Goal: Task Accomplishment & Management: Complete application form

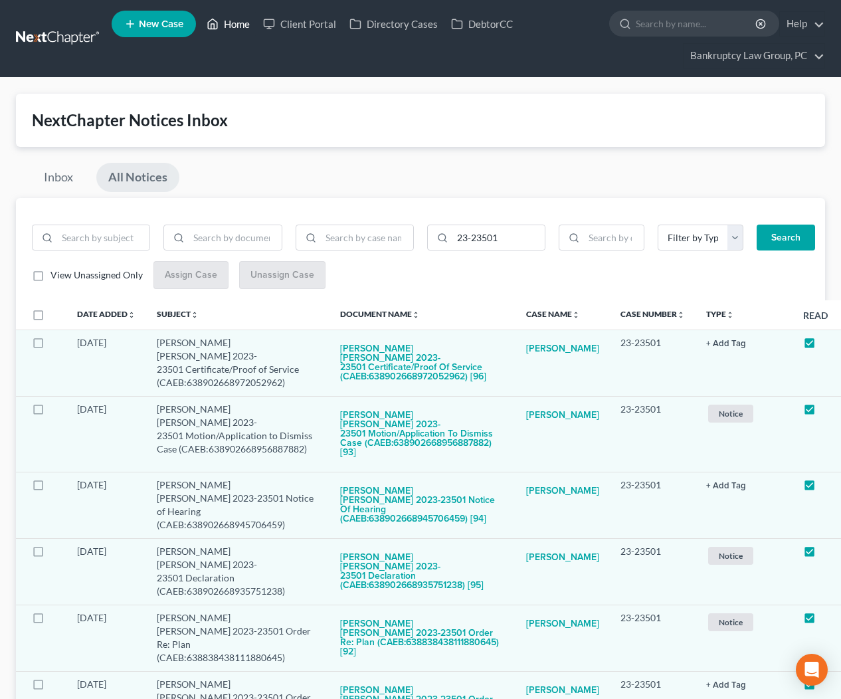
click at [230, 25] on link "Home" at bounding box center [228, 24] width 56 height 24
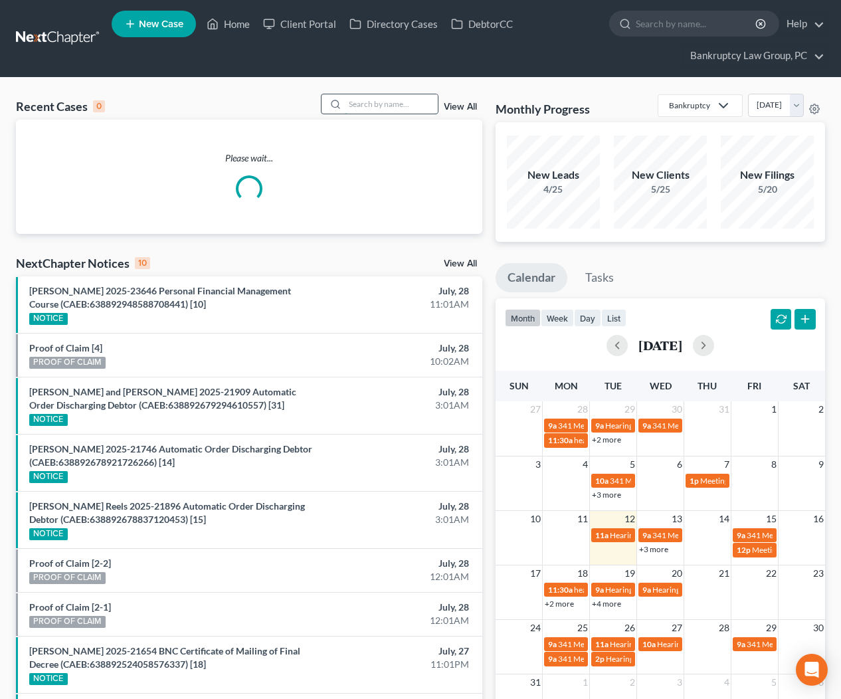
click at [387, 106] on input "search" at bounding box center [391, 103] width 93 height 19
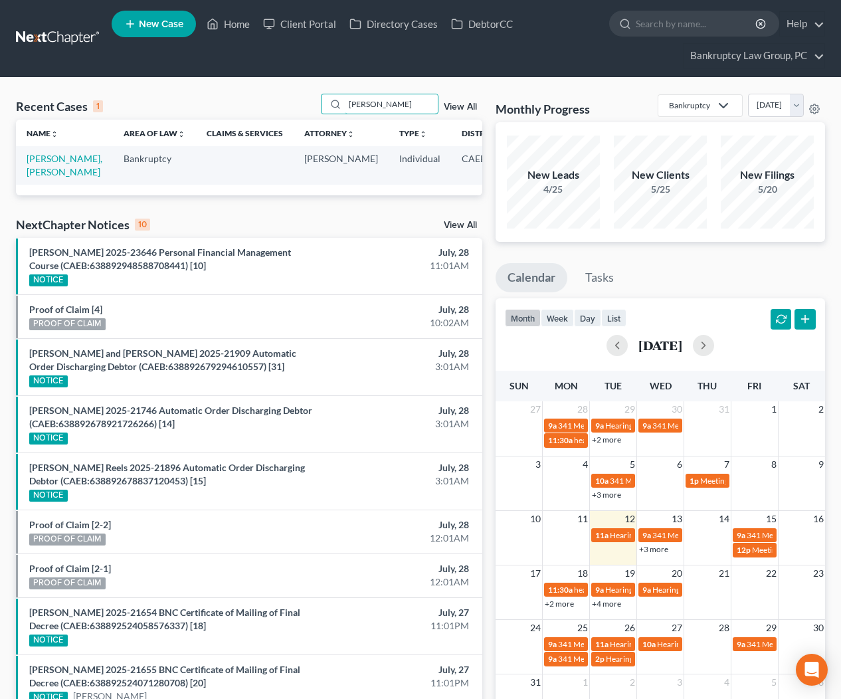
type input "[PERSON_NAME]"
click at [163, 19] on span "New Case" at bounding box center [161, 24] width 44 height 10
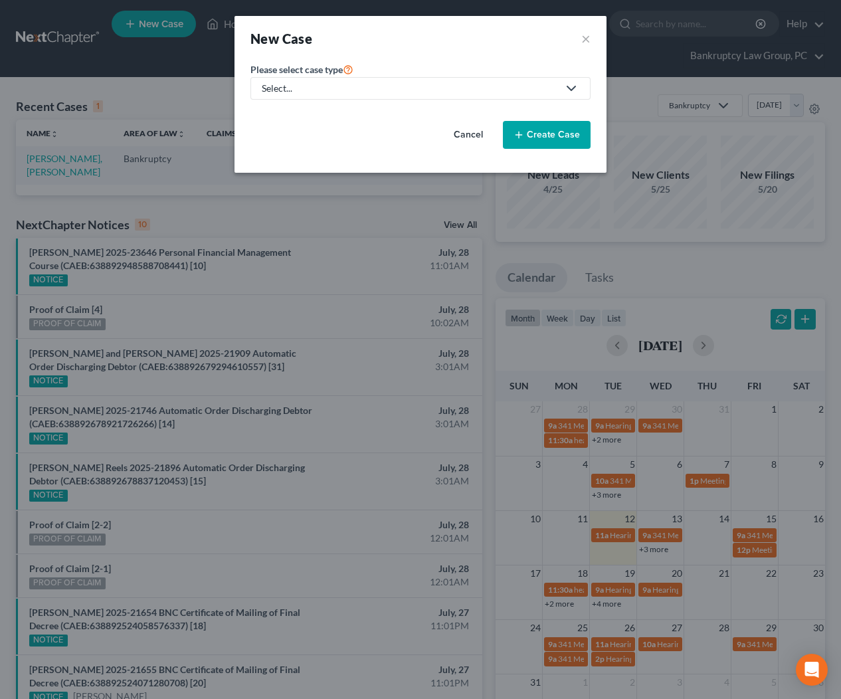
click at [295, 88] on div "Select..." at bounding box center [410, 88] width 296 height 13
click at [286, 113] on div "Bankruptcy" at bounding box center [287, 114] width 48 height 13
select select "8"
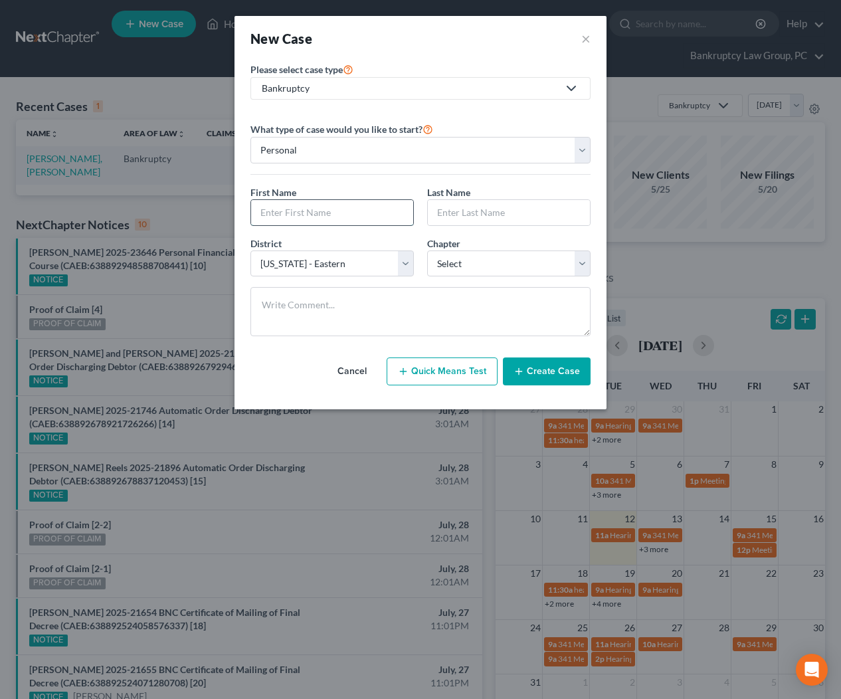
click at [309, 208] on input "text" at bounding box center [332, 212] width 162 height 25
type input "[PERSON_NAME]"
click at [486, 268] on select "Select 7 11 12 13" at bounding box center [508, 263] width 163 height 27
select select "0"
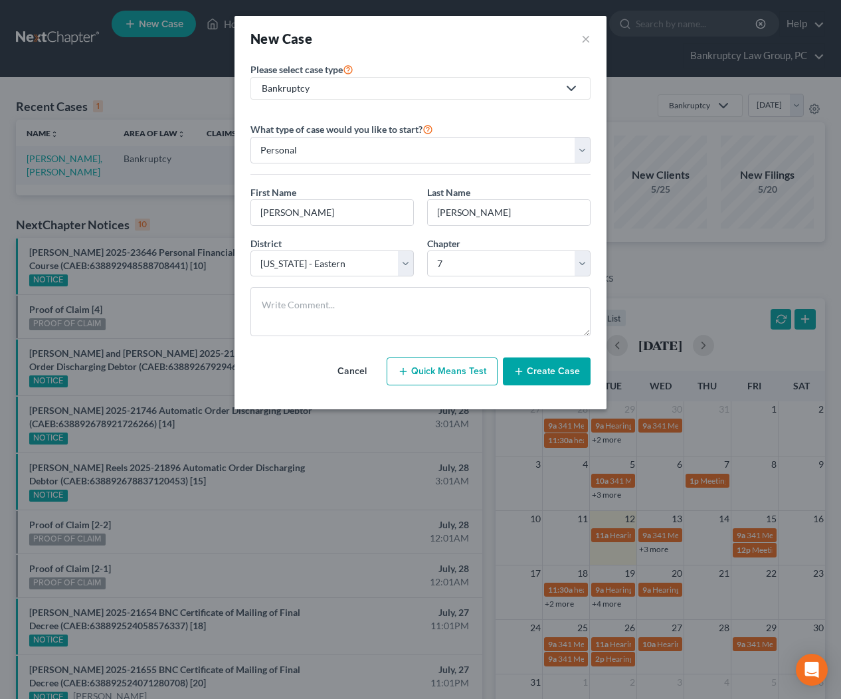
click at [551, 373] on button "Create Case" at bounding box center [547, 371] width 88 height 28
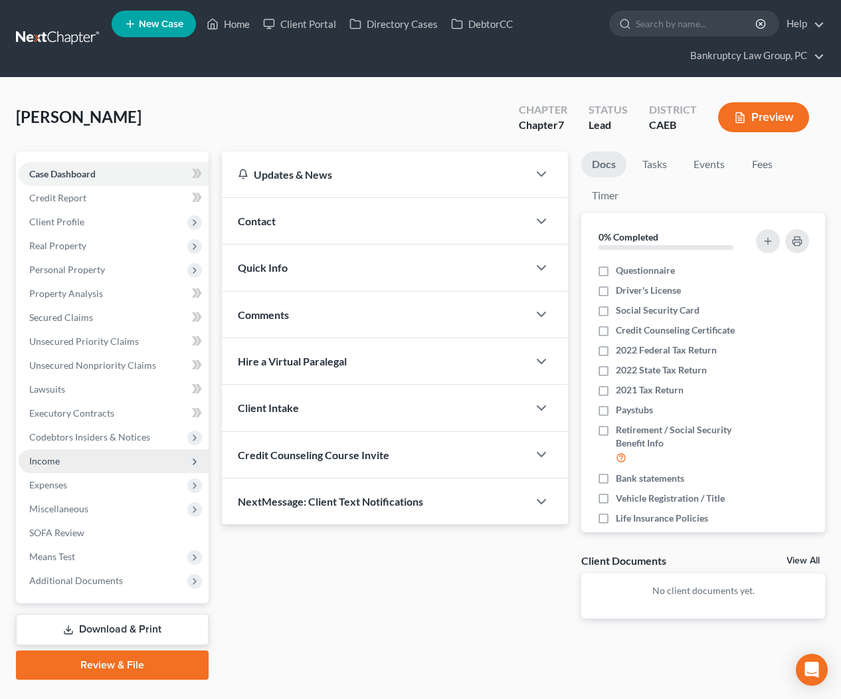
click at [53, 461] on span "Income" at bounding box center [44, 460] width 31 height 11
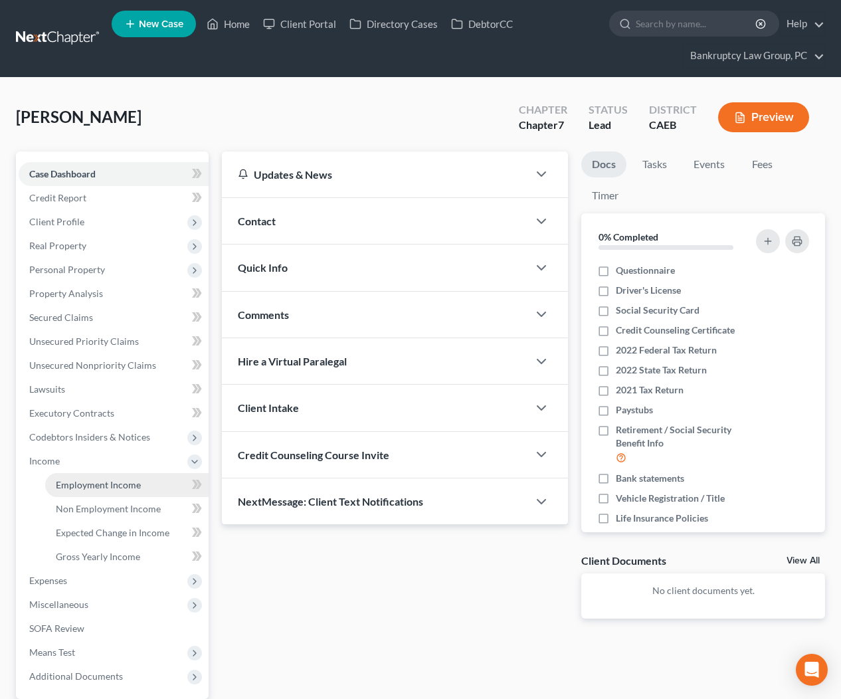
click at [80, 482] on span "Employment Income" at bounding box center [98, 484] width 85 height 11
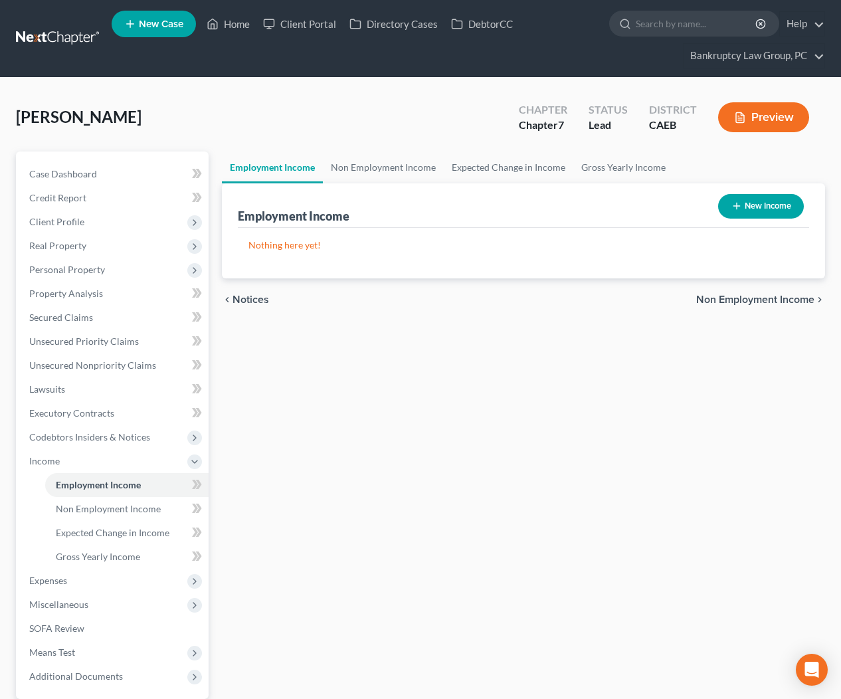
click at [762, 207] on button "New Income" at bounding box center [761, 206] width 86 height 25
select select "0"
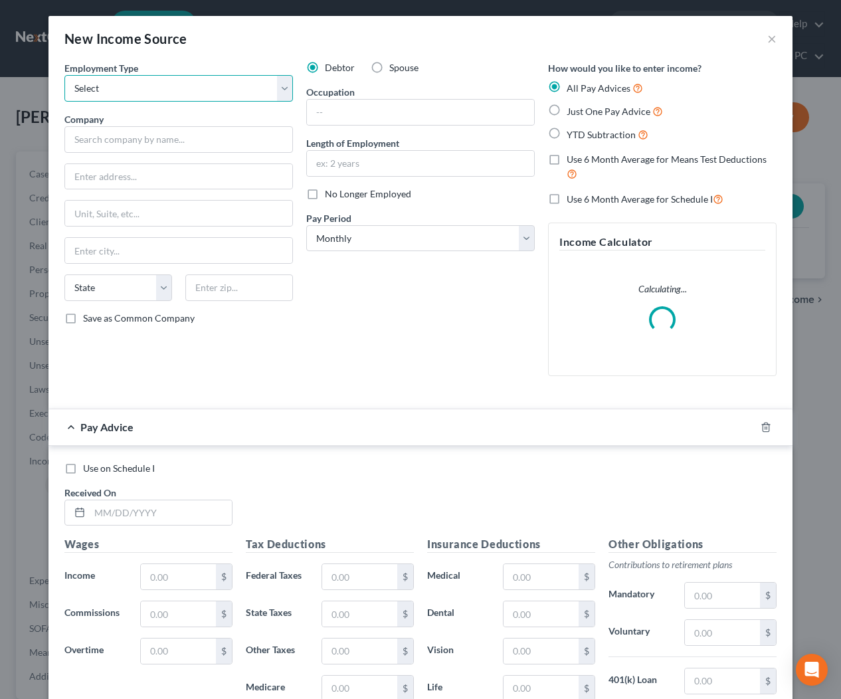
click at [170, 80] on select "Select Full or [DEMOGRAPHIC_DATA] Employment Self Employment" at bounding box center [178, 88] width 228 height 27
select select "1"
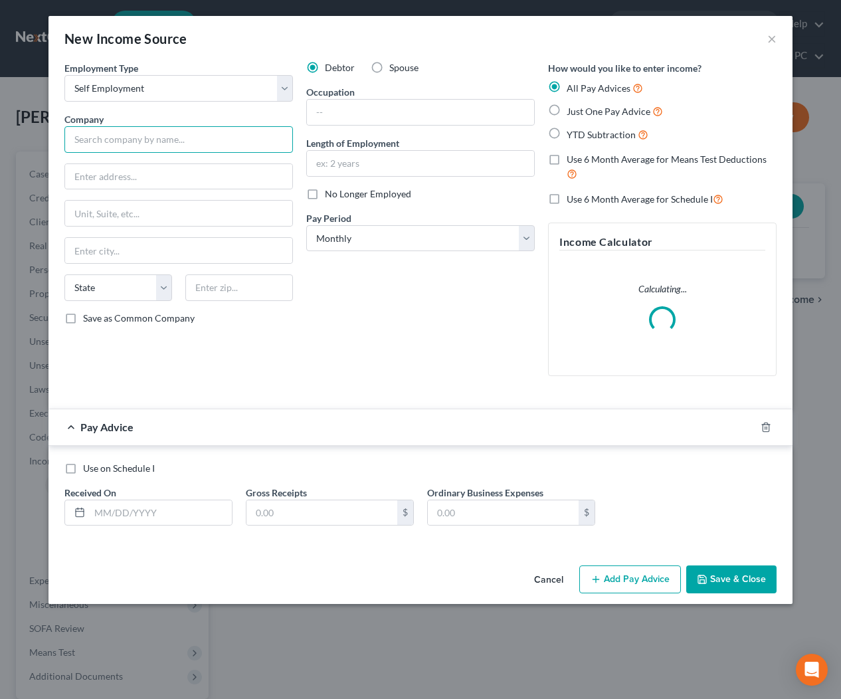
click at [164, 137] on input "text" at bounding box center [178, 139] width 228 height 27
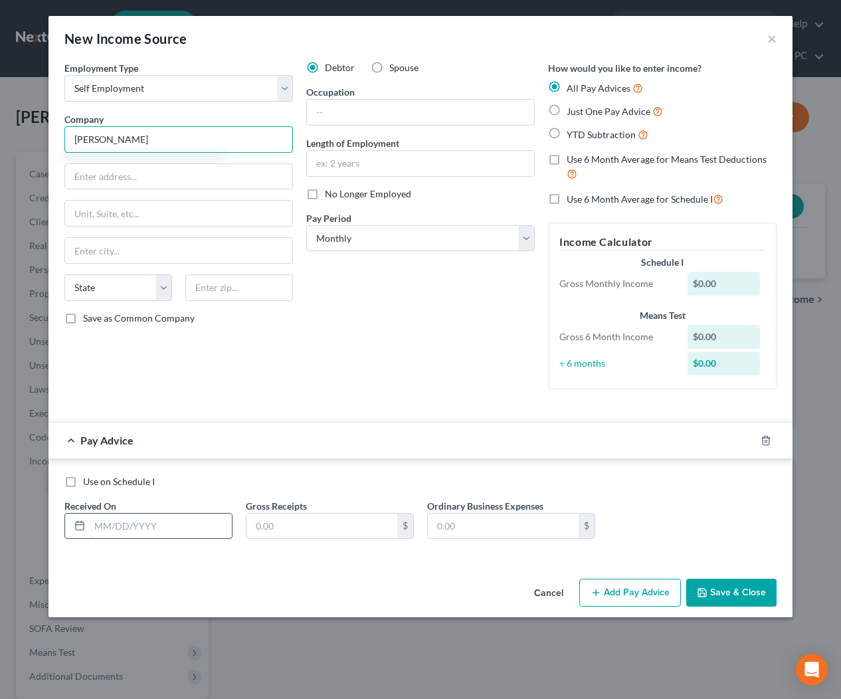
type input "[PERSON_NAME]"
drag, startPoint x: 169, startPoint y: 525, endPoint x: 237, endPoint y: 507, distance: 70.1
click at [169, 525] on input "text" at bounding box center [161, 525] width 142 height 25
type input "[DATE]"
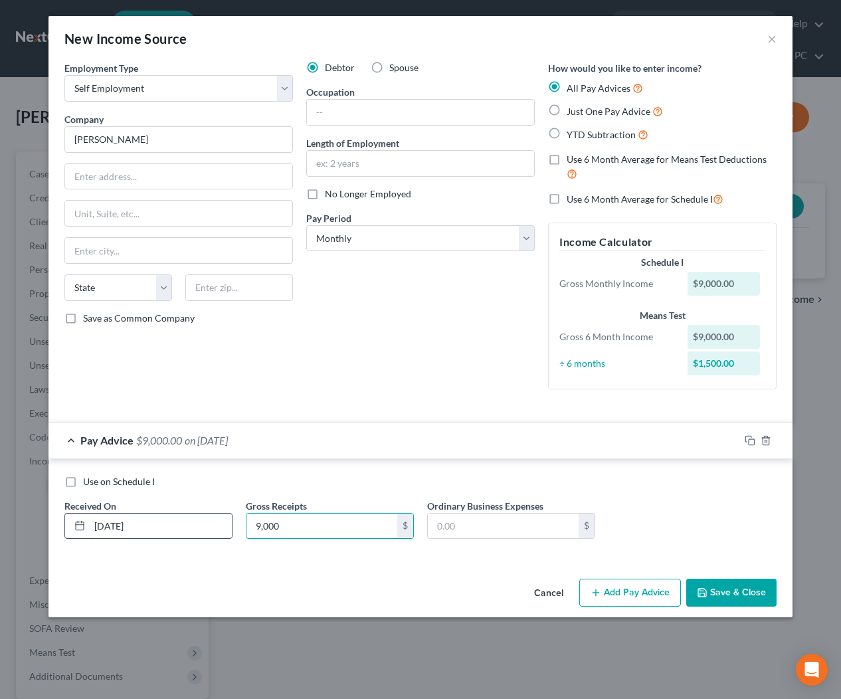
drag, startPoint x: 243, startPoint y: 525, endPoint x: 226, endPoint y: 523, distance: 17.4
click at [226, 524] on div "Use on Schedule I Received On * [DATE] Gross Receipts 9,000 $ Ordinary Business…" at bounding box center [420, 512] width 725 height 75
type input "8,000"
click at [747, 438] on icon "button" at bounding box center [750, 440] width 11 height 11
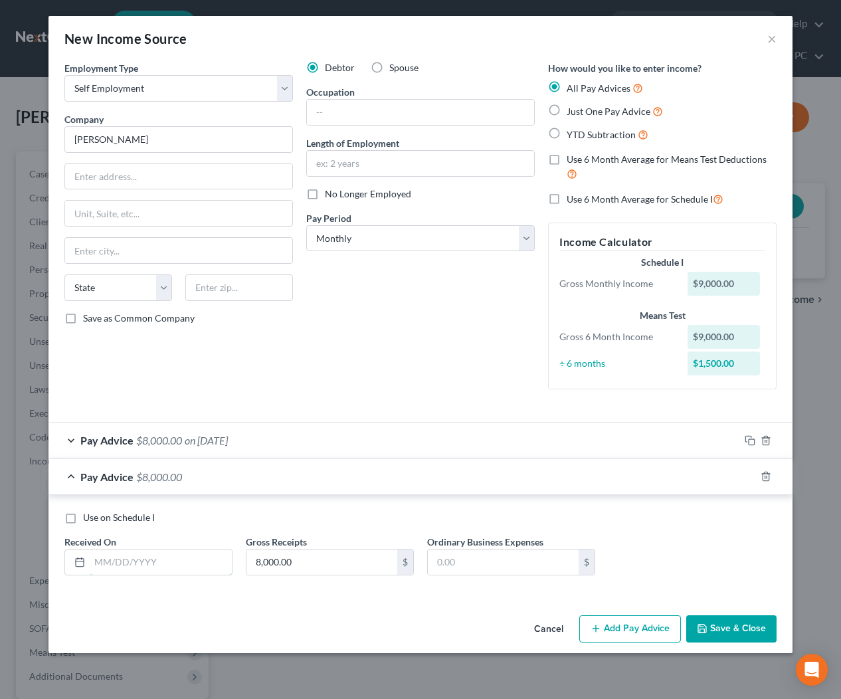
drag, startPoint x: 192, startPoint y: 559, endPoint x: 798, endPoint y: 541, distance: 606.0
click at [192, 559] on input "text" at bounding box center [161, 561] width 142 height 25
type input "[DATE]"
drag, startPoint x: 750, startPoint y: 470, endPoint x: 718, endPoint y: 480, distance: 33.6
click at [750, 470] on div at bounding box center [765, 476] width 53 height 21
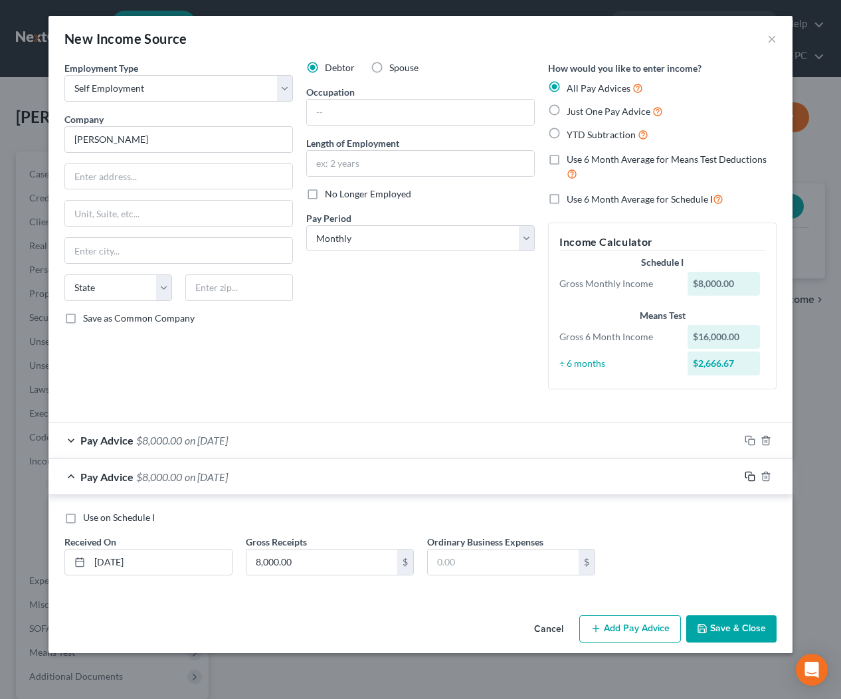
click at [750, 474] on icon "button" at bounding box center [750, 476] width 11 height 11
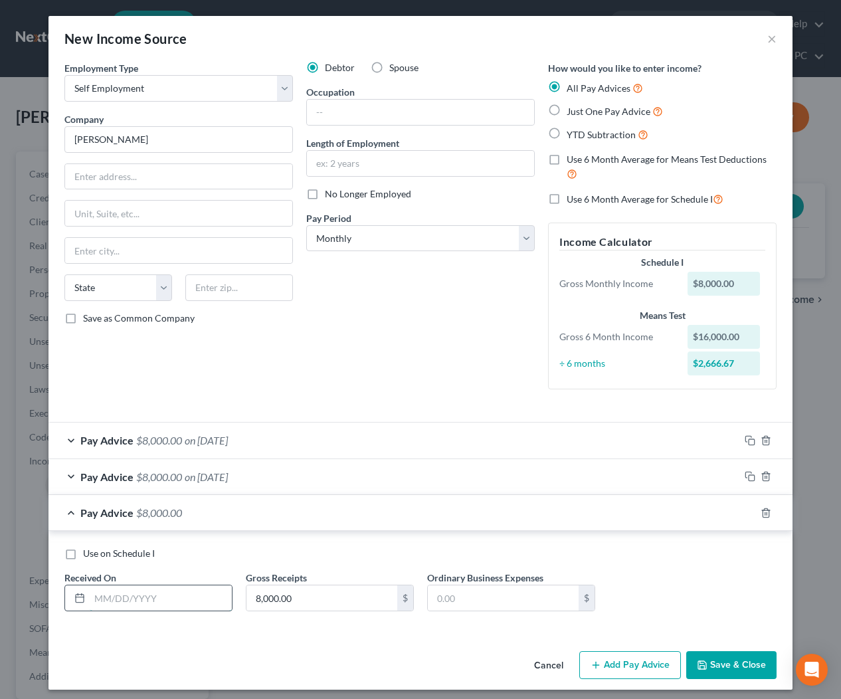
click at [167, 598] on input "text" at bounding box center [161, 597] width 142 height 25
type input "[DATE]"
drag, startPoint x: 747, startPoint y: 511, endPoint x: 666, endPoint y: 521, distance: 81.7
click at [747, 511] on icon "button" at bounding box center [750, 512] width 11 height 11
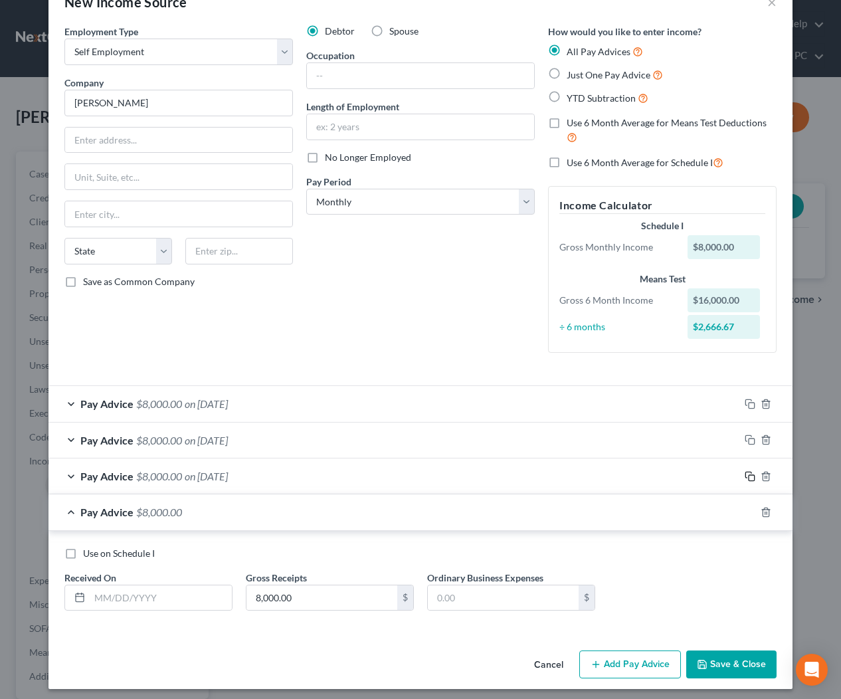
scroll to position [43, 0]
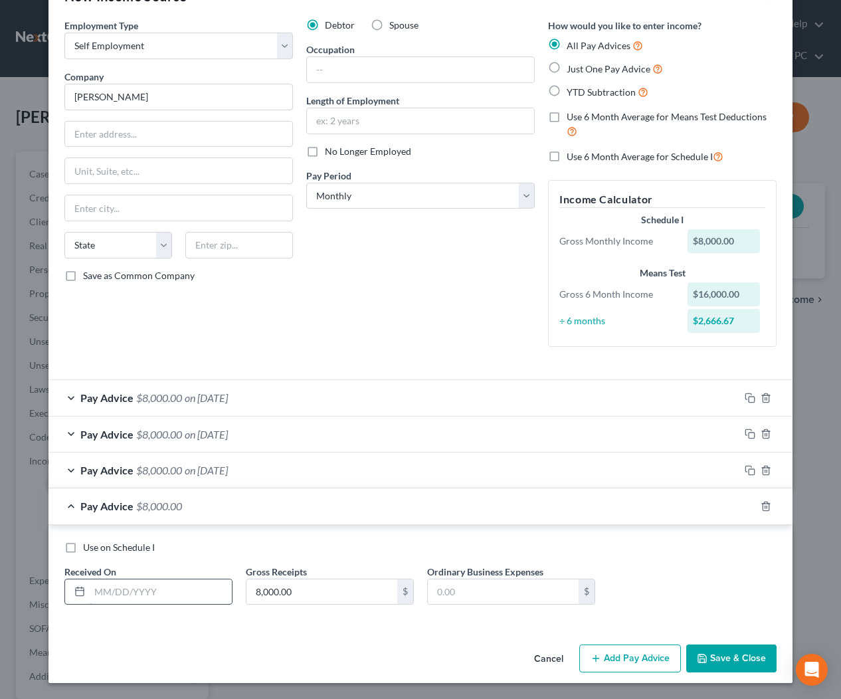
drag, startPoint x: 187, startPoint y: 592, endPoint x: 215, endPoint y: 588, distance: 28.8
click at [187, 592] on input "text" at bounding box center [161, 591] width 142 height 25
type input "[DATE]"
click at [750, 506] on icon "button" at bounding box center [750, 506] width 11 height 11
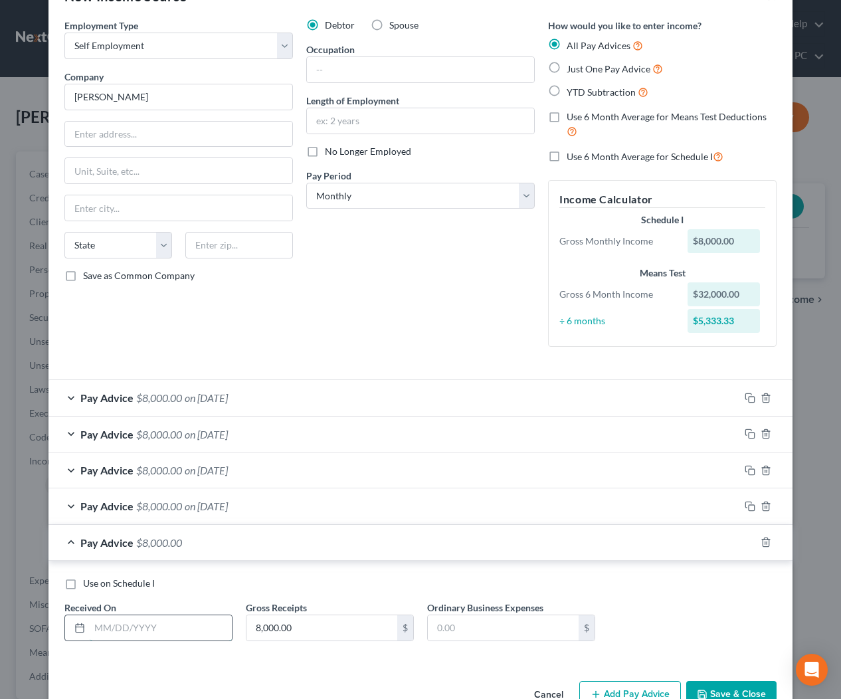
drag, startPoint x: 176, startPoint y: 628, endPoint x: 206, endPoint y: 624, distance: 30.2
click at [177, 628] on input "text" at bounding box center [161, 627] width 142 height 25
type input "[DATE]"
drag, startPoint x: 750, startPoint y: 538, endPoint x: 714, endPoint y: 543, distance: 36.3
click at [750, 538] on icon "button" at bounding box center [750, 542] width 11 height 11
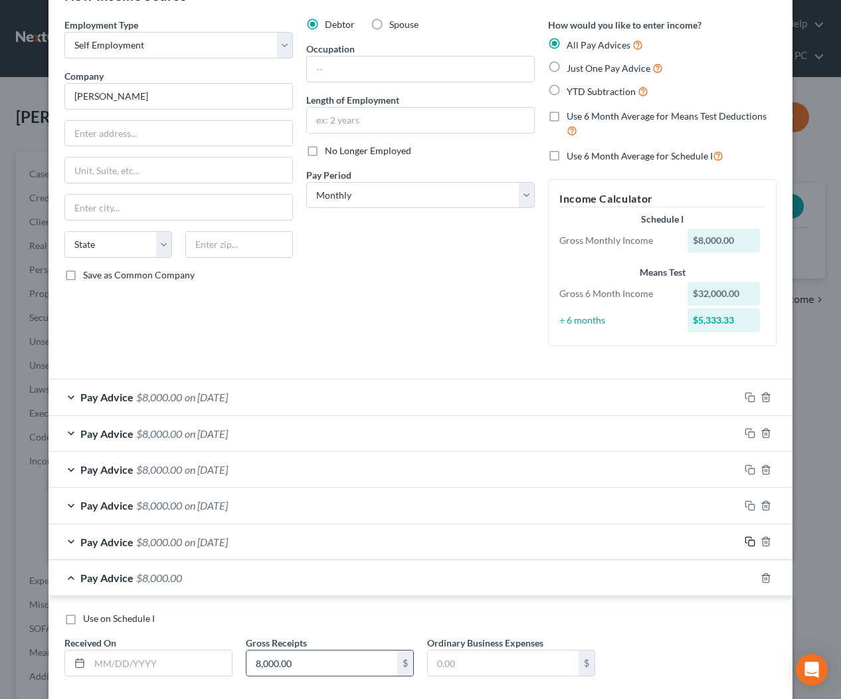
scroll to position [114, 0]
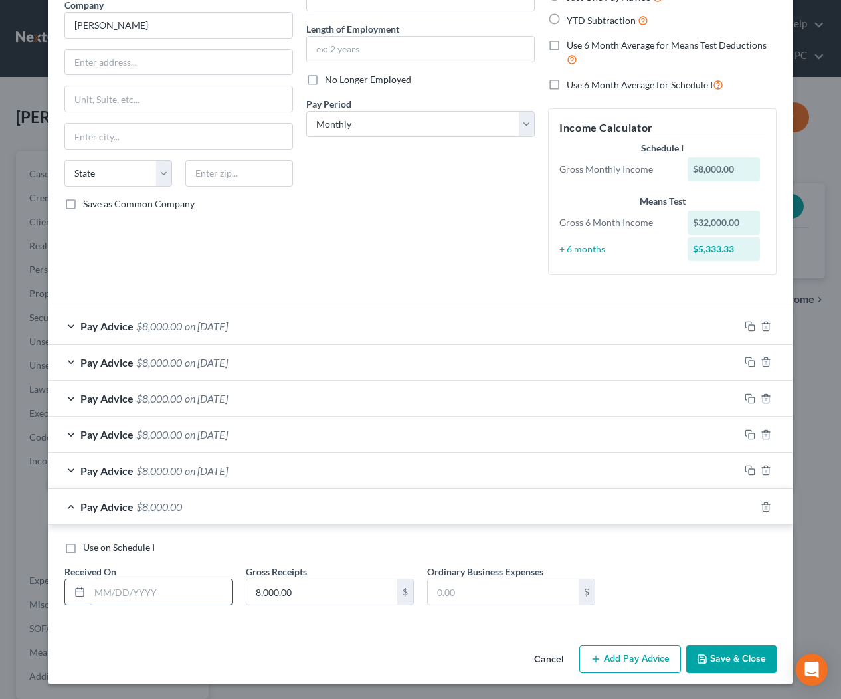
drag, startPoint x: 152, startPoint y: 598, endPoint x: 173, endPoint y: 596, distance: 21.3
click at [152, 598] on input "text" at bounding box center [161, 591] width 142 height 25
type input "[DATE]"
type input "4,000"
click at [758, 648] on button "Save & Close" at bounding box center [731, 659] width 90 height 28
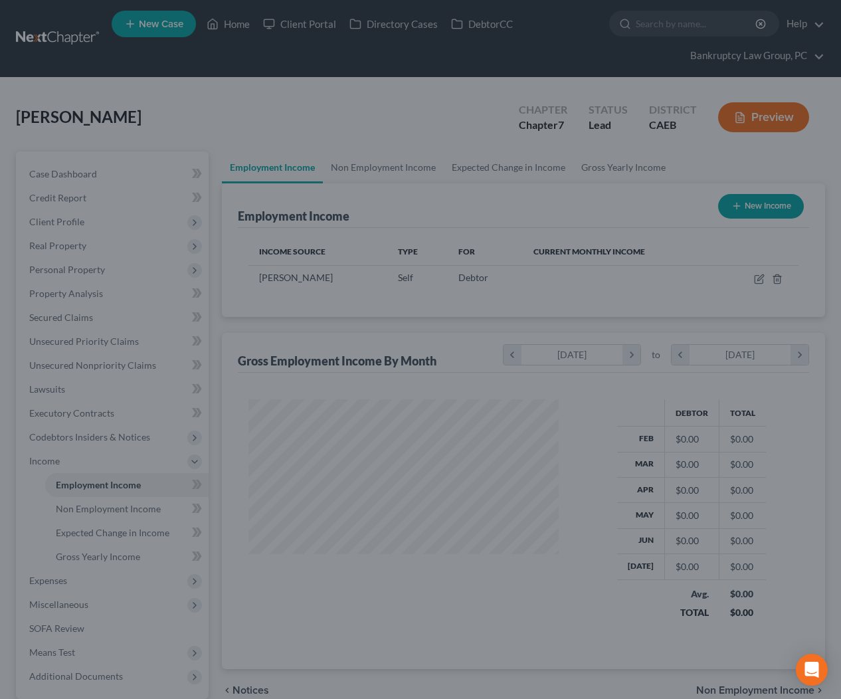
scroll to position [238, 337]
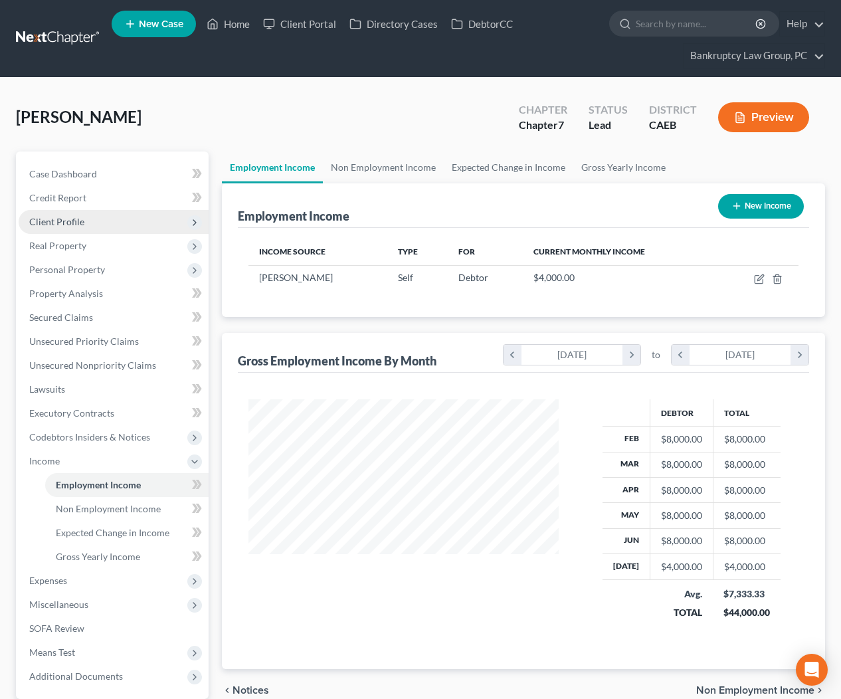
click at [74, 217] on span "Client Profile" at bounding box center [56, 221] width 55 height 11
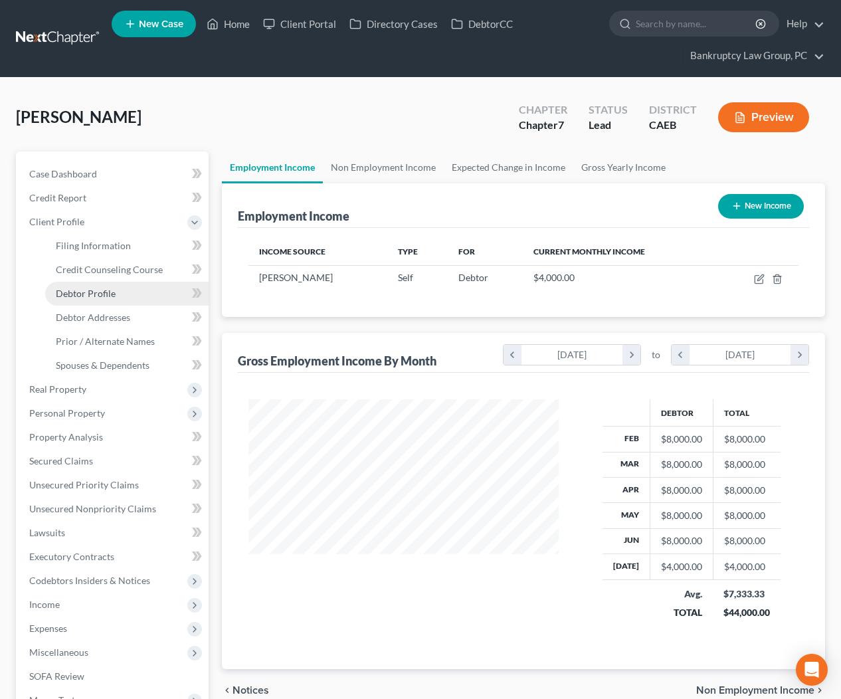
click at [78, 292] on span "Debtor Profile" at bounding box center [86, 293] width 60 height 11
select select "0"
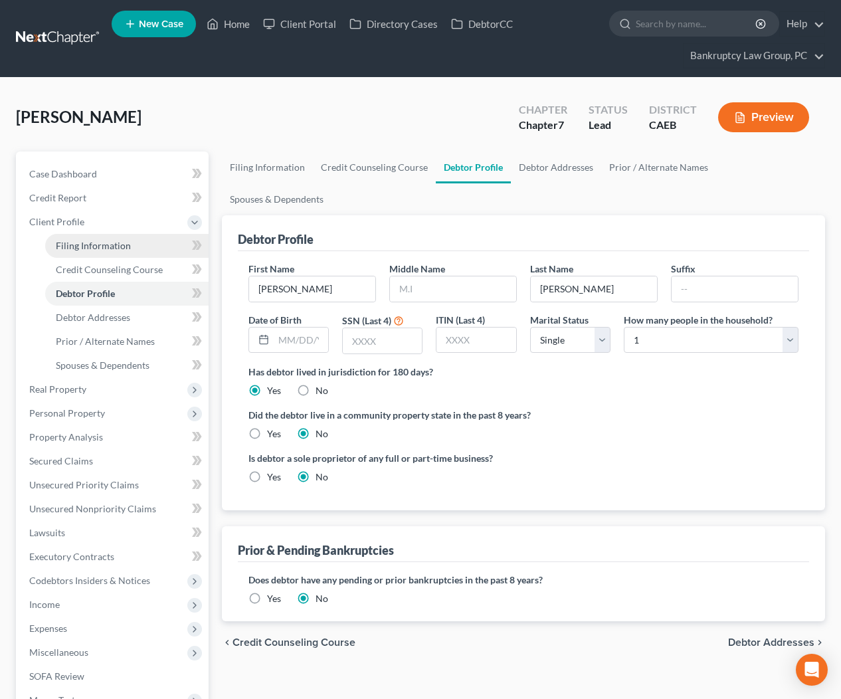
click at [94, 252] on link "Filing Information" at bounding box center [126, 246] width 163 height 24
select select "1"
select select "0"
select select "8"
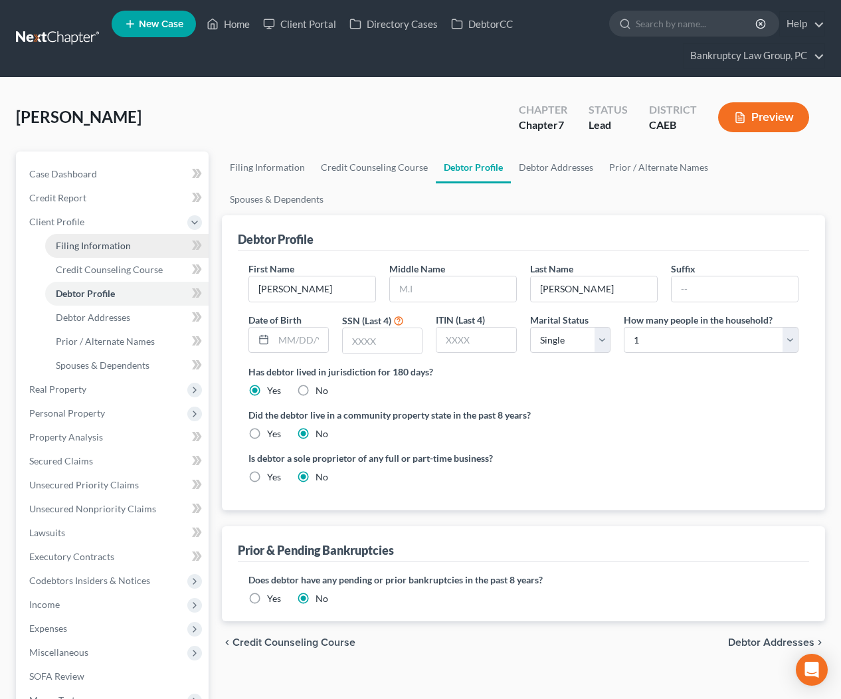
select select "0"
select select "4"
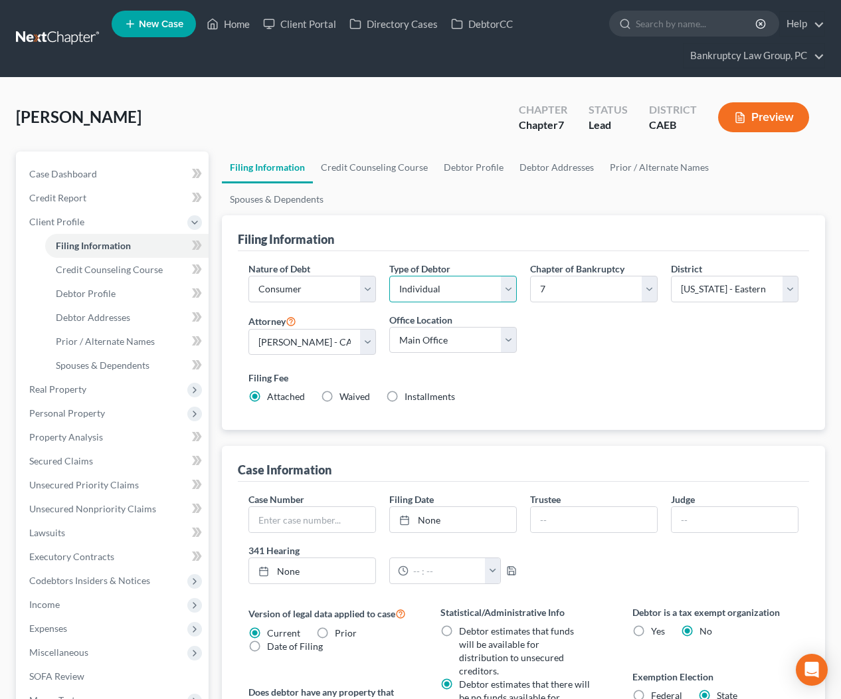
click at [484, 276] on select "Select Individual Joint" at bounding box center [453, 289] width 128 height 27
select select "1"
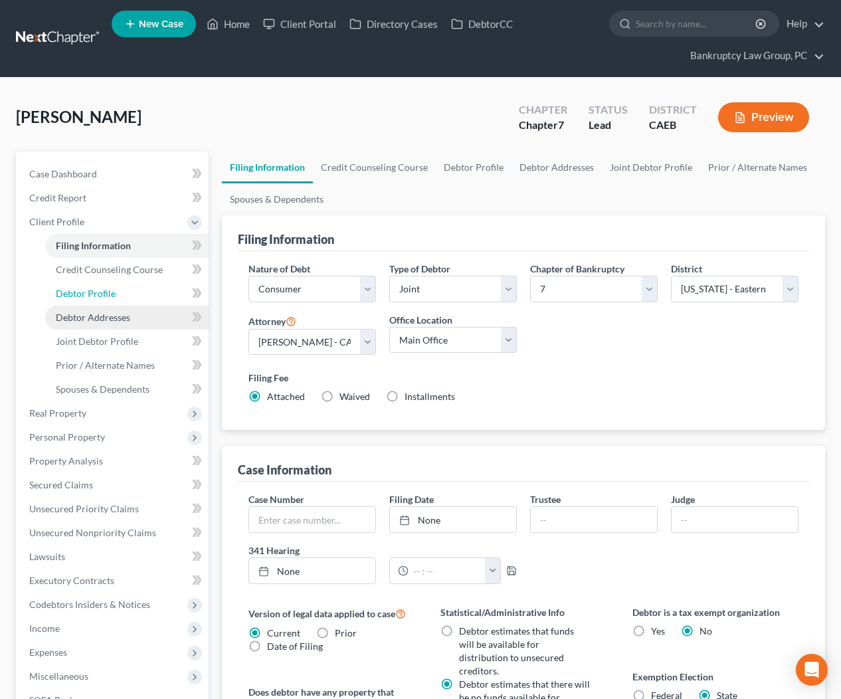
drag, startPoint x: 96, startPoint y: 298, endPoint x: 161, endPoint y: 309, distance: 65.9
click at [96, 298] on link "Debtor Profile" at bounding box center [126, 294] width 163 height 24
select select "1"
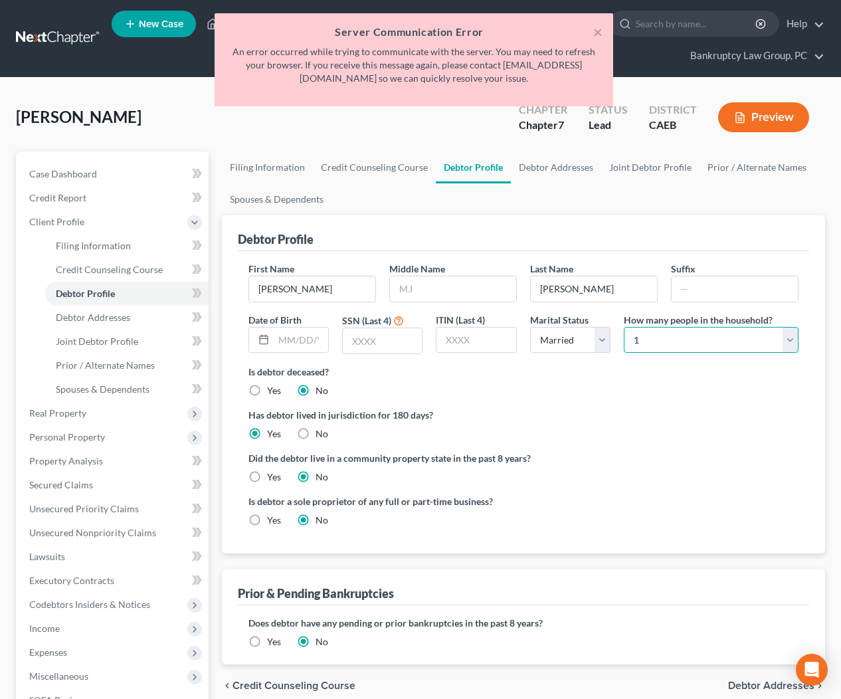
click at [657, 329] on select "Select 1 2 3 4 5 6 7 8 9 10 11 12 13 14 15 16 17 18 19 20" at bounding box center [711, 340] width 175 height 27
select select "1"
click at [267, 476] on label "Yes" at bounding box center [274, 476] width 14 height 13
click at [272, 476] on input "Yes" at bounding box center [276, 474] width 9 height 9
radio input "true"
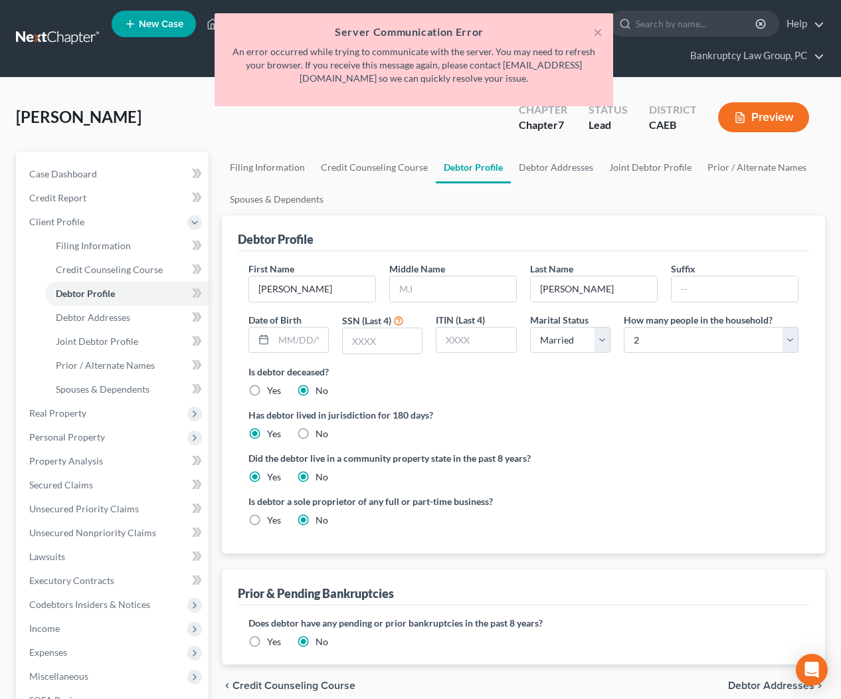
radio input "false"
click at [114, 346] on link "Joint Debtor Profile" at bounding box center [126, 341] width 163 height 24
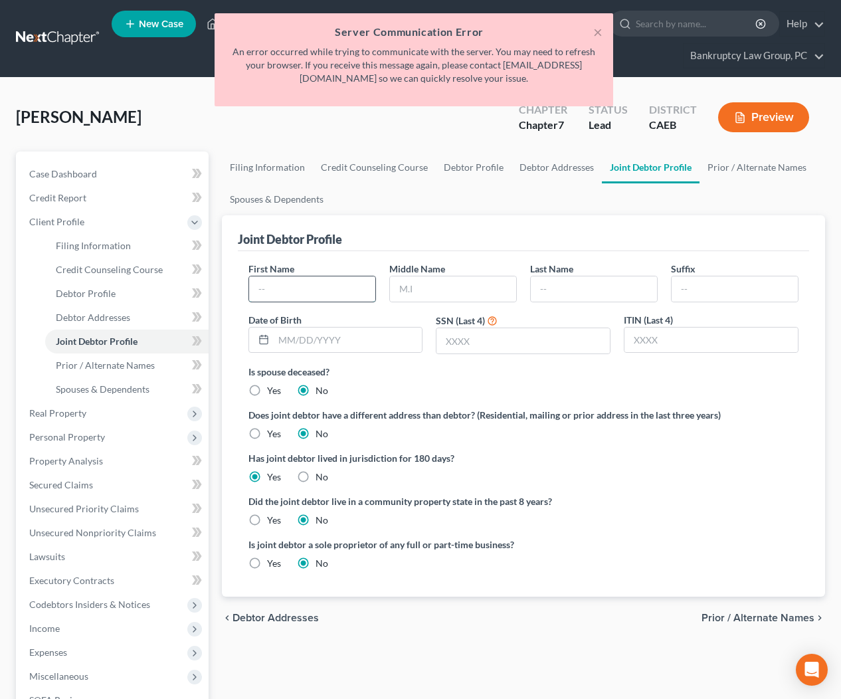
click at [319, 292] on input "text" at bounding box center [312, 288] width 126 height 25
type input "[PERSON_NAME]"
click at [93, 321] on span "Debtor Addresses" at bounding box center [93, 316] width 74 height 11
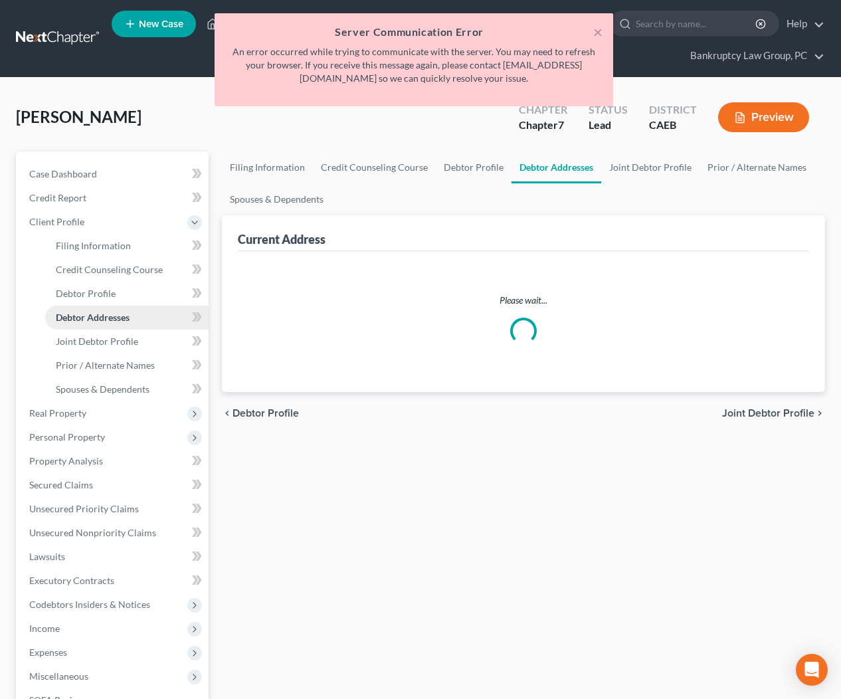
select select "0"
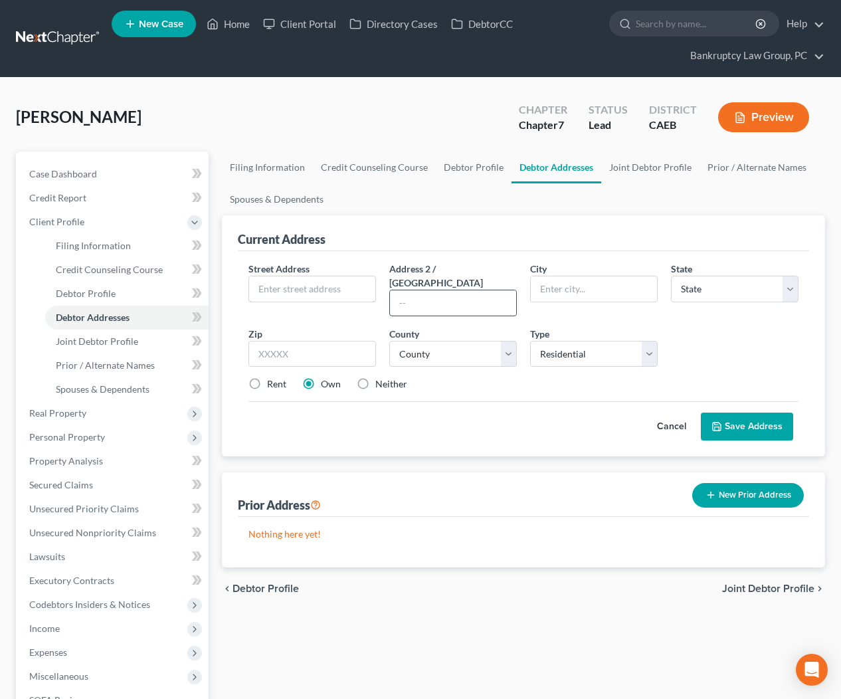
drag, startPoint x: 323, startPoint y: 287, endPoint x: 459, endPoint y: 286, distance: 136.2
click at [323, 287] on input "text" at bounding box center [312, 288] width 126 height 25
type input "1111 Need Address"
drag, startPoint x: 304, startPoint y: 340, endPoint x: 391, endPoint y: 337, distance: 87.0
click at [305, 341] on input "text" at bounding box center [312, 354] width 128 height 27
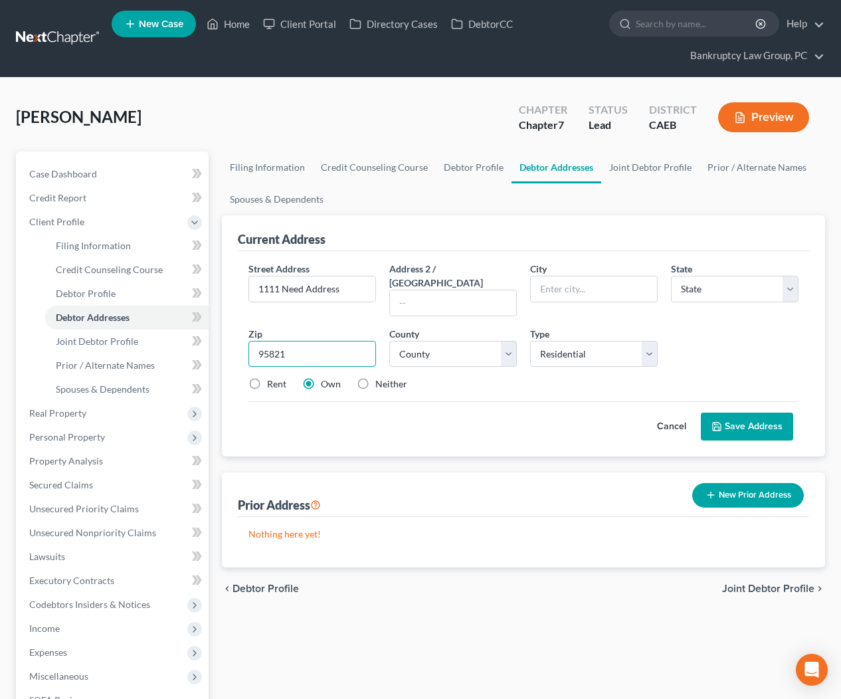
type input "95821"
type input "[GEOGRAPHIC_DATA]"
select select "4"
click at [416, 344] on select "County [GEOGRAPHIC_DATA] [GEOGRAPHIC_DATA] [GEOGRAPHIC_DATA] [GEOGRAPHIC_DATA] …" at bounding box center [453, 354] width 128 height 27
select select "33"
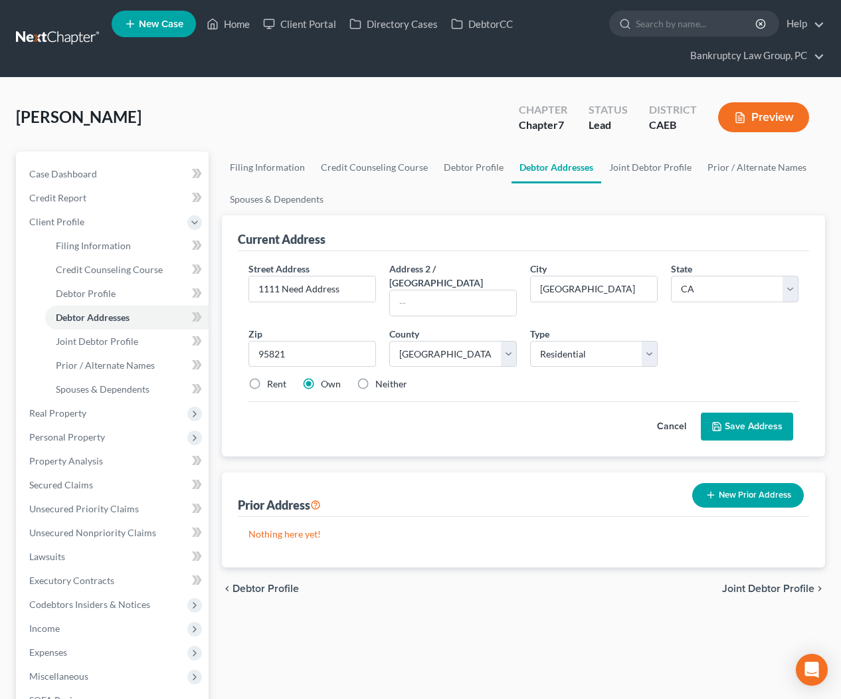
click at [760, 412] on button "Save Address" at bounding box center [747, 426] width 92 height 28
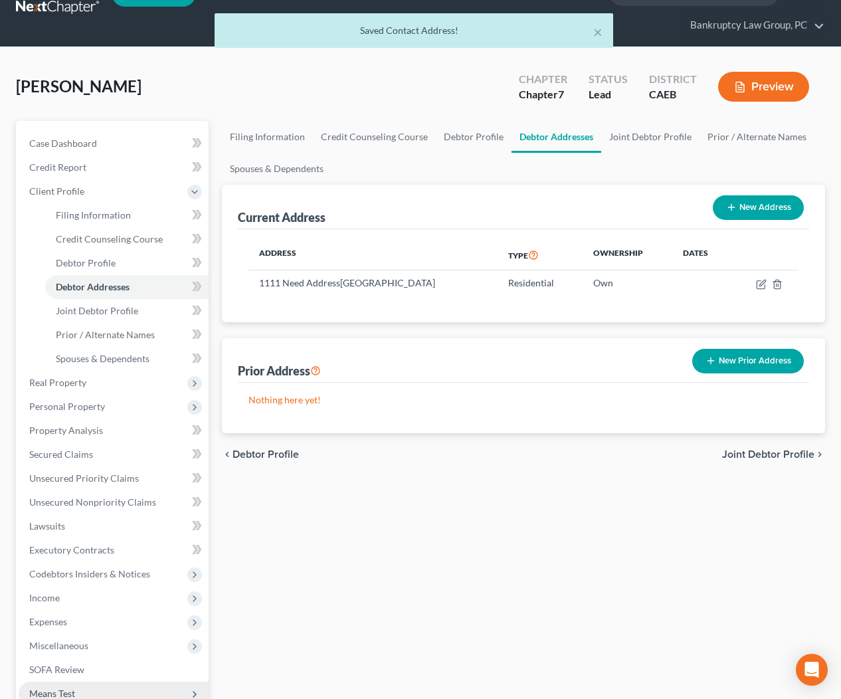
scroll to position [197, 0]
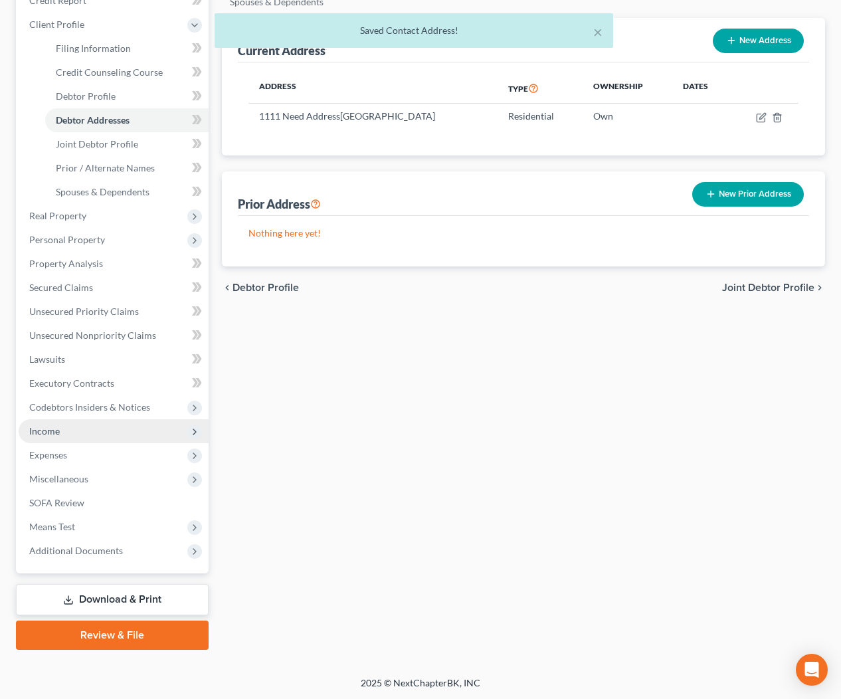
click at [49, 434] on span "Income" at bounding box center [44, 430] width 31 height 11
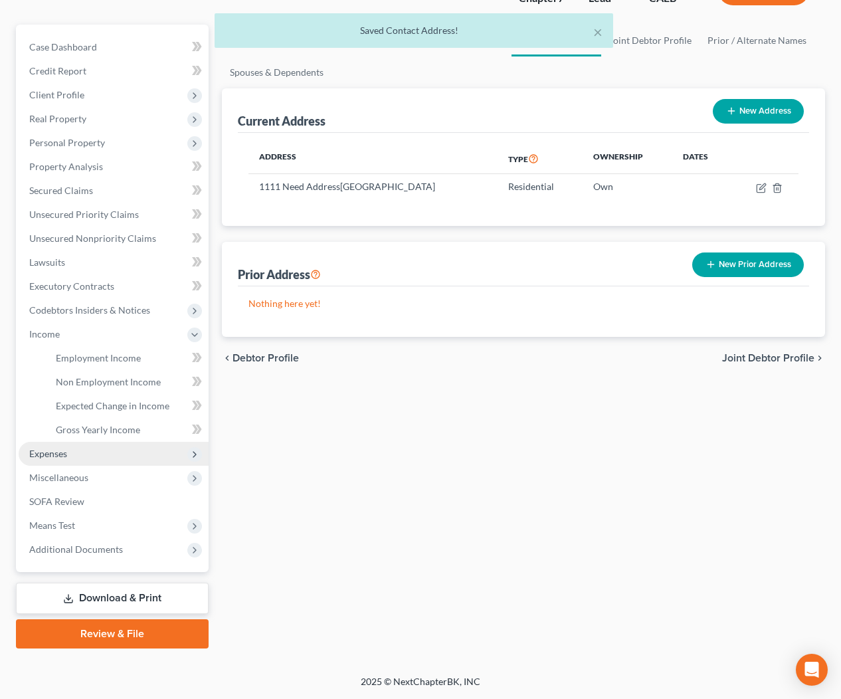
scroll to position [126, 0]
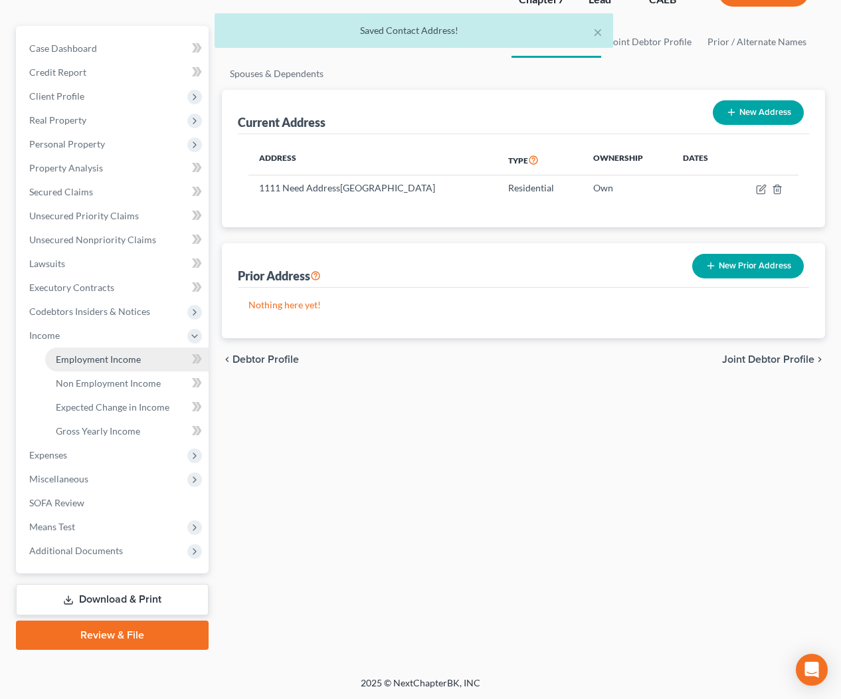
click at [86, 362] on span "Employment Income" at bounding box center [98, 358] width 85 height 11
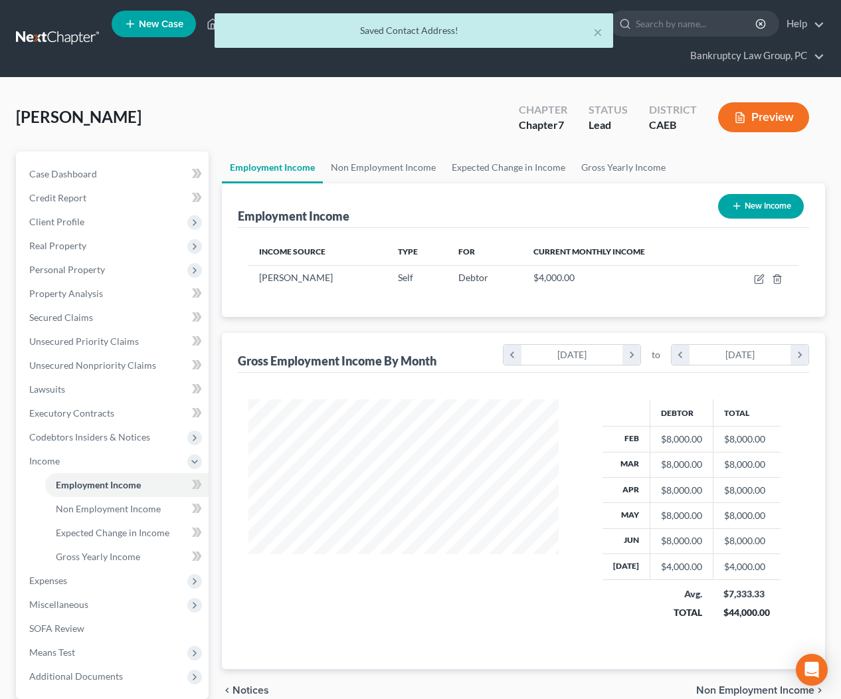
scroll to position [238, 337]
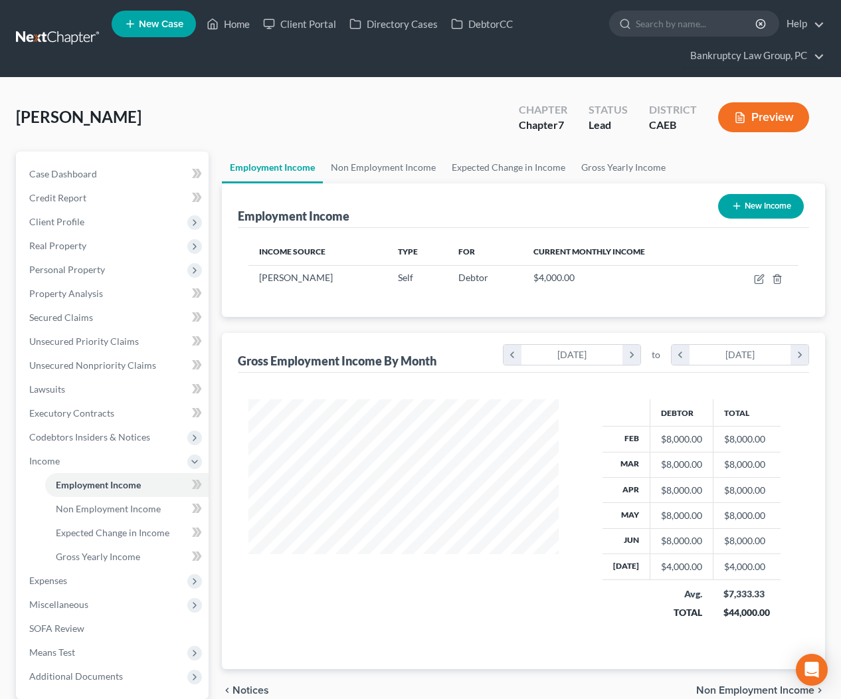
click at [779, 207] on button "New Income" at bounding box center [761, 206] width 86 height 25
select select "0"
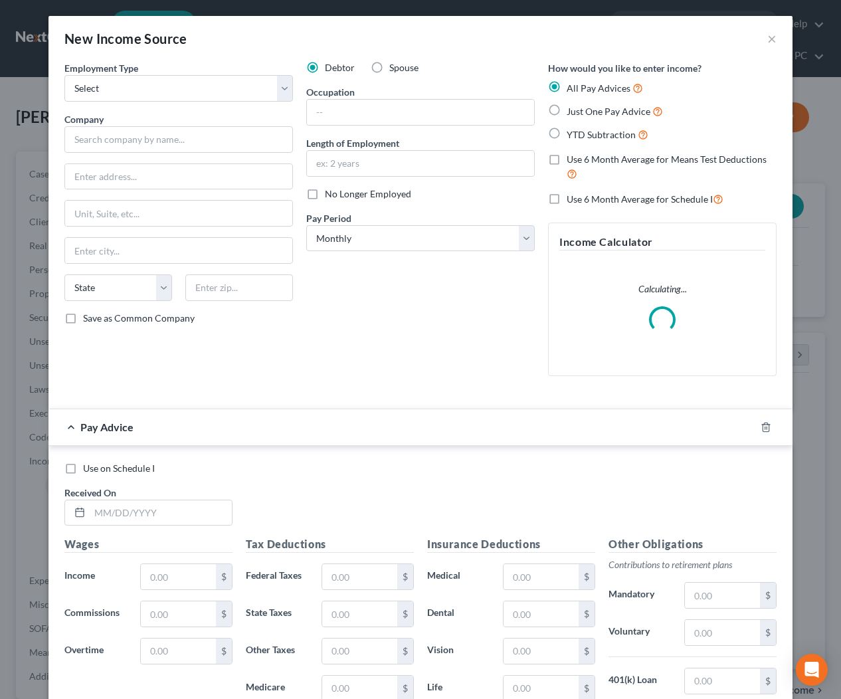
drag, startPoint x: 402, startPoint y: 67, endPoint x: 313, endPoint y: 76, distance: 89.5
click at [402, 68] on span "Spouse" at bounding box center [403, 67] width 29 height 11
click at [402, 68] on input "Spouse" at bounding box center [399, 65] width 9 height 9
radio input "true"
click at [222, 82] on select "Select Full or [DEMOGRAPHIC_DATA] Employment Self Employment" at bounding box center [178, 88] width 228 height 27
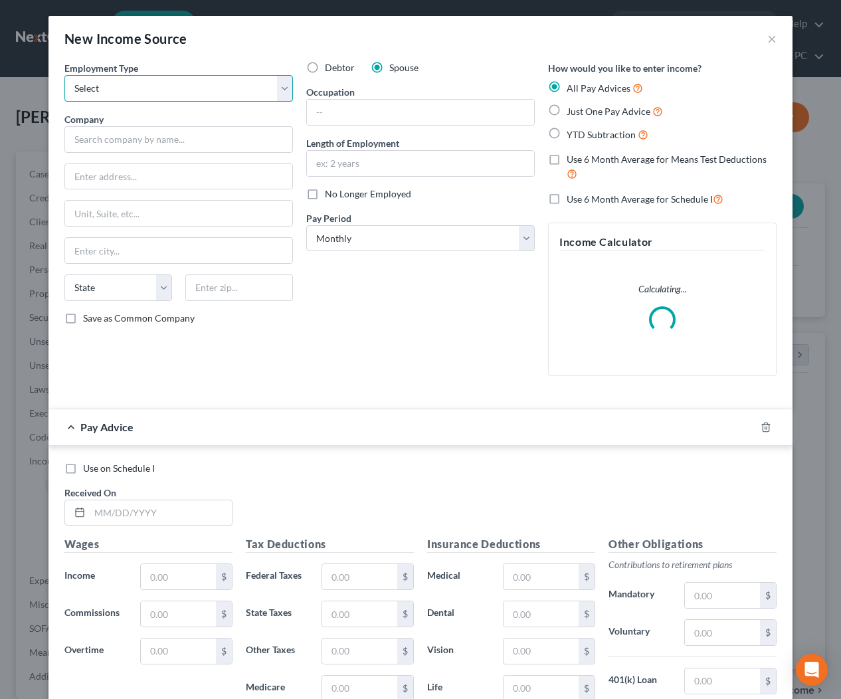
select select "1"
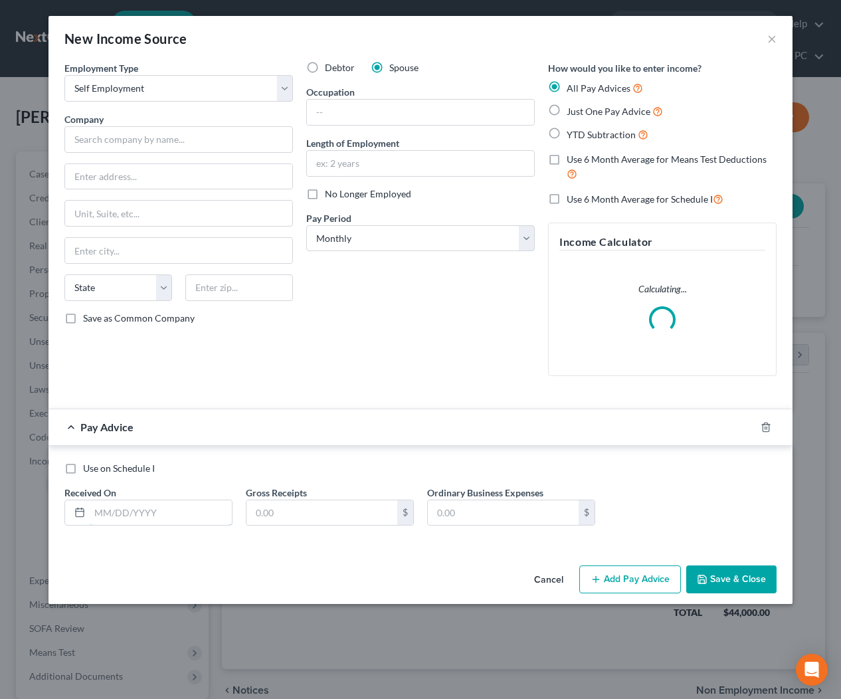
drag, startPoint x: 205, startPoint y: 512, endPoint x: 767, endPoint y: 379, distance: 577.4
click at [205, 512] on input "text" at bounding box center [161, 512] width 142 height 25
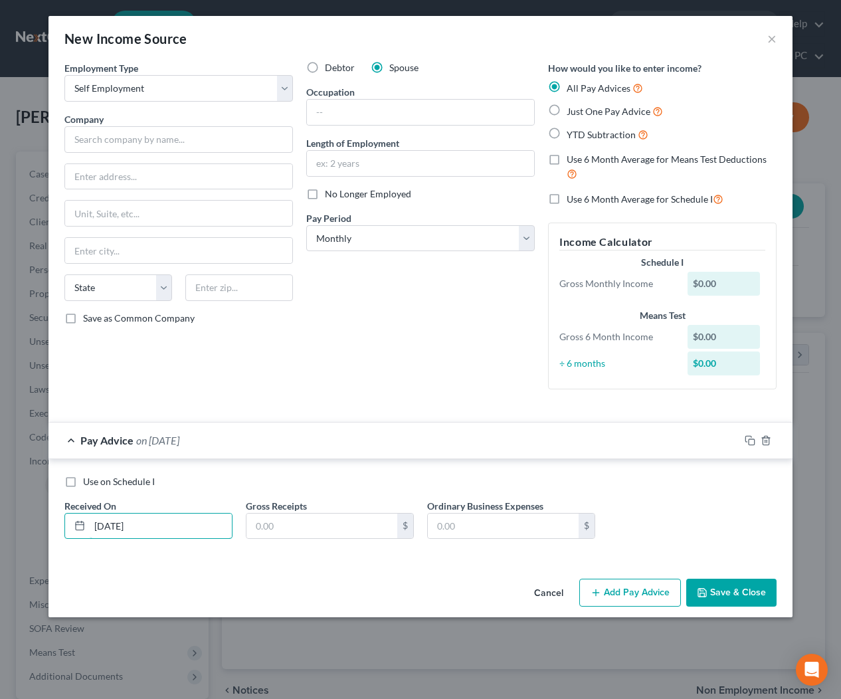
type input "[DATE]"
type input "1,700"
click at [747, 438] on icon "button" at bounding box center [750, 440] width 11 height 11
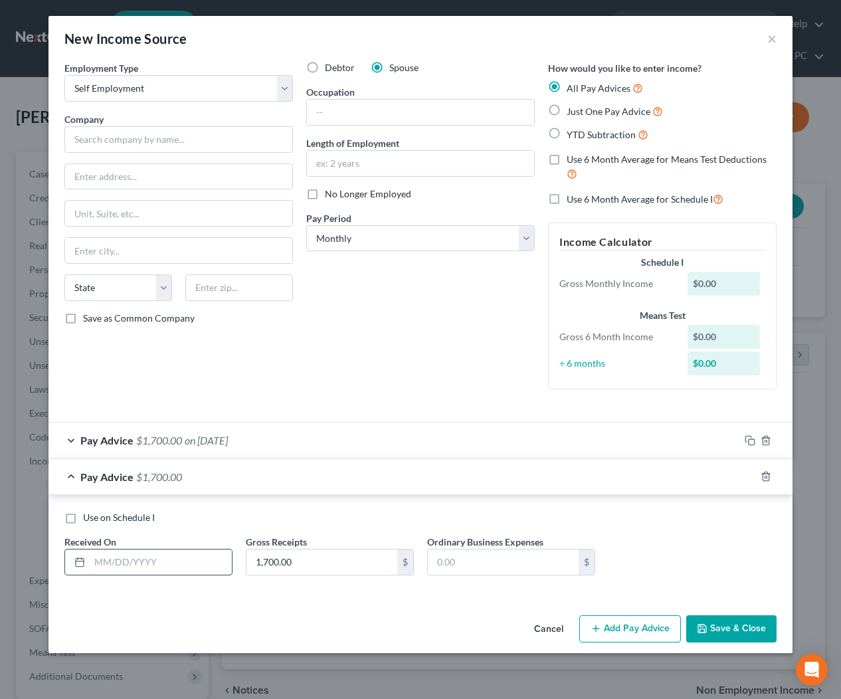
click at [121, 558] on input "text" at bounding box center [161, 561] width 142 height 25
type input "[DATE]"
type input "4,500"
click at [750, 476] on icon "button" at bounding box center [750, 476] width 11 height 11
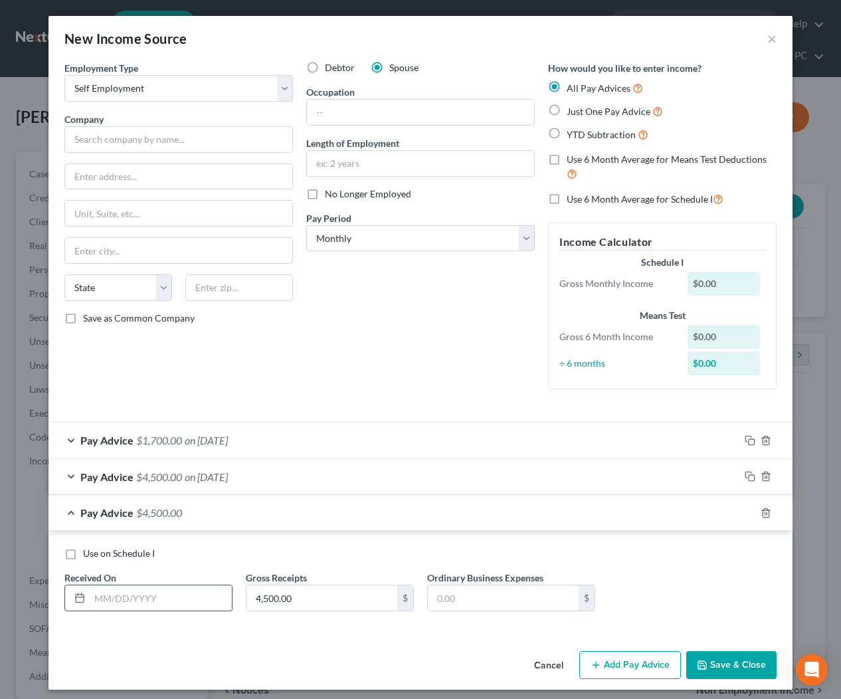
click at [158, 588] on input "text" at bounding box center [161, 597] width 142 height 25
type input "[DATE]"
click at [743, 661] on button "Save & Close" at bounding box center [731, 665] width 90 height 28
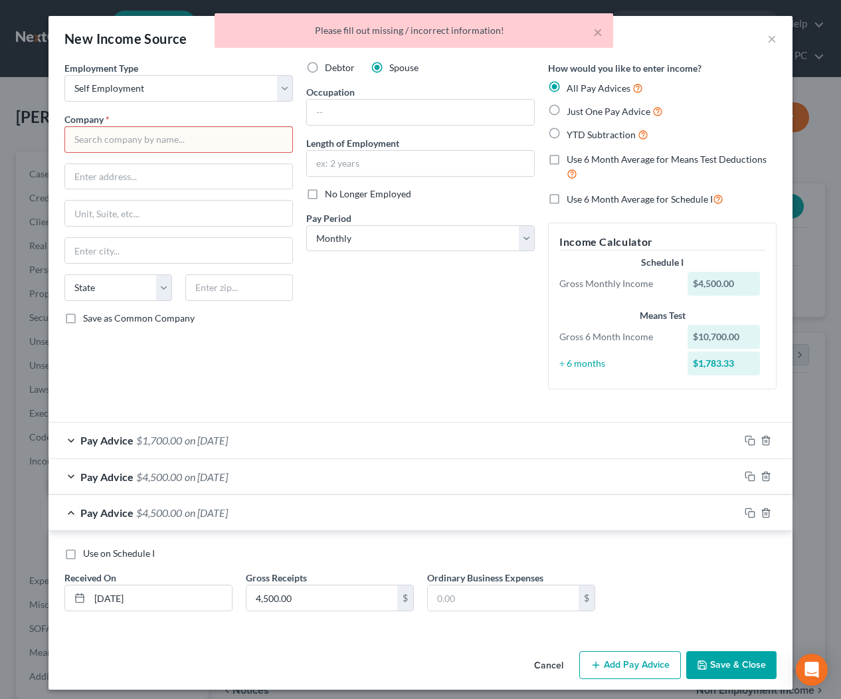
click at [195, 139] on input "text" at bounding box center [178, 139] width 228 height 27
type input "[PERSON_NAME]"
click at [732, 663] on button "Save & Close" at bounding box center [731, 665] width 90 height 28
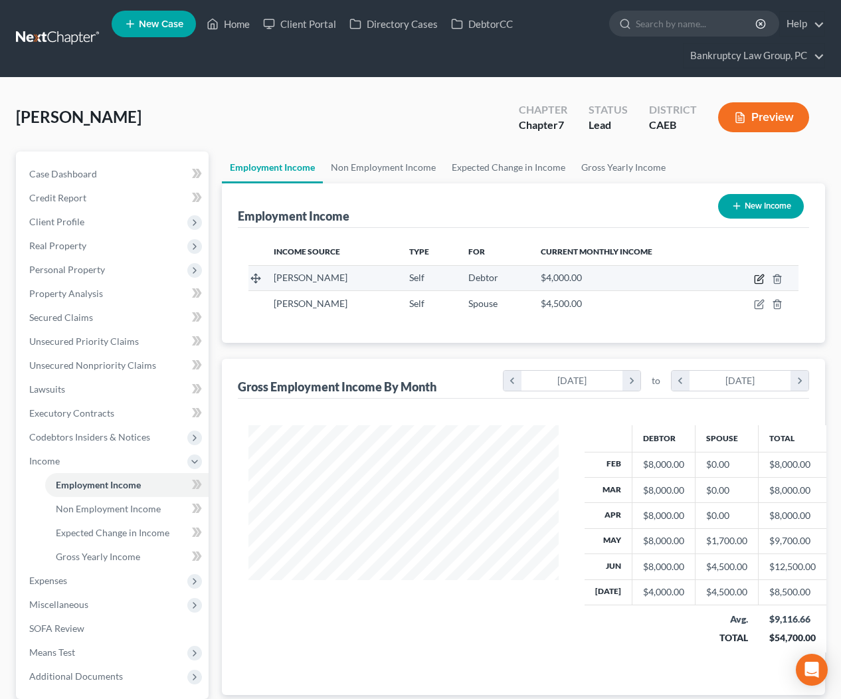
click at [761, 274] on td at bounding box center [759, 277] width 78 height 25
click at [760, 275] on icon "button" at bounding box center [760, 277] width 6 height 6
select select "1"
select select "0"
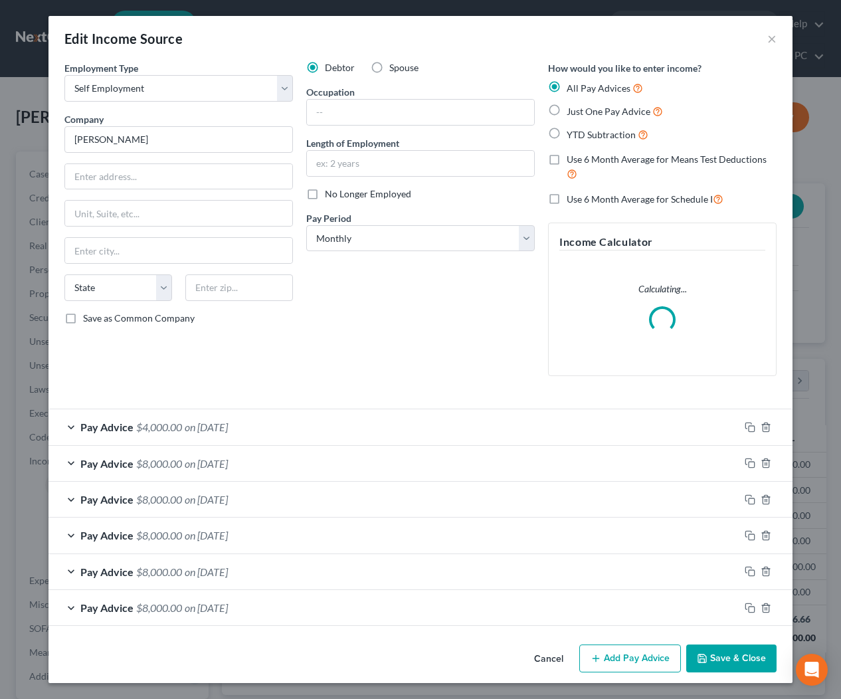
click at [567, 158] on label "Use 6 Month Average for Means Test Deductions" at bounding box center [672, 167] width 210 height 29
click at [572, 158] on input "Use 6 Month Average for Means Test Deductions" at bounding box center [576, 157] width 9 height 9
checkbox input "true"
click at [727, 654] on button "Save & Close" at bounding box center [731, 658] width 90 height 28
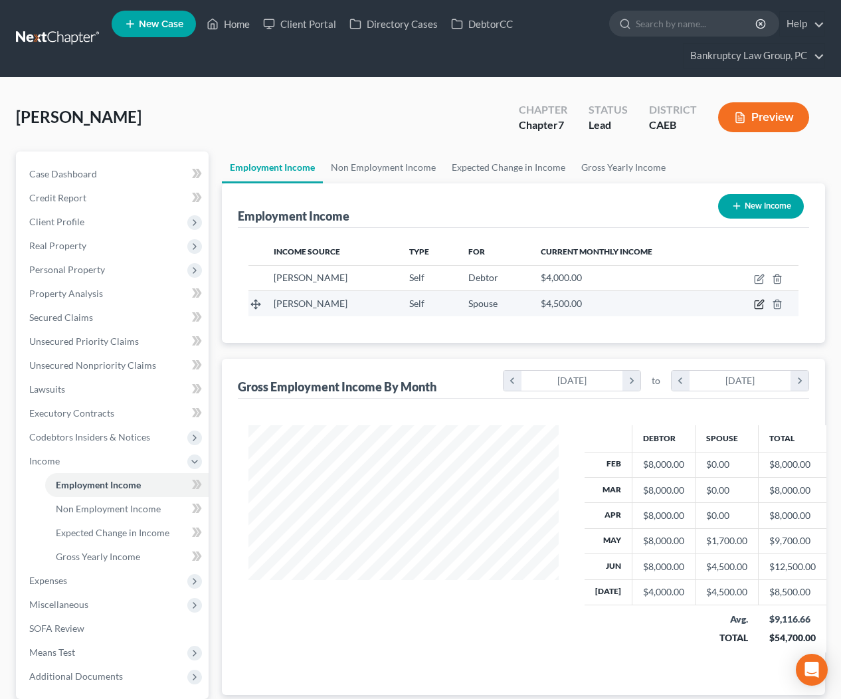
click at [757, 303] on icon "button" at bounding box center [759, 304] width 11 height 11
select select "1"
select select "0"
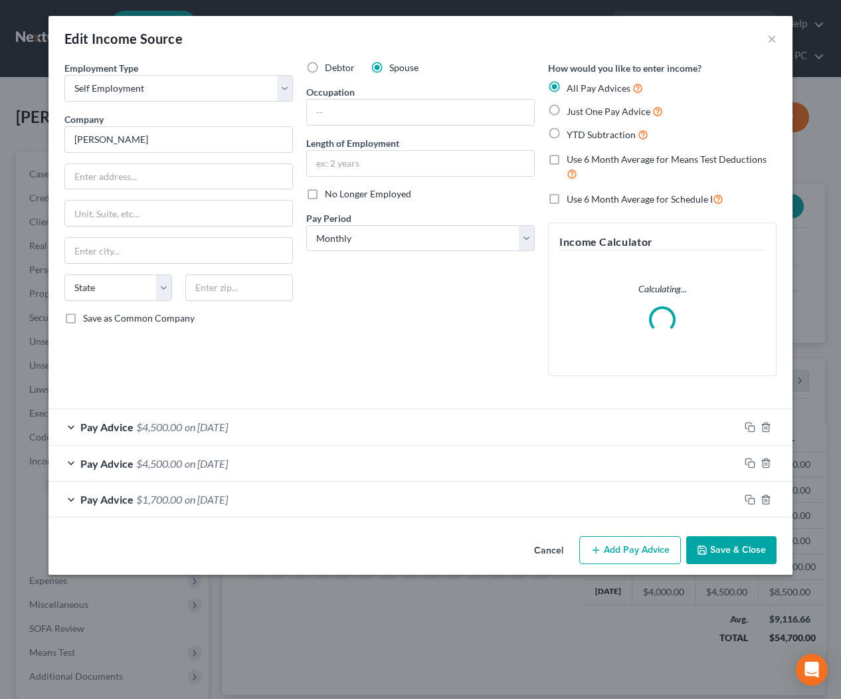
click at [567, 158] on label "Use 6 Month Average for Means Test Deductions" at bounding box center [672, 167] width 210 height 29
click at [572, 158] on input "Use 6 Month Average for Means Test Deductions" at bounding box center [576, 157] width 9 height 9
checkbox input "true"
click at [738, 551] on button "Save & Close" at bounding box center [731, 550] width 90 height 28
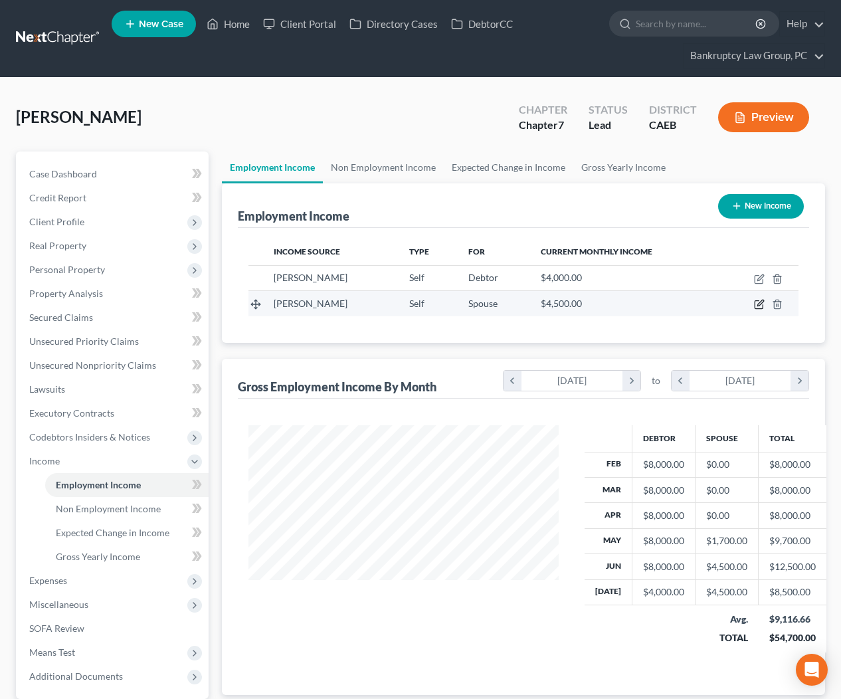
click at [757, 302] on icon "button" at bounding box center [759, 304] width 11 height 11
select select "1"
select select "0"
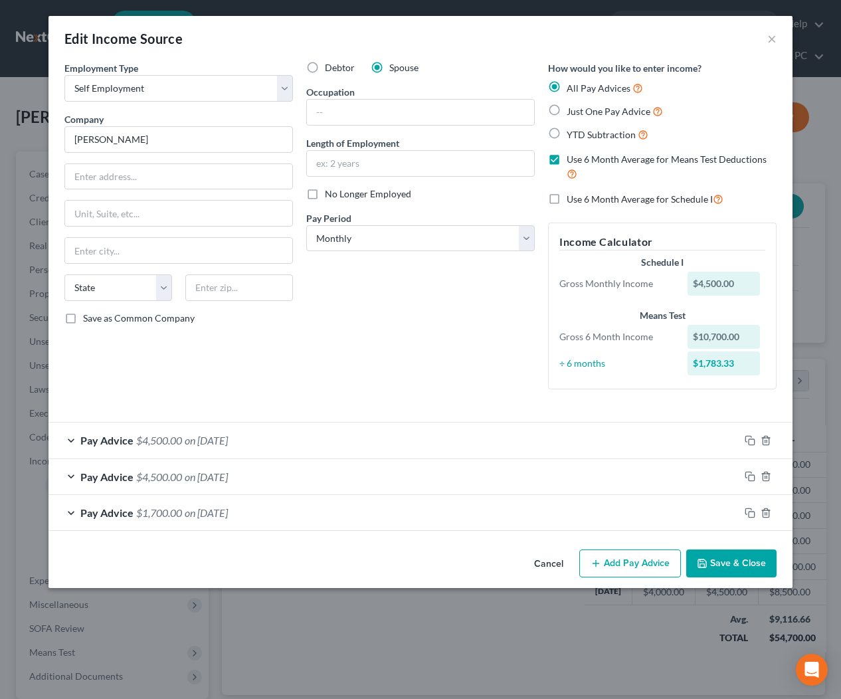
click at [734, 566] on button "Save & Close" at bounding box center [731, 563] width 90 height 28
click at [737, 565] on button "Save & Close" at bounding box center [731, 563] width 90 height 28
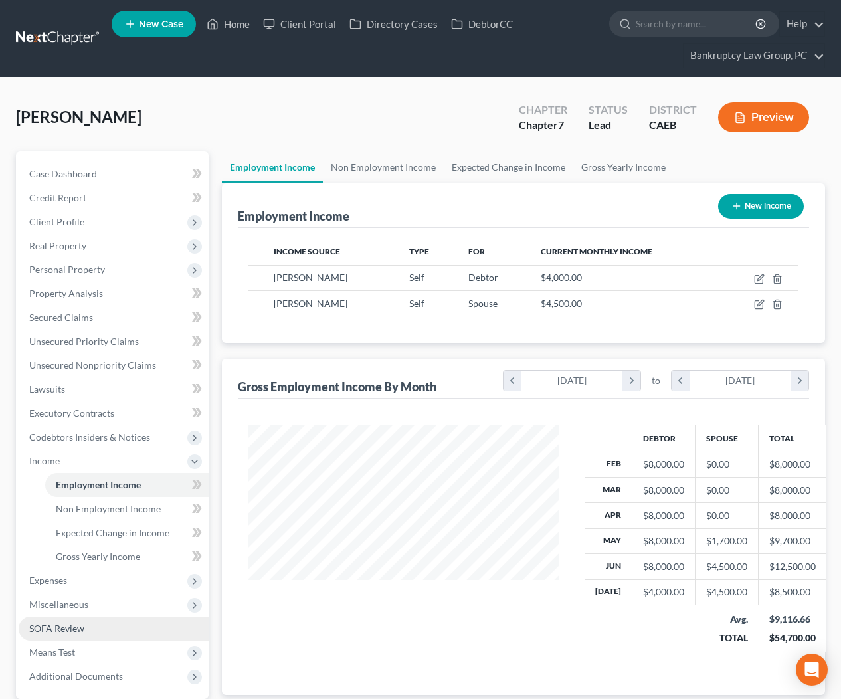
scroll to position [126, 0]
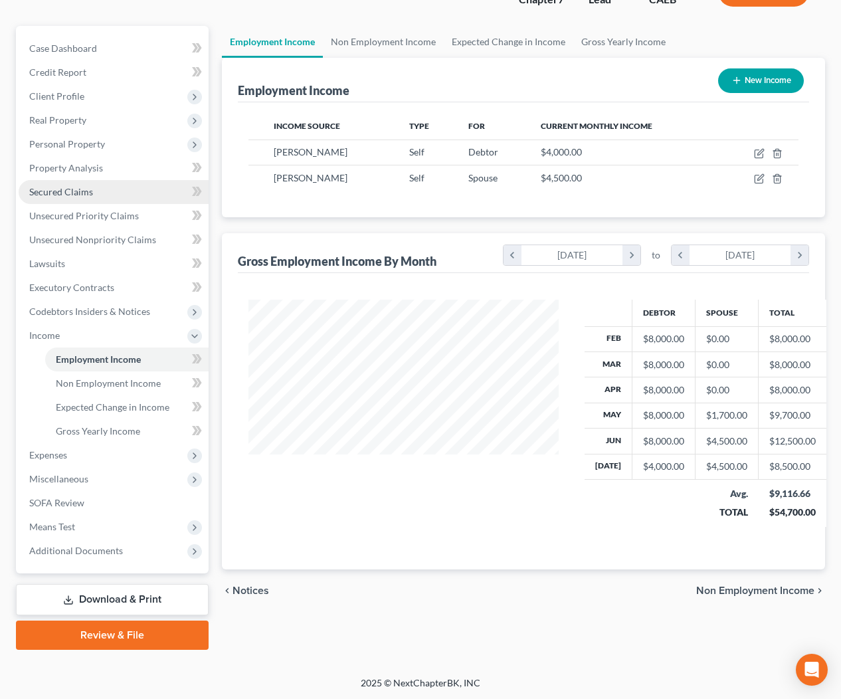
click at [49, 189] on span "Secured Claims" at bounding box center [61, 191] width 64 height 11
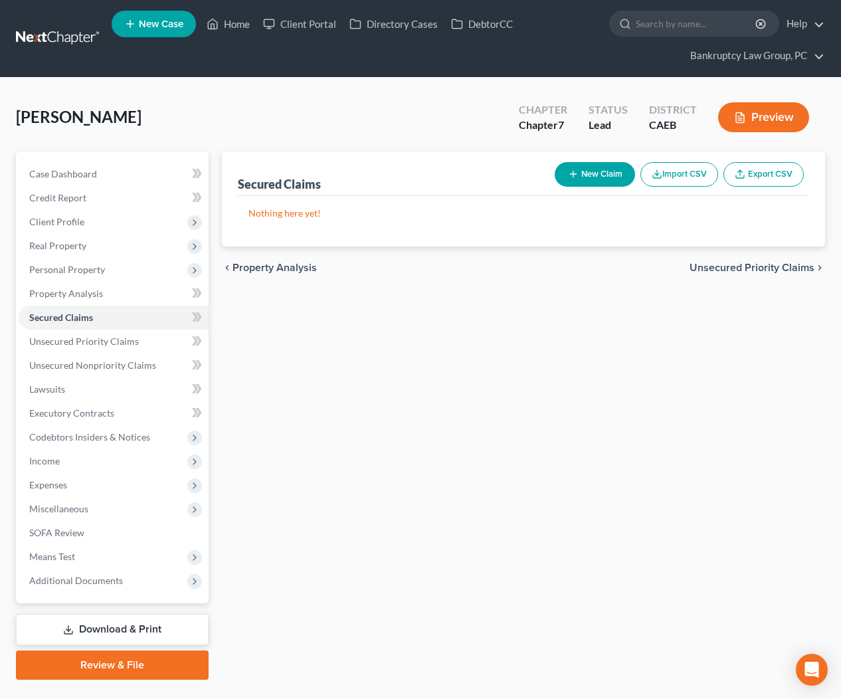
click at [587, 179] on button "New Claim" at bounding box center [595, 174] width 80 height 25
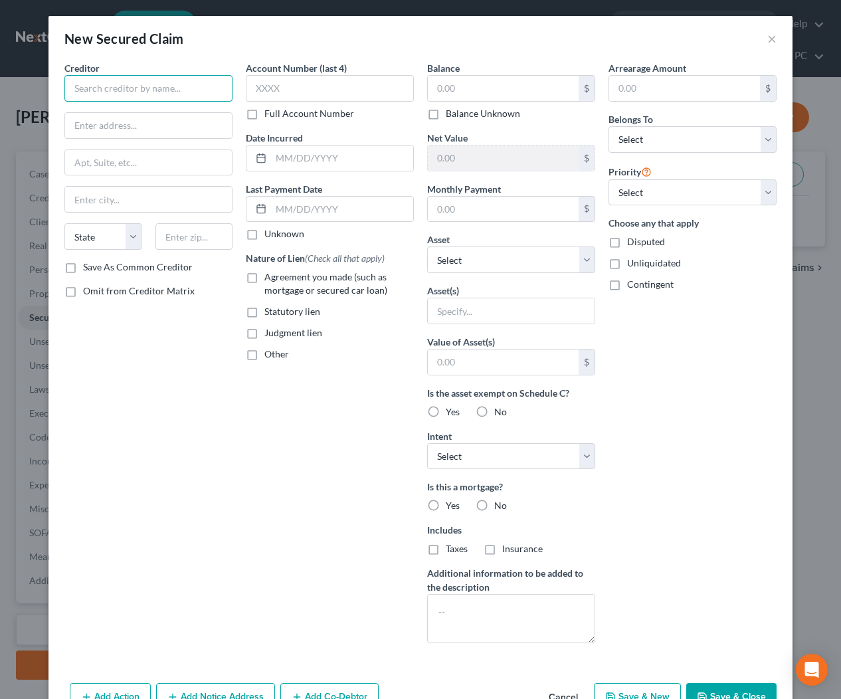
click at [159, 92] on input "text" at bounding box center [148, 88] width 168 height 27
type input "MTG"
click at [466, 86] on input "text" at bounding box center [503, 88] width 151 height 25
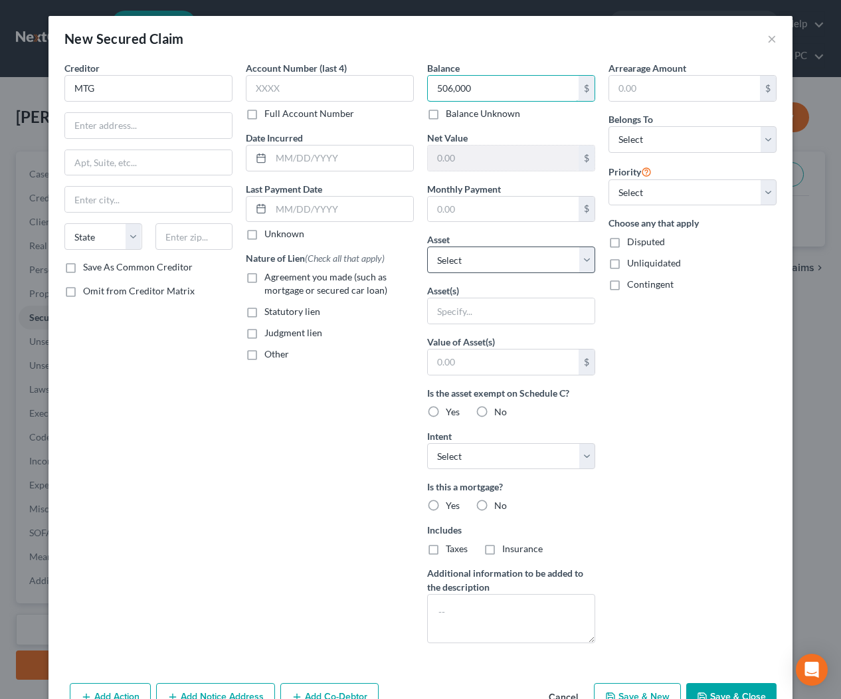
type input "506,000"
click at [489, 260] on select "Select Other Multiple Assets 1111 Need Address - $0.0" at bounding box center [511, 259] width 168 height 27
select select "2"
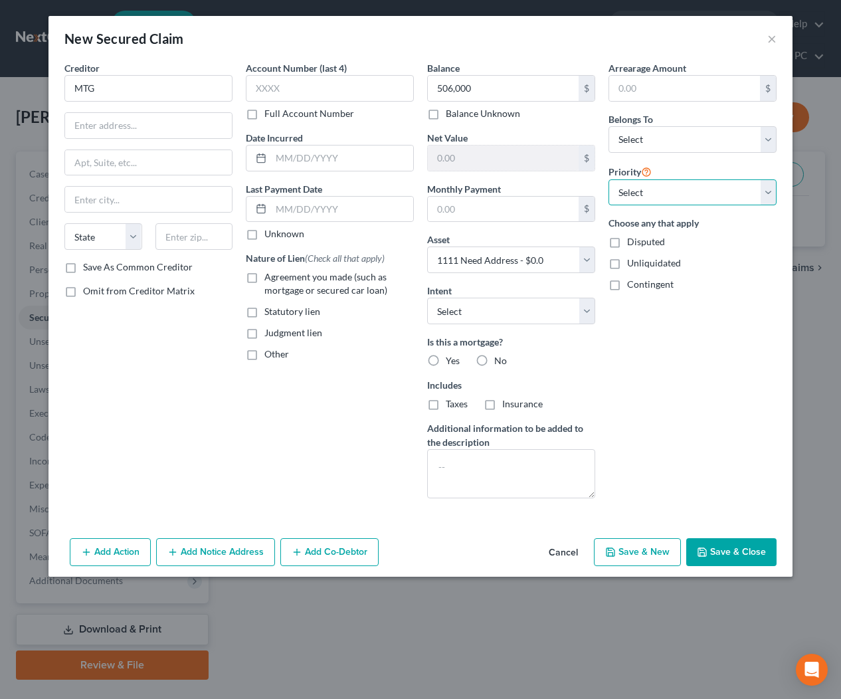
click at [628, 199] on select "Select 1st 2nd 3rd 4th 5th 6th 7th 8th 9th 10th 11th 12th 13th 14th 15th 16th 1…" at bounding box center [692, 192] width 168 height 27
select select "0"
click at [533, 215] on input "text" at bounding box center [503, 209] width 151 height 25
type input "3,381"
click at [709, 553] on button "Save & Close" at bounding box center [731, 552] width 90 height 28
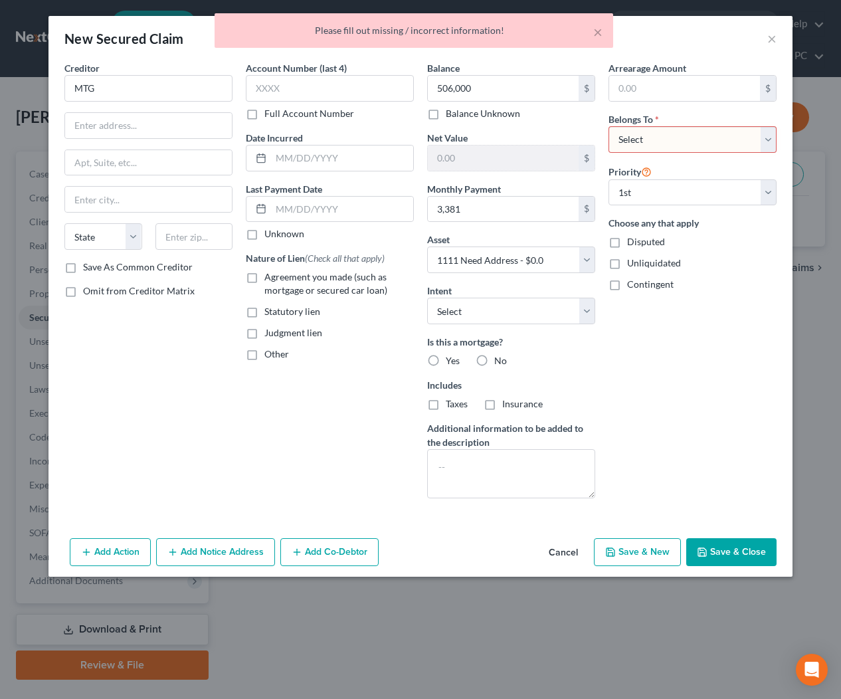
click at [667, 142] on select "Select Debtor 1 Only Debtor 2 Only Debtor 1 And Debtor 2 Only At Least One Of T…" at bounding box center [692, 139] width 168 height 27
select select "2"
drag, startPoint x: 717, startPoint y: 549, endPoint x: 731, endPoint y: 488, distance: 62.2
click at [717, 548] on button "Save & Close" at bounding box center [731, 552] width 90 height 28
select select
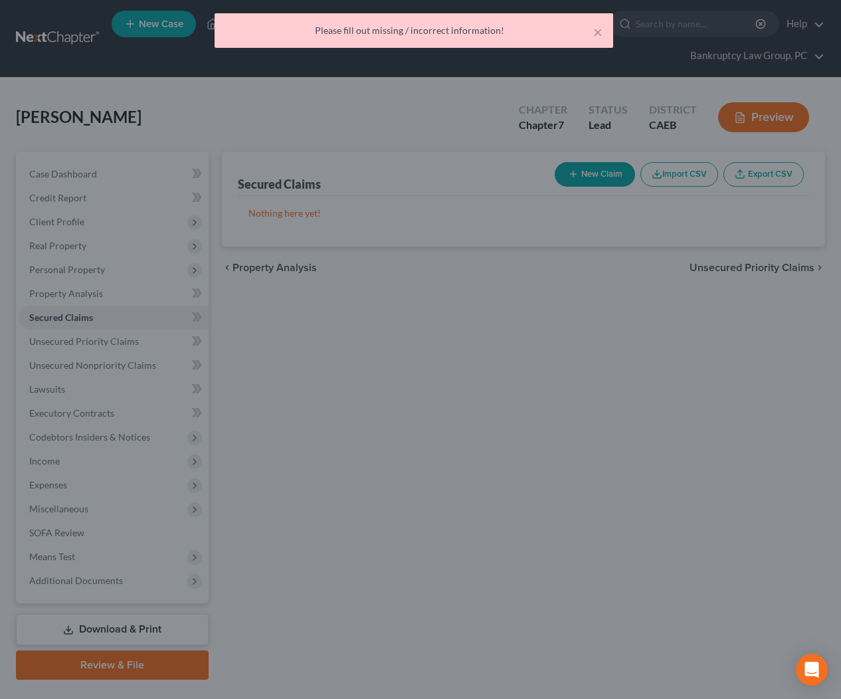
type input "506,000.00"
type input "-506,000.00"
type input "3,381.00"
select select "2"
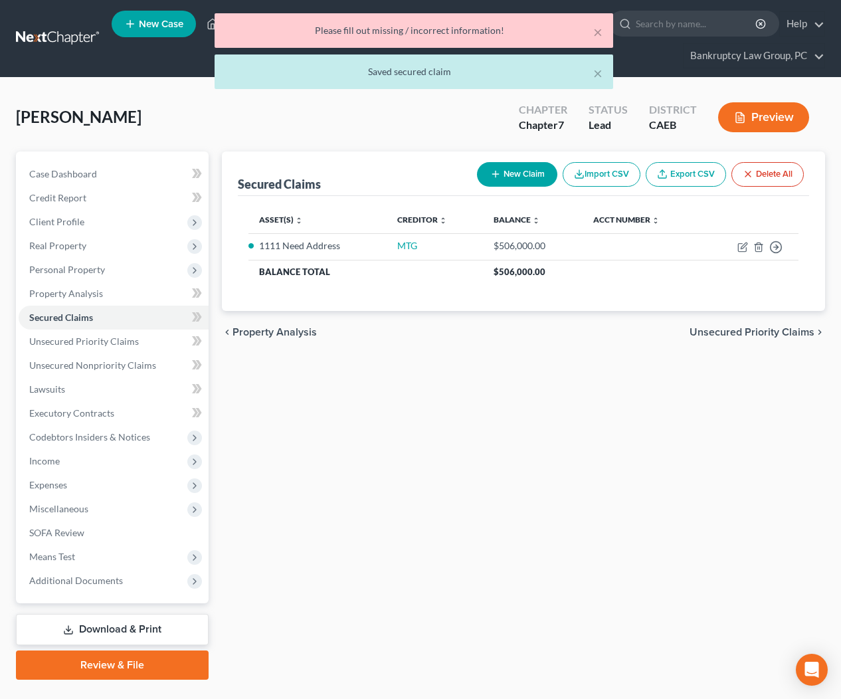
click at [503, 178] on button "New Claim" at bounding box center [517, 174] width 80 height 25
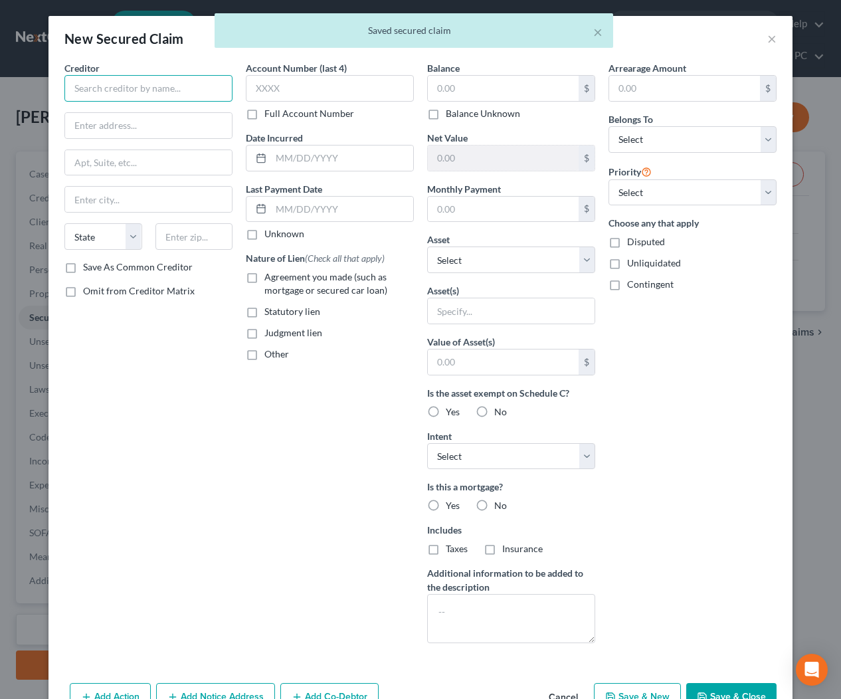
click at [94, 89] on input "text" at bounding box center [148, 88] width 168 height 27
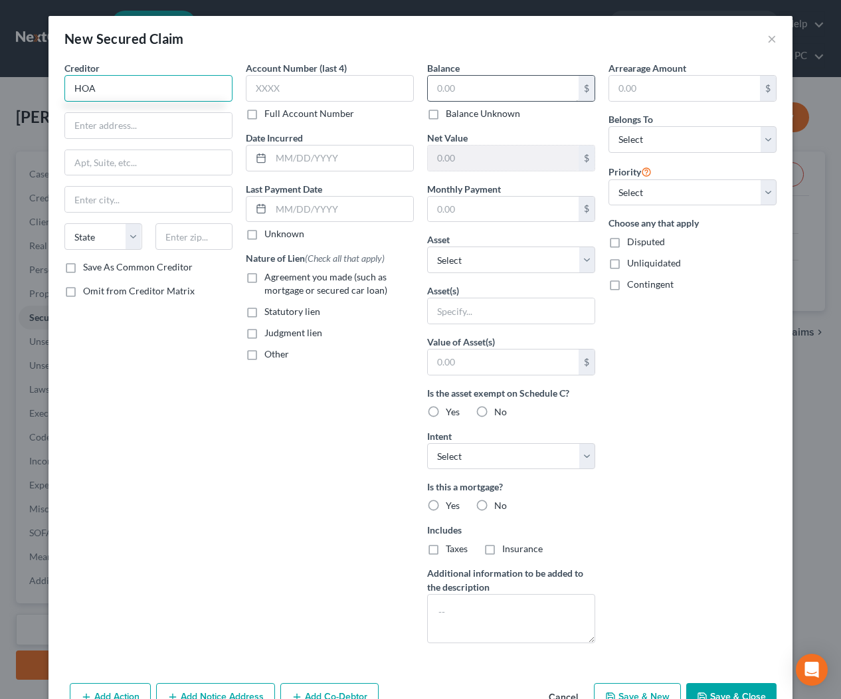
type input "HOA"
click at [465, 90] on input "text" at bounding box center [503, 88] width 151 height 25
type input "10,000"
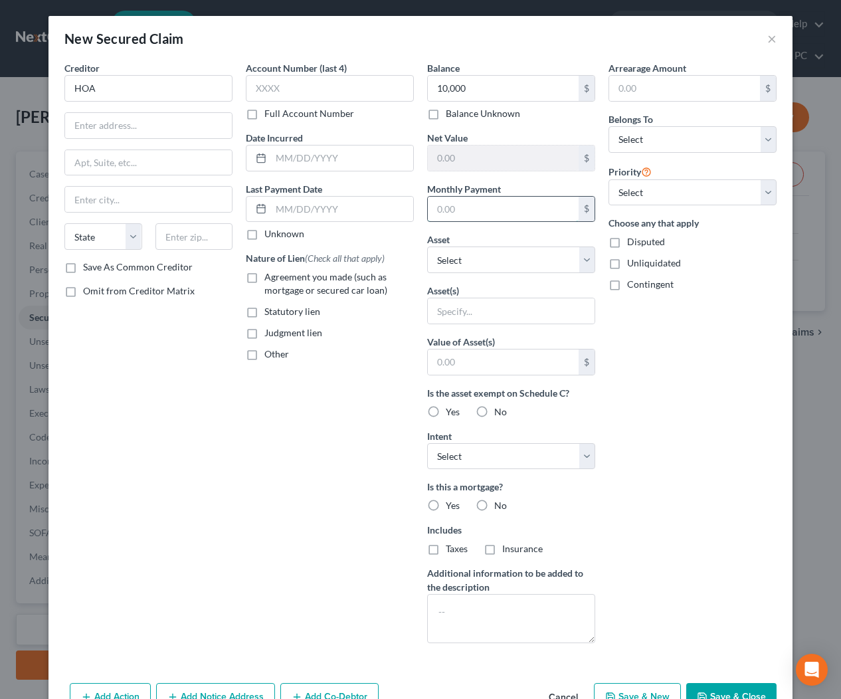
click at [461, 203] on input "text" at bounding box center [503, 209] width 151 height 25
type input "480"
click at [661, 130] on select "Select Debtor 1 Only Debtor 2 Only Debtor 1 And Debtor 2 Only At Least One Of T…" at bounding box center [692, 139] width 168 height 27
select select "2"
click at [663, 188] on select "Select 1st 2nd 3rd 4th 5th 6th 7th 8th 9th 10th 11th 12th 13th 14th 15th 16th 1…" at bounding box center [692, 192] width 168 height 27
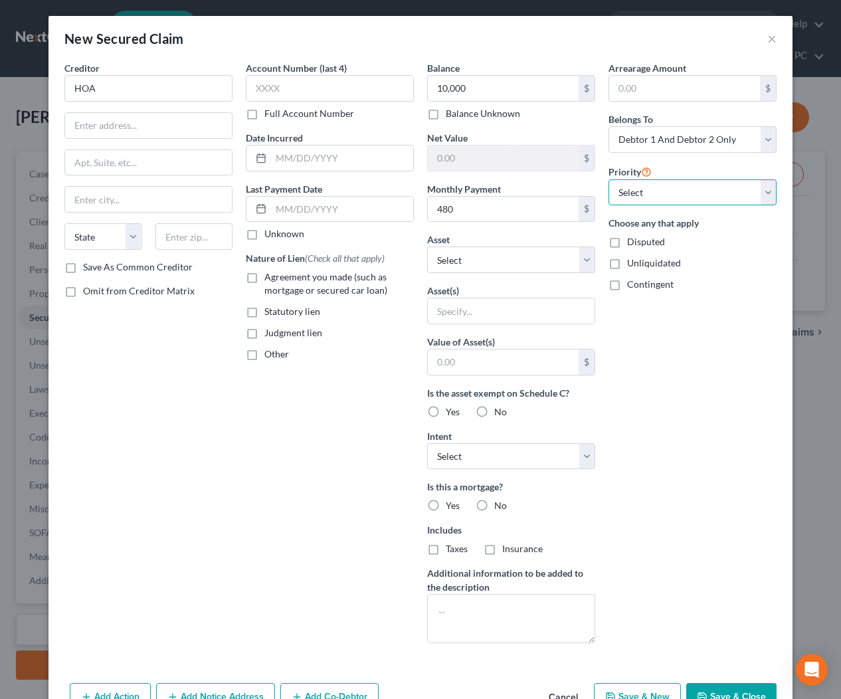
select select "1"
click at [535, 261] on select "Select Other Multiple Assets 1111 Need Address - $0.0" at bounding box center [511, 259] width 168 height 27
select select "2"
select select "0"
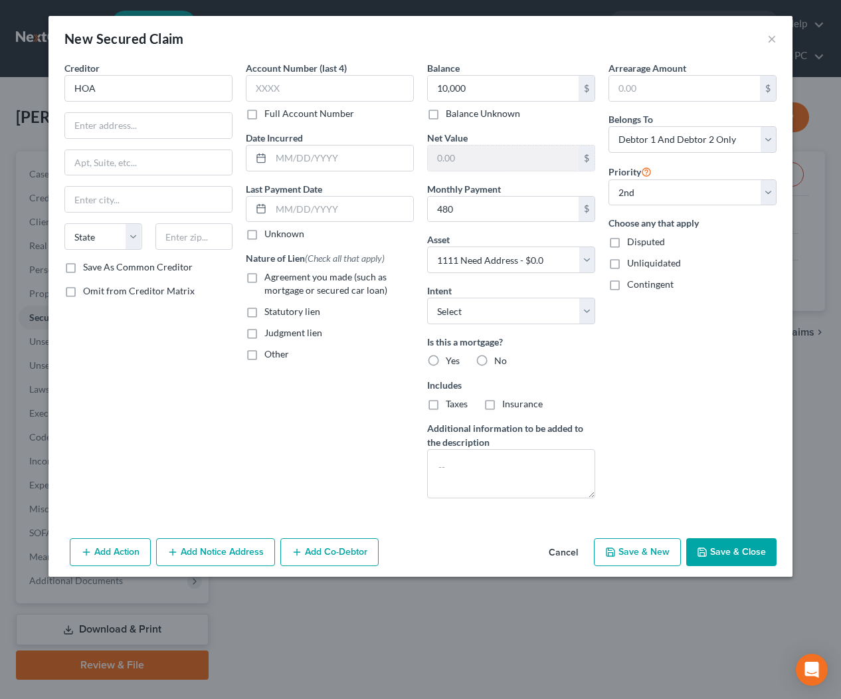
click at [731, 556] on button "Save & Close" at bounding box center [731, 552] width 90 height 28
select select
select select "1"
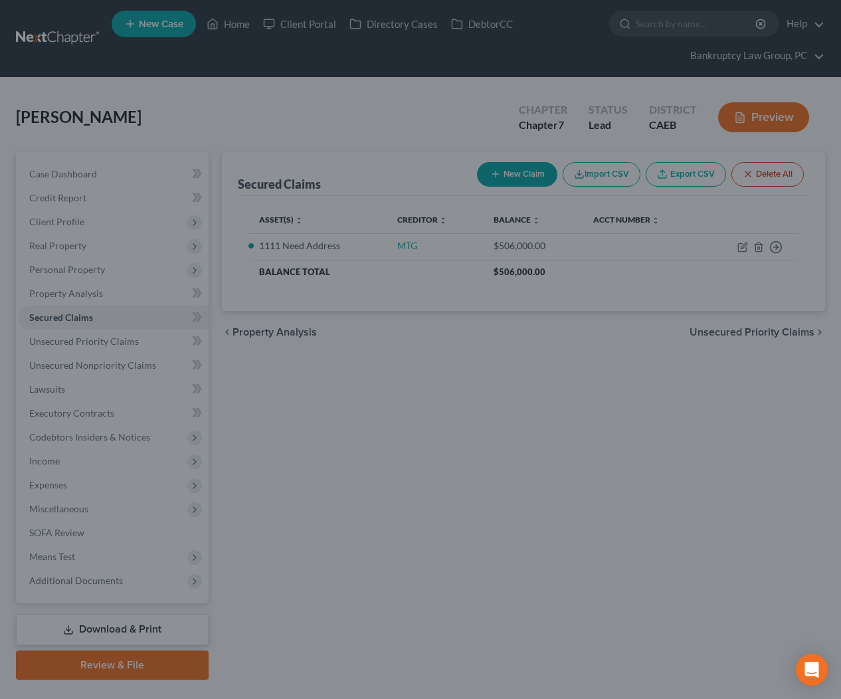
type input "10,000.00"
type input "-516,000.00"
type input "480.00"
select select "2"
select select "0"
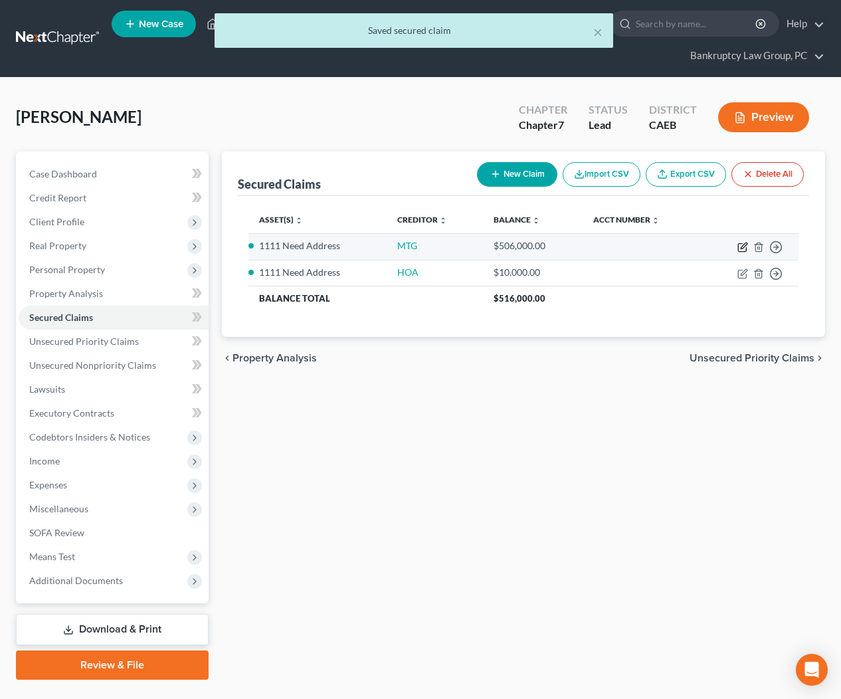
click at [743, 246] on icon "button" at bounding box center [742, 247] width 11 height 11
select select "2"
select select "0"
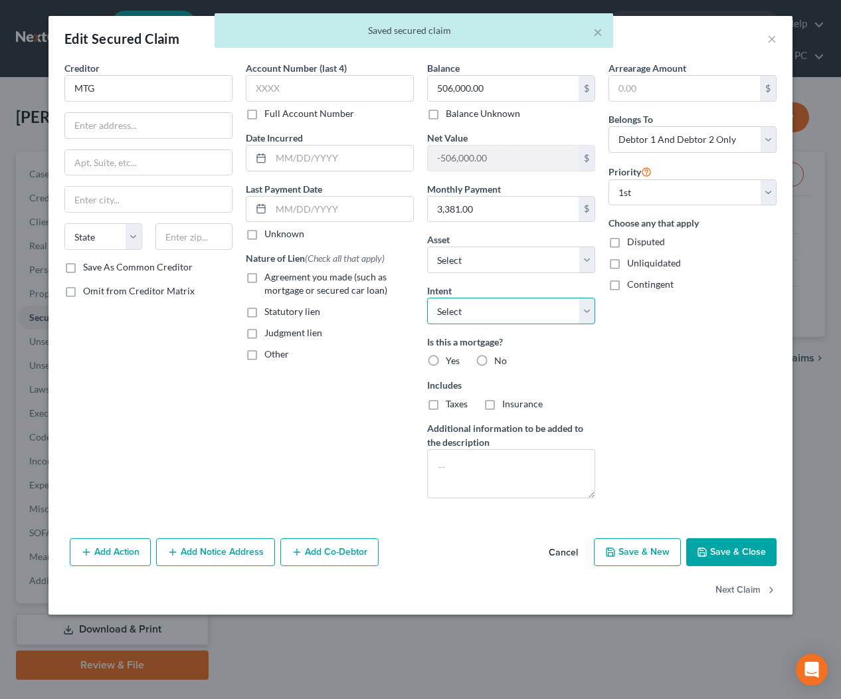
click at [487, 312] on select "Select Surrender Redeem Reaffirm Avoid Other" at bounding box center [511, 311] width 168 height 27
select select "2"
click at [723, 547] on button "Save & Close" at bounding box center [731, 552] width 90 height 28
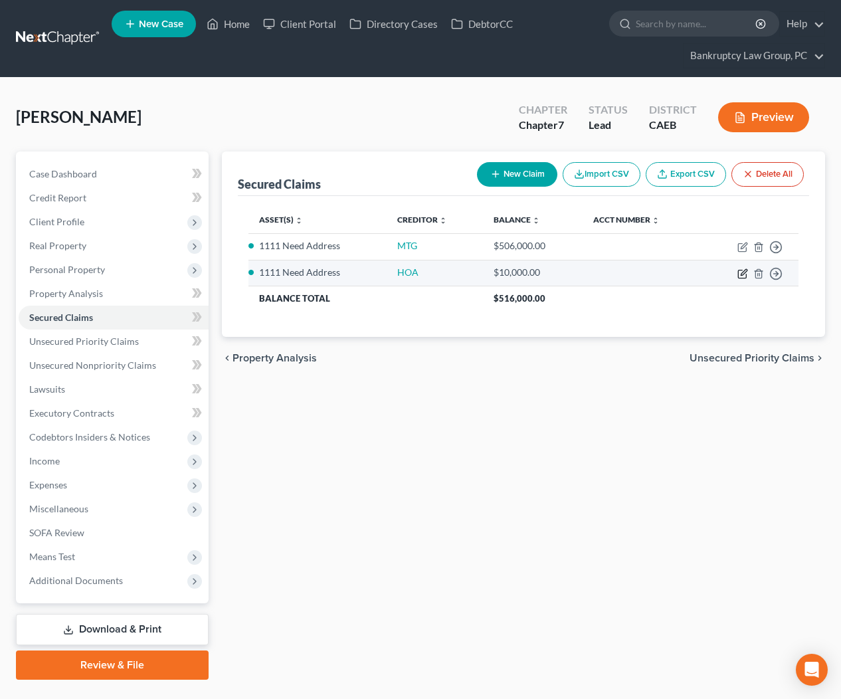
click at [740, 271] on icon "button" at bounding box center [742, 273] width 11 height 11
select select "2"
select select "0"
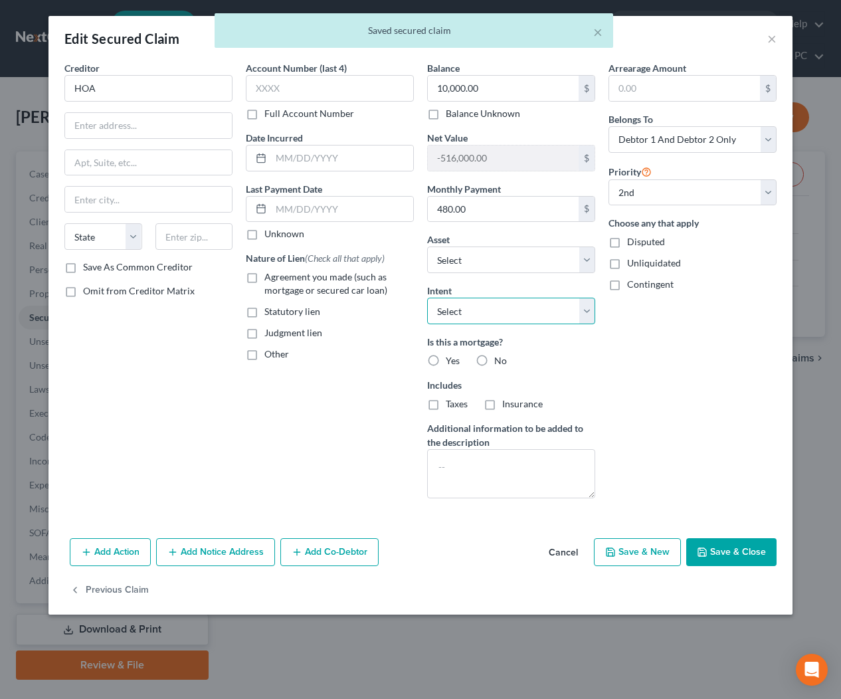
click at [487, 318] on select "Select Surrender Redeem Reaffirm Avoid Other" at bounding box center [511, 311] width 168 height 27
select select "2"
click at [754, 549] on button "Save & Close" at bounding box center [731, 552] width 90 height 28
select select "1"
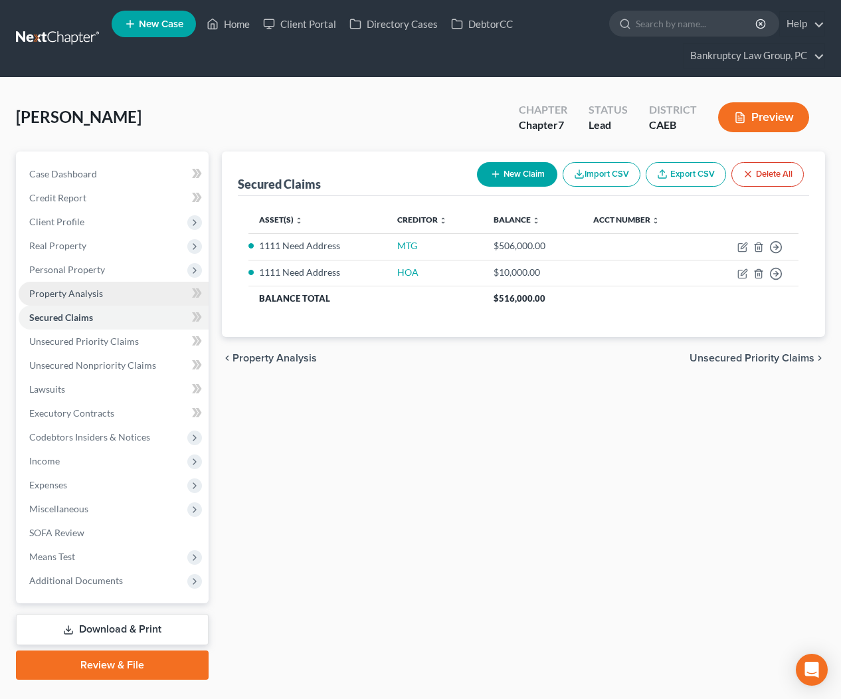
click at [63, 290] on span "Property Analysis" at bounding box center [66, 293] width 74 height 11
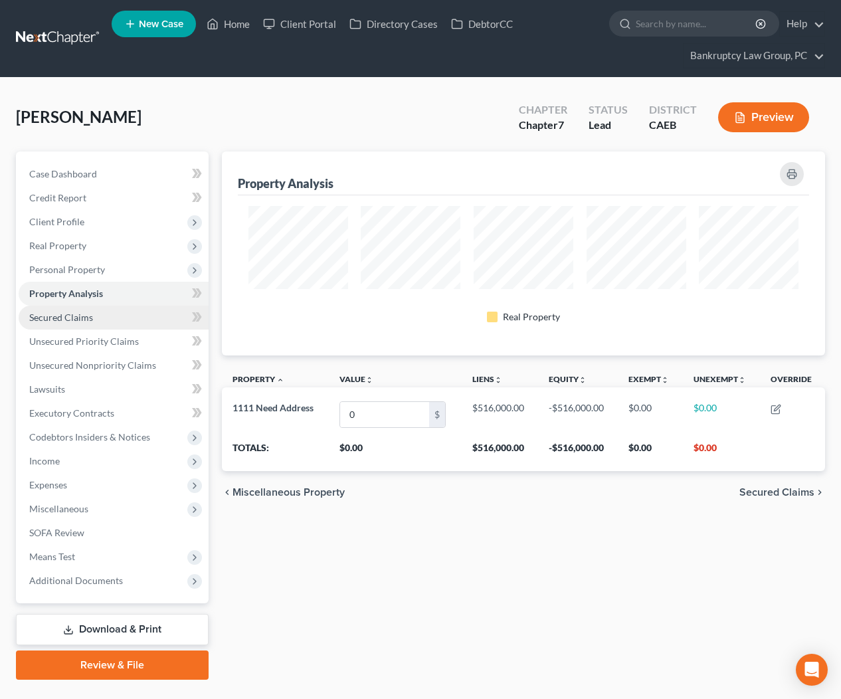
scroll to position [204, 603]
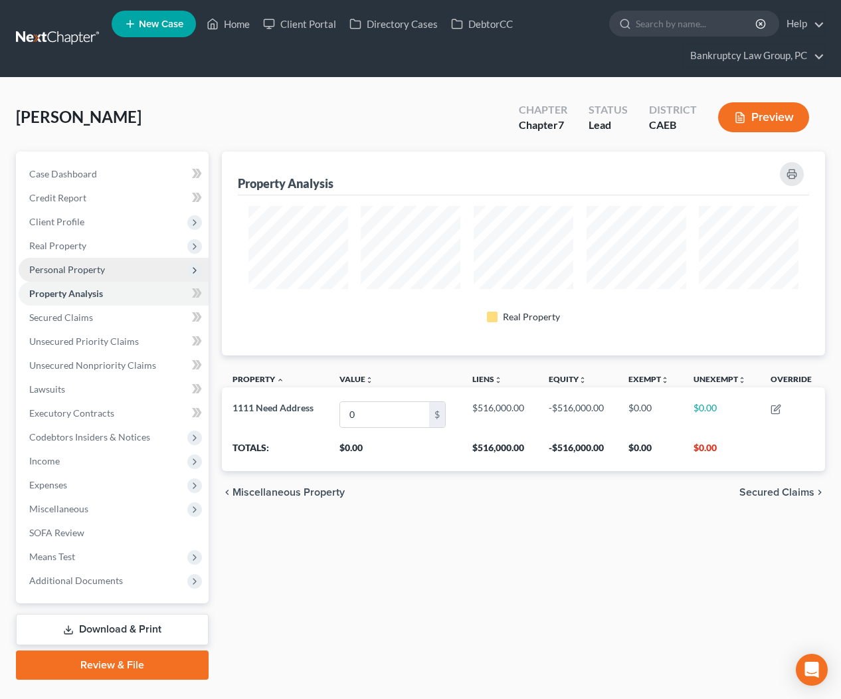
click at [67, 265] on span "Personal Property" at bounding box center [67, 269] width 76 height 11
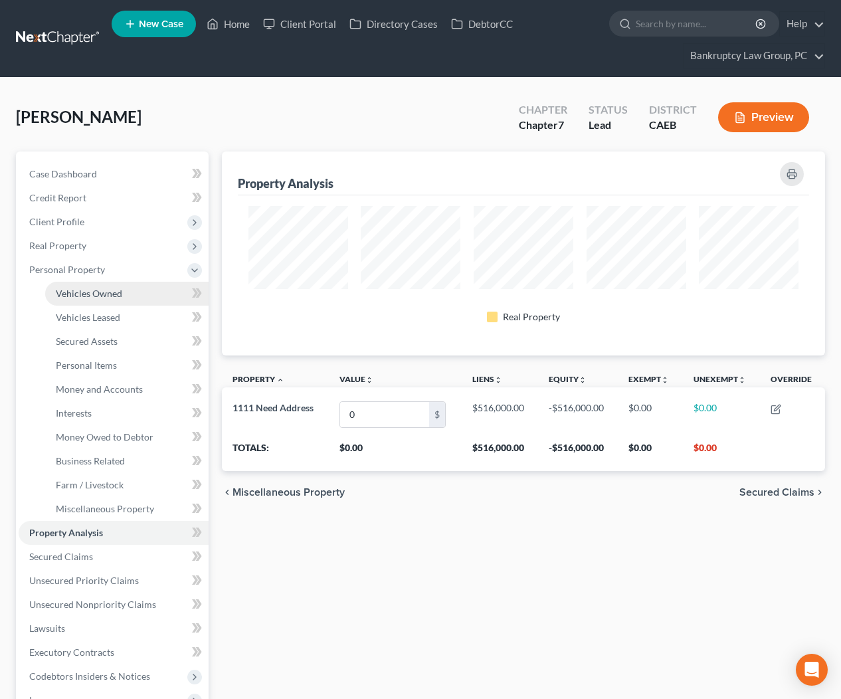
click at [72, 288] on span "Vehicles Owned" at bounding box center [89, 293] width 66 height 11
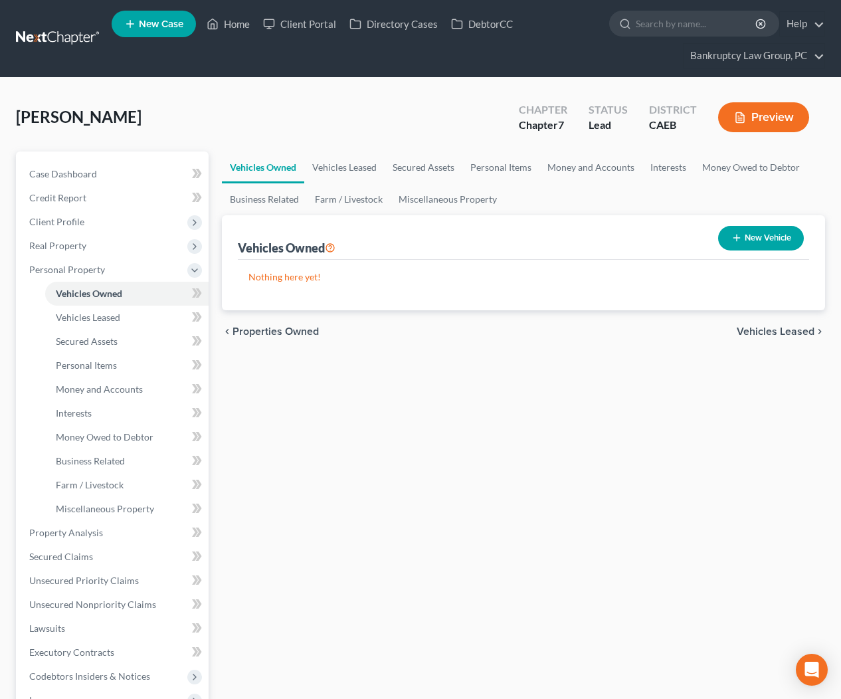
click at [757, 238] on button "New Vehicle" at bounding box center [761, 238] width 86 height 25
select select "0"
select select "2"
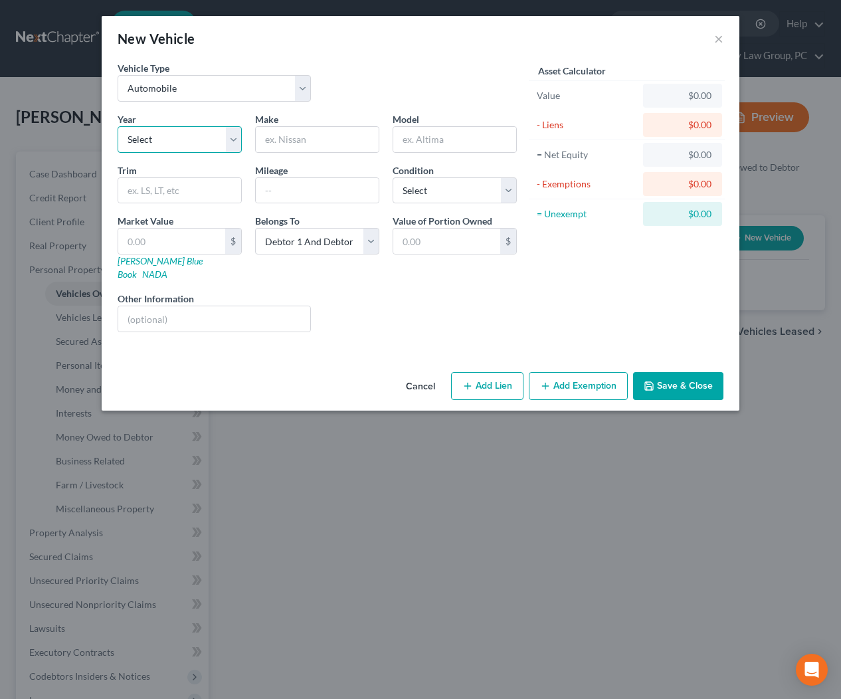
click at [175, 143] on select "Select 2026 2025 2024 2023 2022 2021 2020 2019 2018 2017 2016 2015 2014 2013 20…" at bounding box center [180, 139] width 124 height 27
select select "0"
click at [335, 144] on input "text" at bounding box center [317, 139] width 123 height 25
type input "LEASE"
click at [497, 376] on button "Add Lien" at bounding box center [487, 386] width 72 height 28
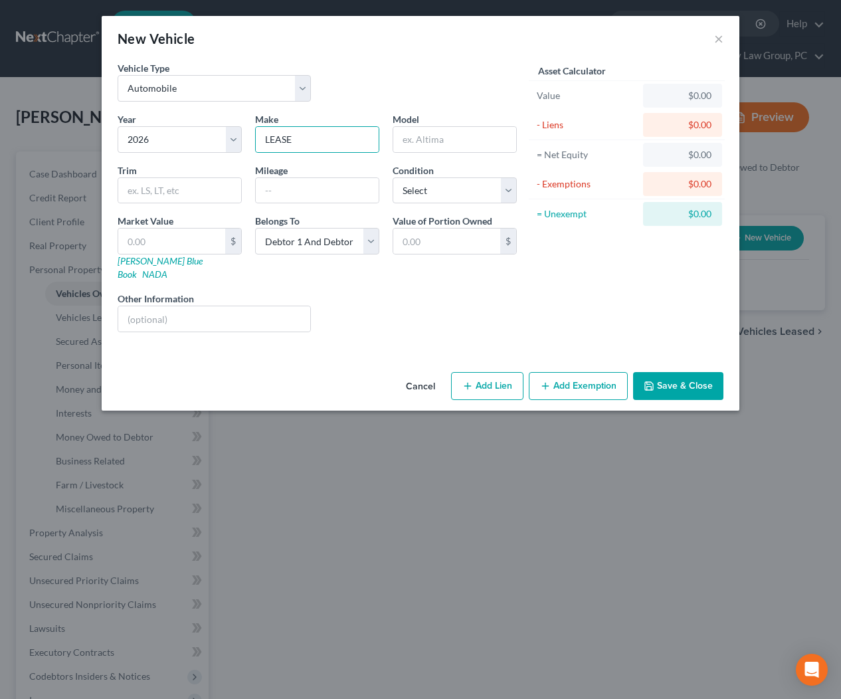
select select "2"
select select "0"
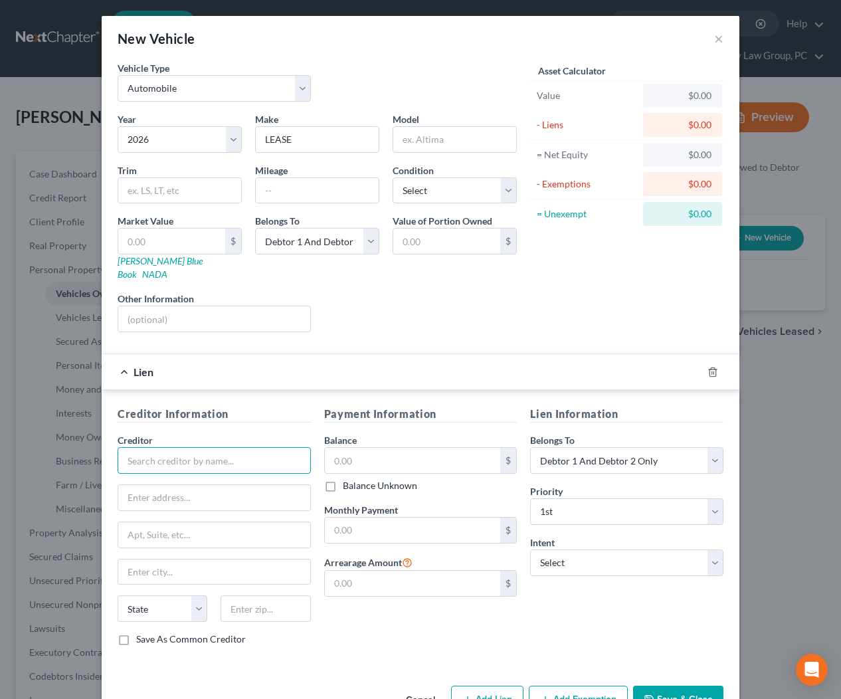
click at [226, 447] on input "text" at bounding box center [214, 460] width 193 height 27
type input "LEASE 1"
click at [355, 517] on input "text" at bounding box center [413, 529] width 176 height 25
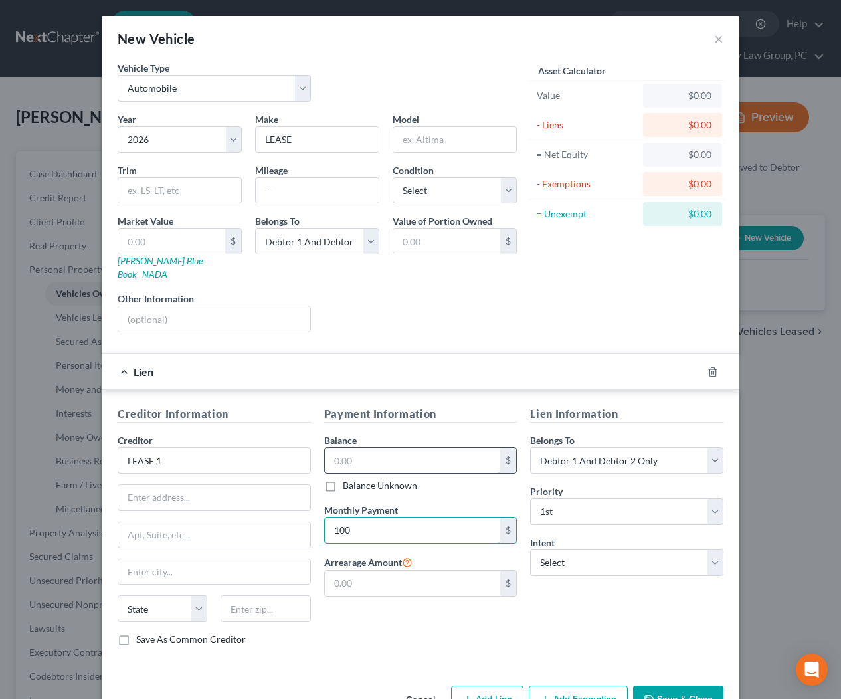
type input "100"
click at [358, 448] on input "text" at bounding box center [413, 460] width 176 height 25
type input "0"
type input "1,000"
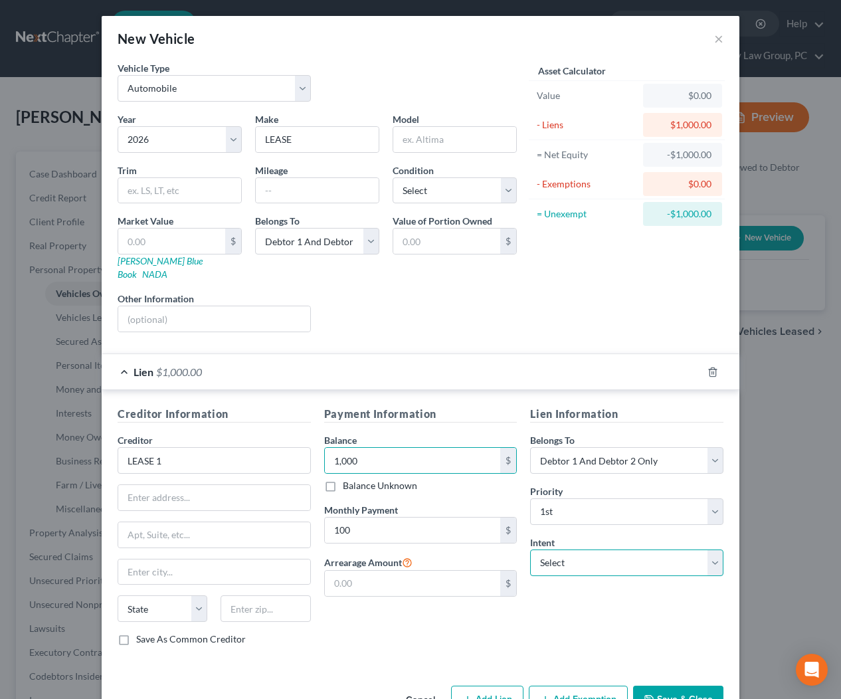
click at [606, 550] on select "Select Surrender Redeem Reaffirm Avoid Other" at bounding box center [626, 562] width 193 height 27
select select "2"
click at [673, 686] on button "Save & Close" at bounding box center [678, 699] width 90 height 28
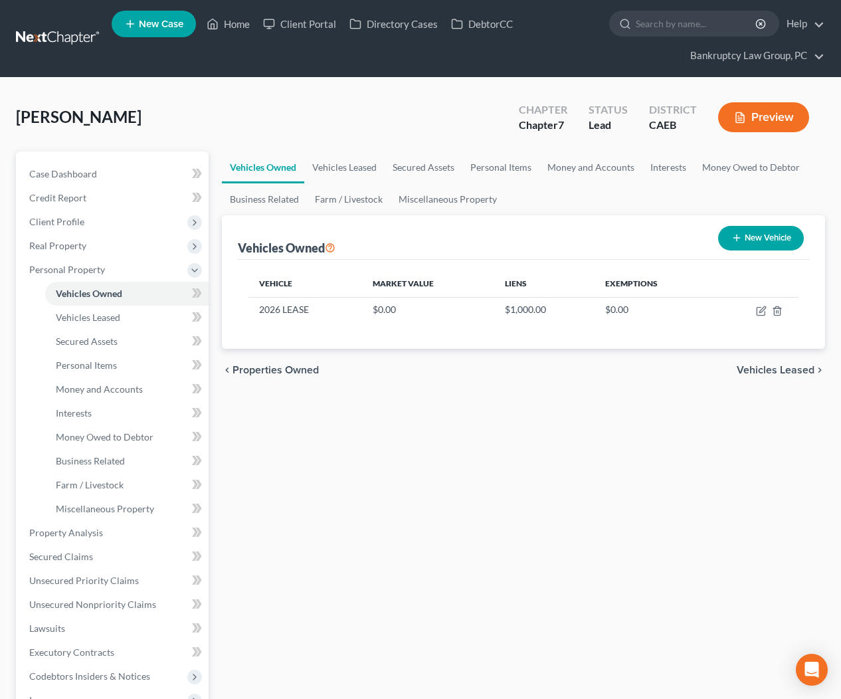
click at [425, 491] on div "Vehicles Owned Vehicles Leased Secured Assets Personal Items Money and Accounts…" at bounding box center [523, 534] width 617 height 767
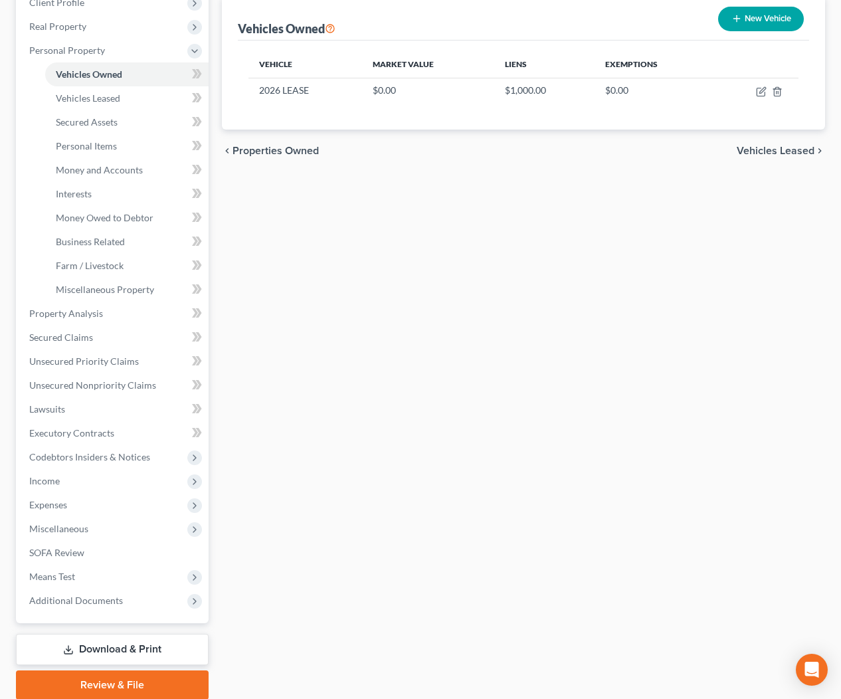
scroll to position [269, 0]
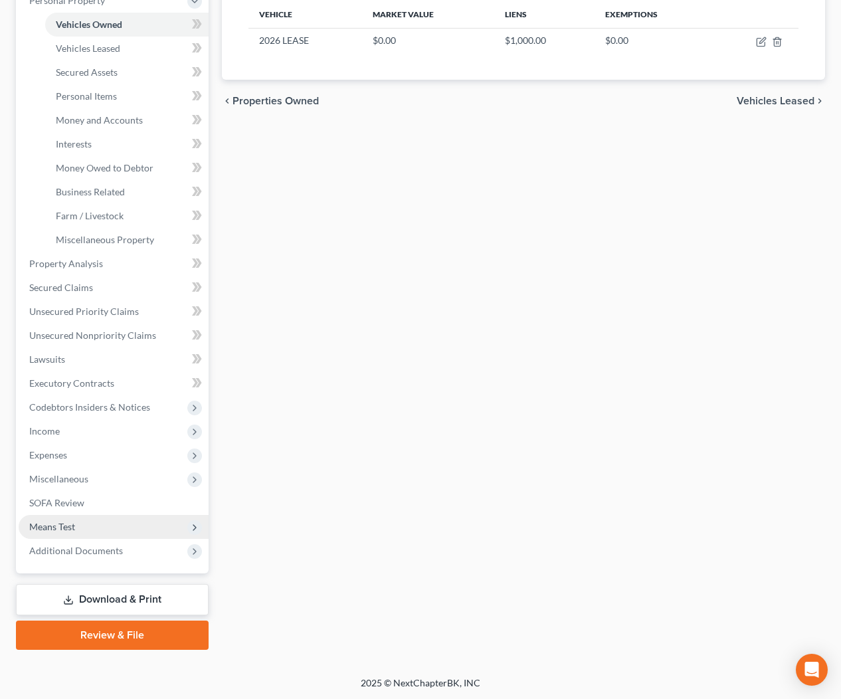
click at [62, 521] on span "Means Test" at bounding box center [52, 526] width 46 height 11
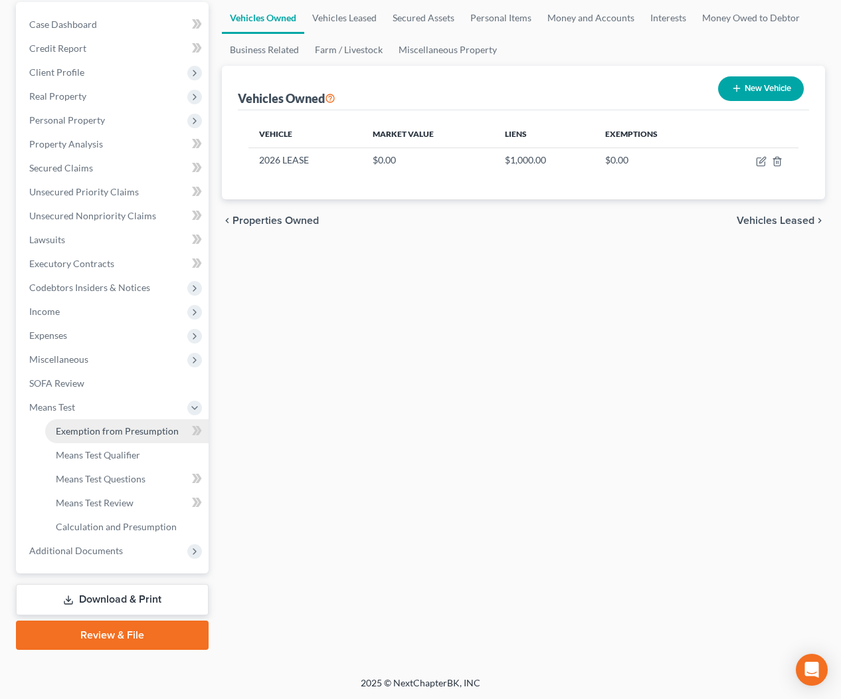
click at [83, 440] on link "Exemption from Presumption" at bounding box center [126, 431] width 163 height 24
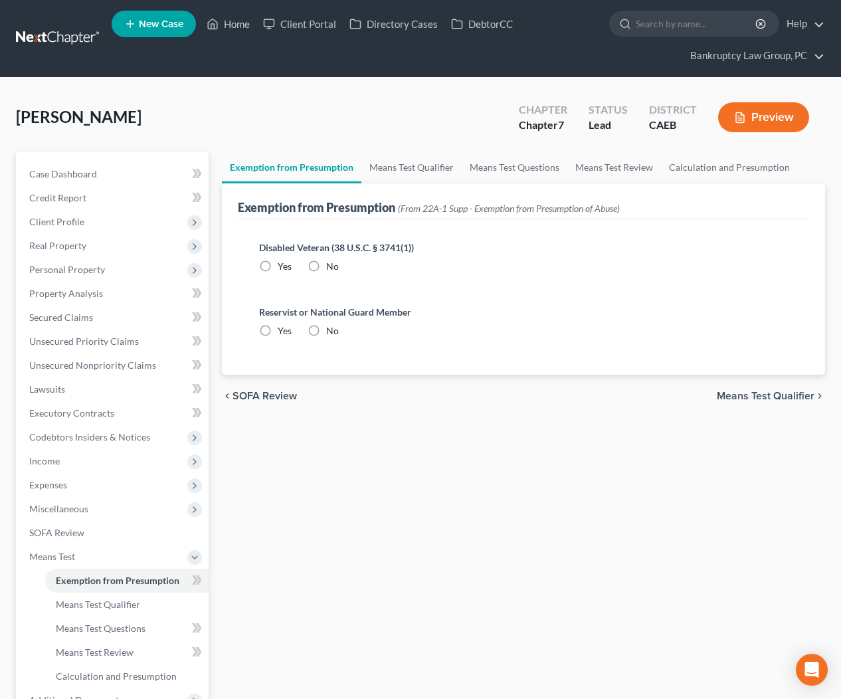
drag, startPoint x: 314, startPoint y: 269, endPoint x: 309, endPoint y: 292, distance: 23.7
click at [326, 272] on label "No" at bounding box center [332, 266] width 13 height 13
click at [326, 325] on label "No" at bounding box center [332, 330] width 13 height 13
click at [331, 325] on input "No" at bounding box center [335, 328] width 9 height 9
radio input "true"
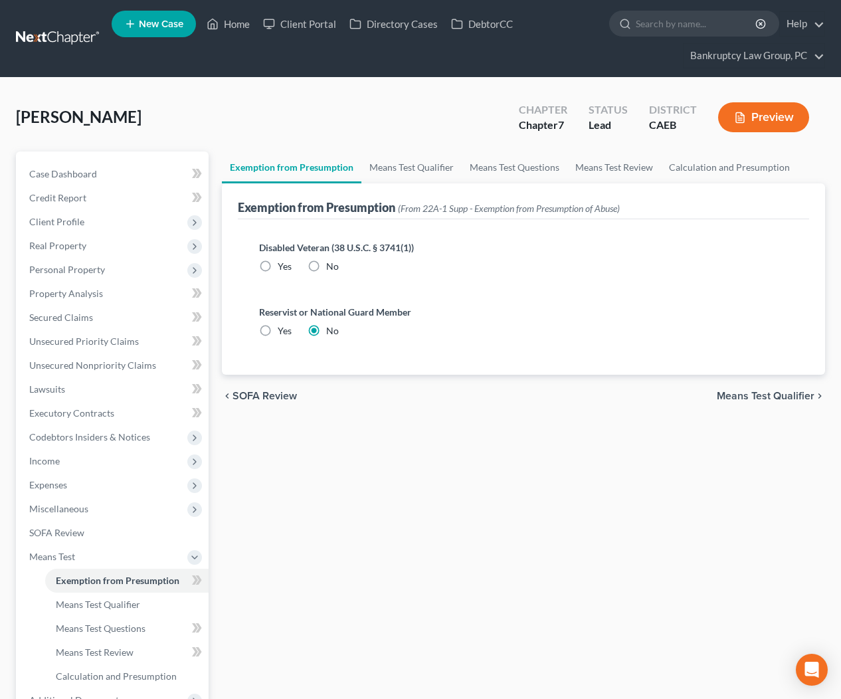
drag, startPoint x: 313, startPoint y: 266, endPoint x: 377, endPoint y: 292, distance: 68.2
click at [326, 266] on label "No" at bounding box center [332, 266] width 13 height 13
click at [331, 266] on input "No" at bounding box center [335, 264] width 9 height 9
radio input "true"
click at [811, 392] on span "Means Test Qualifier" at bounding box center [766, 396] width 98 height 11
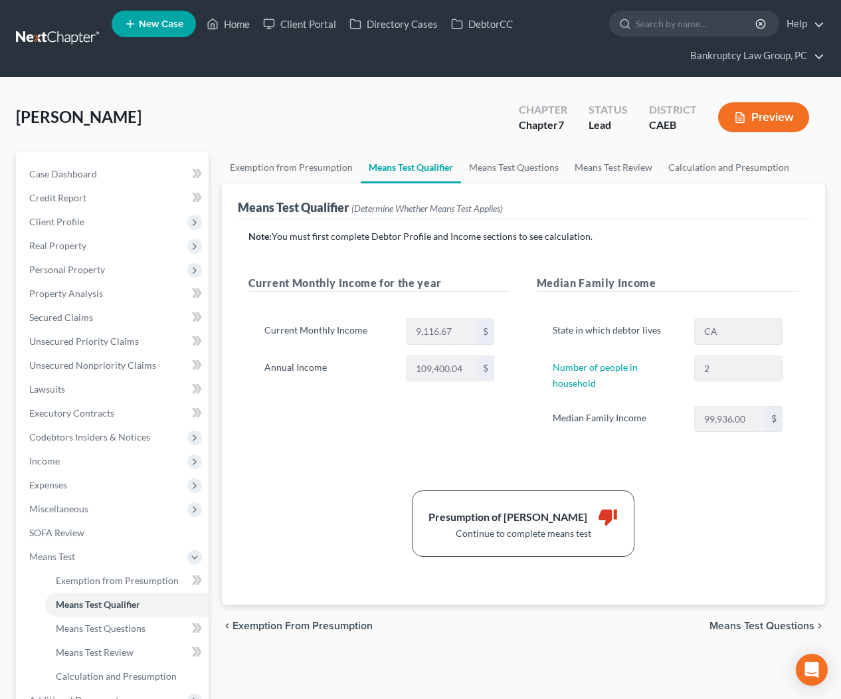
click at [758, 620] on span "Means Test Questions" at bounding box center [761, 625] width 105 height 11
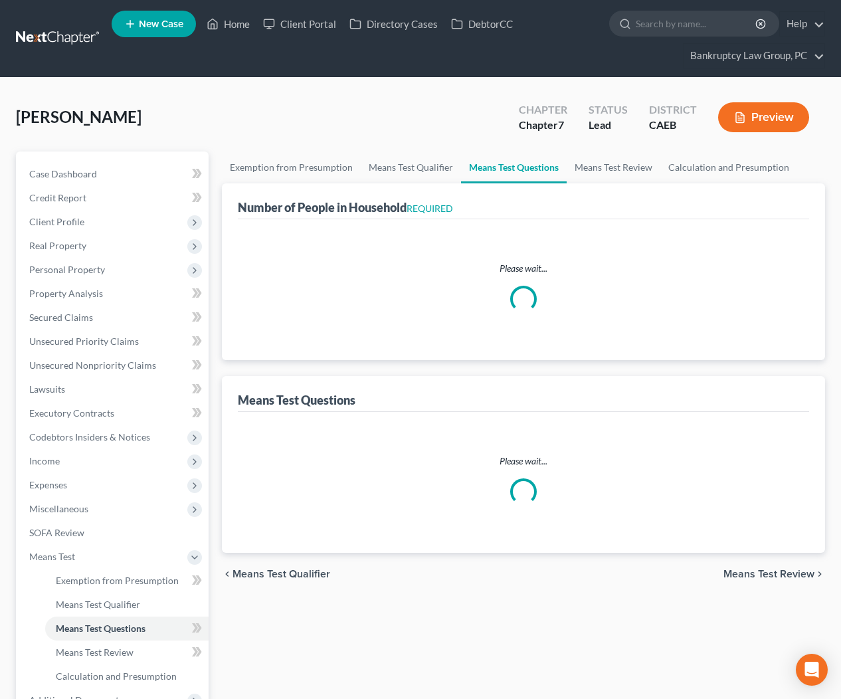
select select "0"
select select "60"
select select "0"
select select "60"
select select "1"
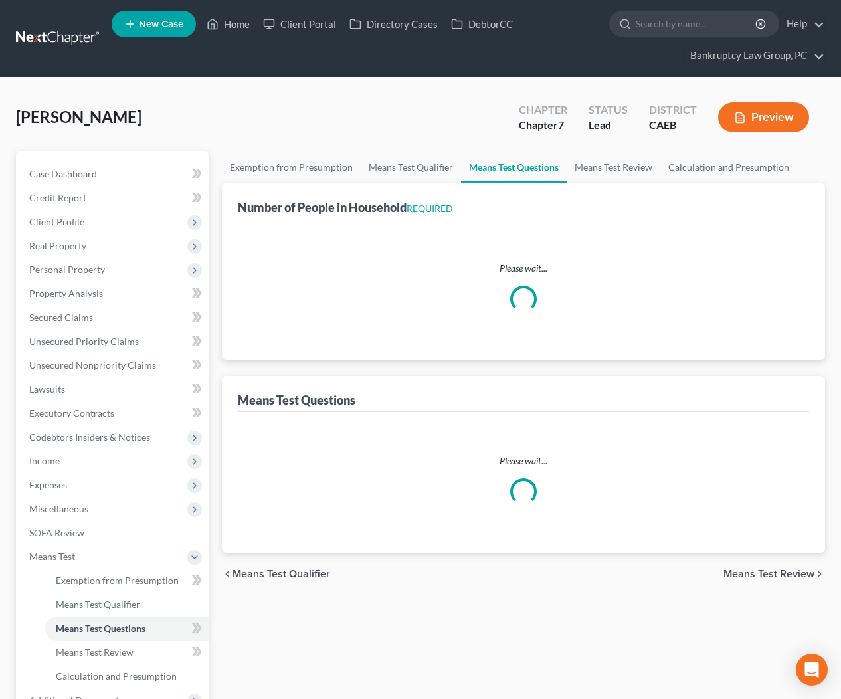
select select "60"
select select "1"
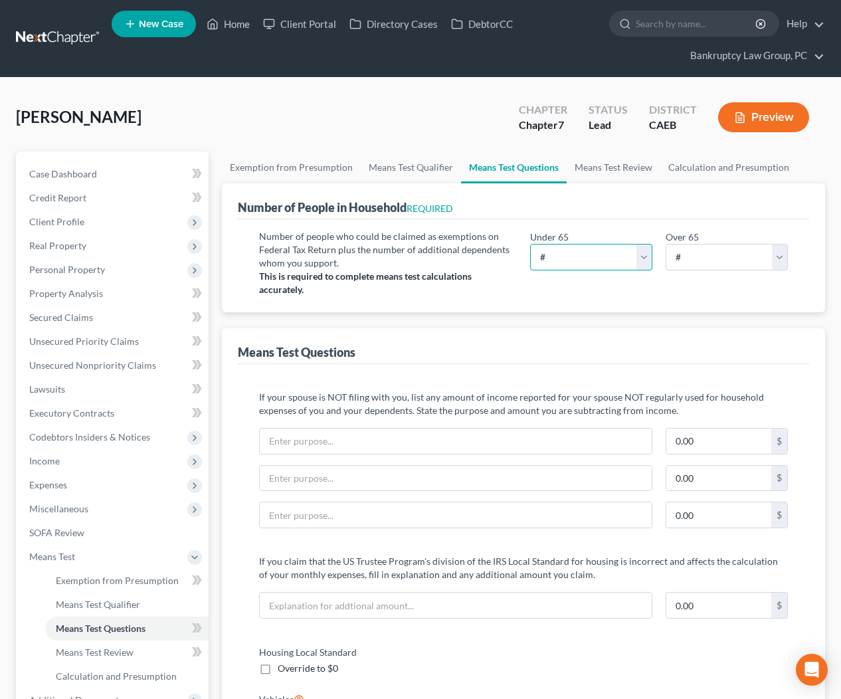
click at [618, 256] on select "# 0 1 2 3 4 5 6 7 8 9 10" at bounding box center [591, 257] width 122 height 27
select select "2"
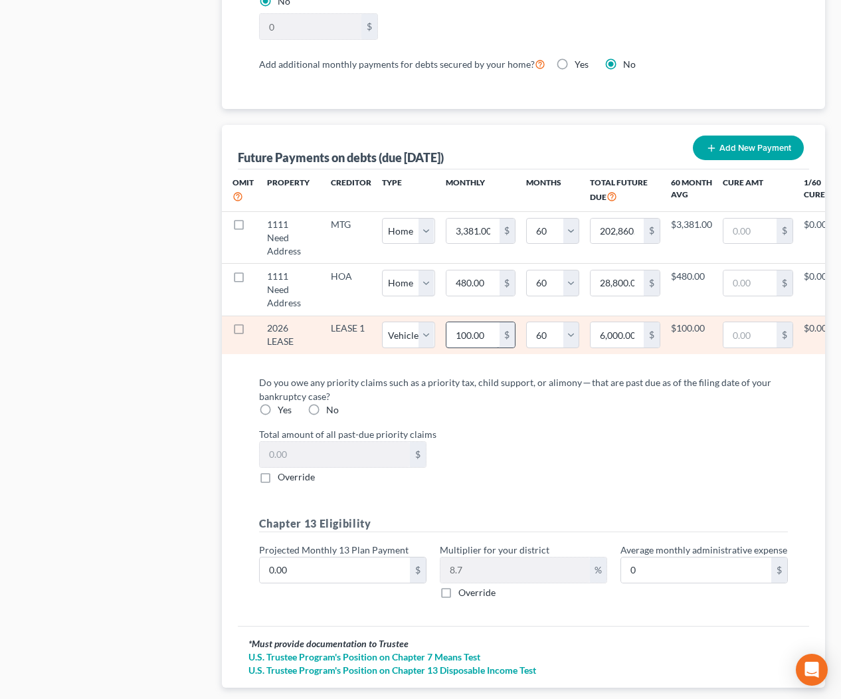
scroll to position [1333, 0]
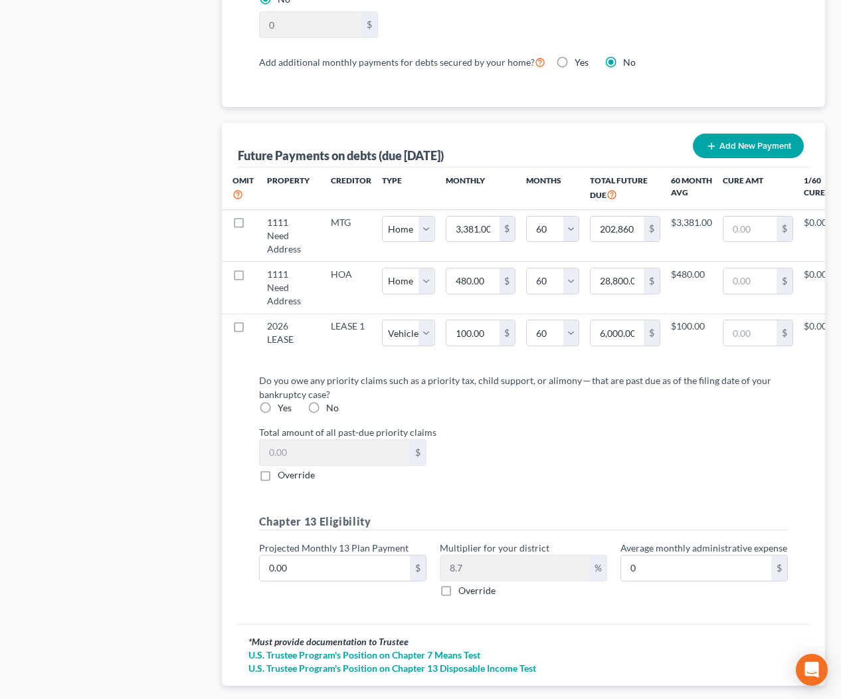
click at [326, 406] on label "No" at bounding box center [332, 407] width 13 height 13
click at [331, 406] on input "No" at bounding box center [335, 405] width 9 height 9
radio input "true"
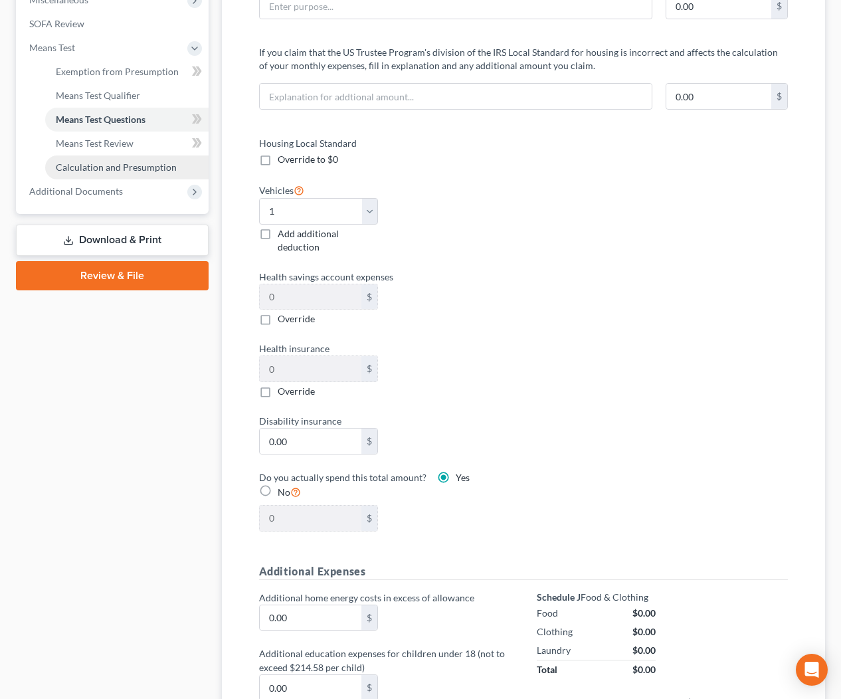
click at [116, 162] on span "Calculation and Presumption" at bounding box center [116, 166] width 121 height 11
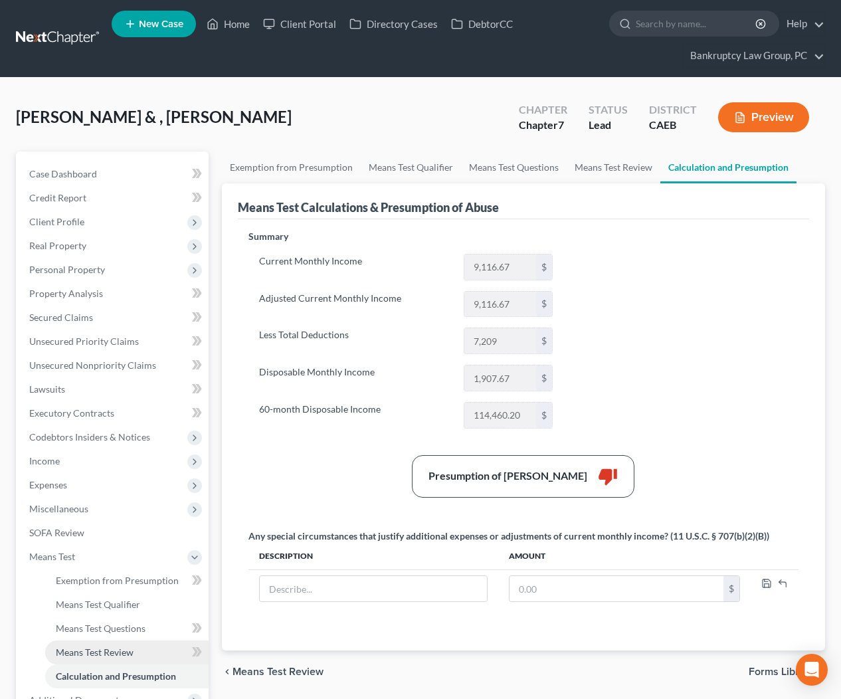
click at [98, 647] on span "Means Test Review" at bounding box center [95, 651] width 78 height 11
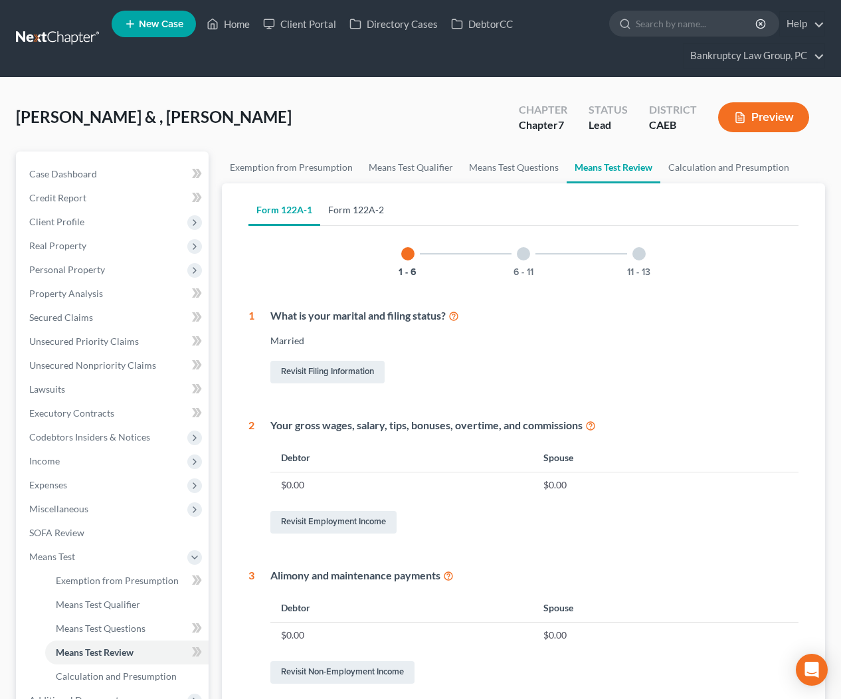
click at [347, 209] on link "Form 122A-2" at bounding box center [356, 210] width 72 height 32
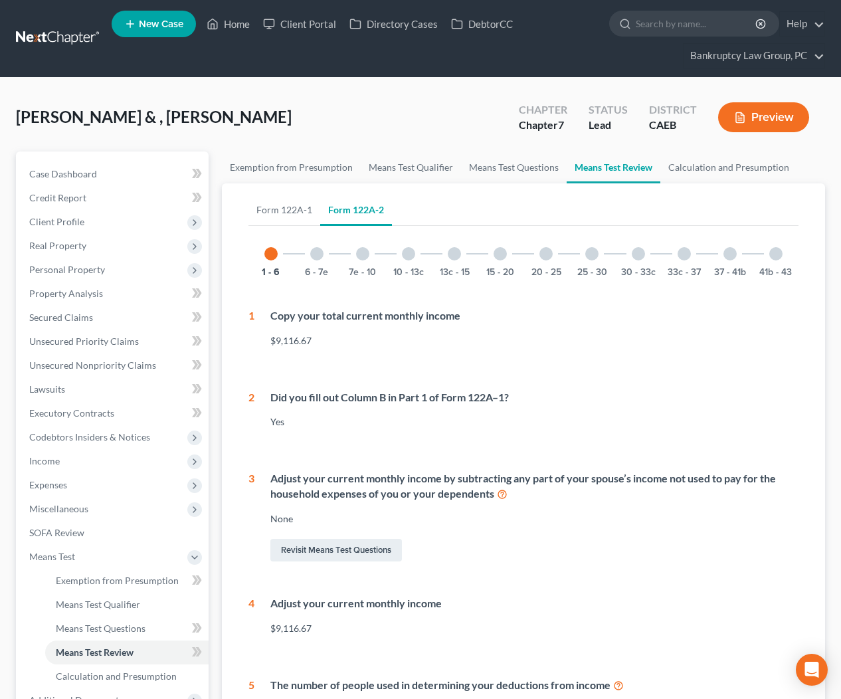
click at [316, 250] on div at bounding box center [316, 253] width 13 height 13
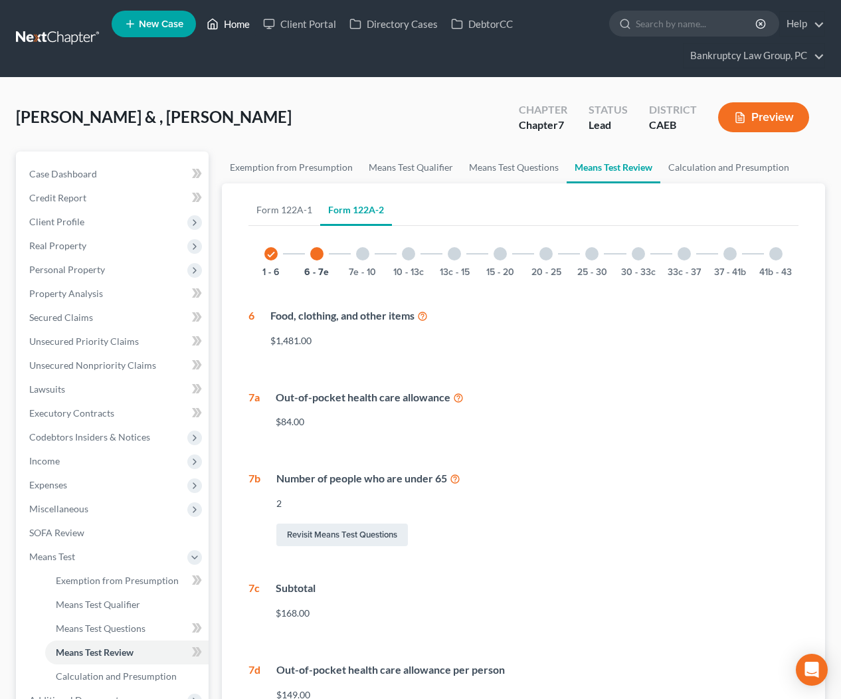
click at [239, 24] on link "Home" at bounding box center [228, 24] width 56 height 24
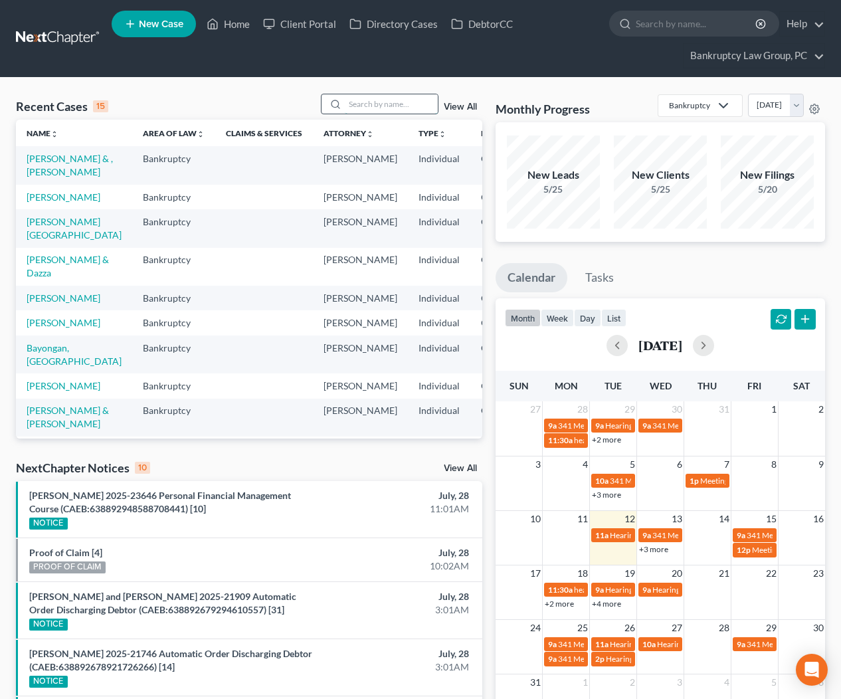
click at [379, 106] on input "search" at bounding box center [391, 103] width 93 height 19
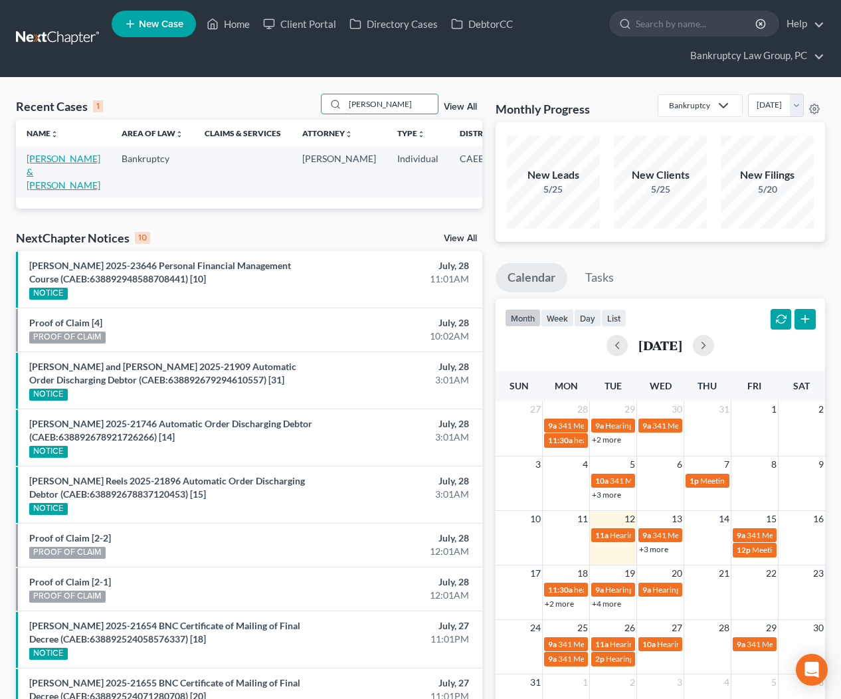
type input "brambila"
click at [40, 173] on link "Brambila, Juan & Meghan" at bounding box center [64, 172] width 74 height 38
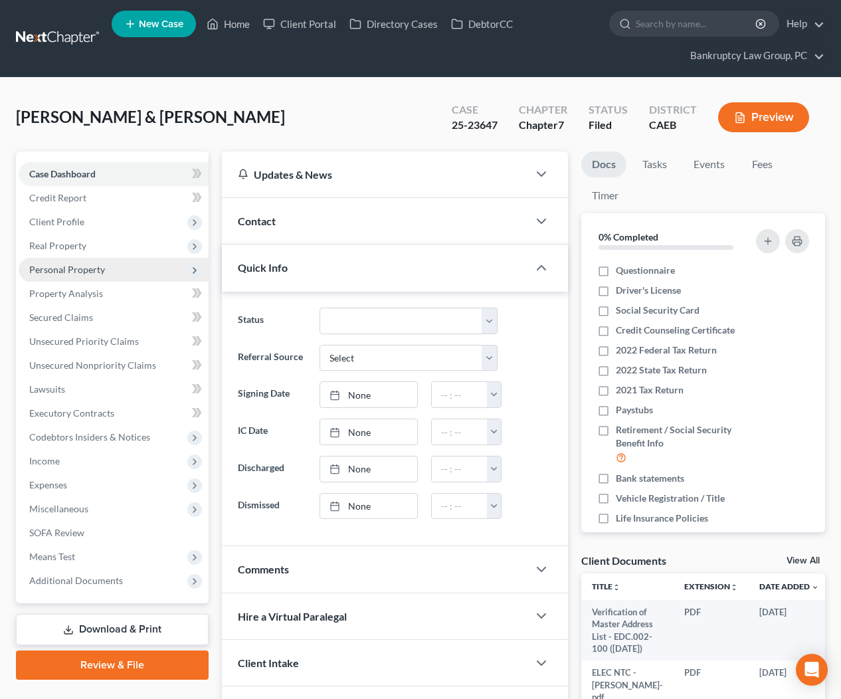
click at [56, 267] on span "Personal Property" at bounding box center [67, 269] width 76 height 11
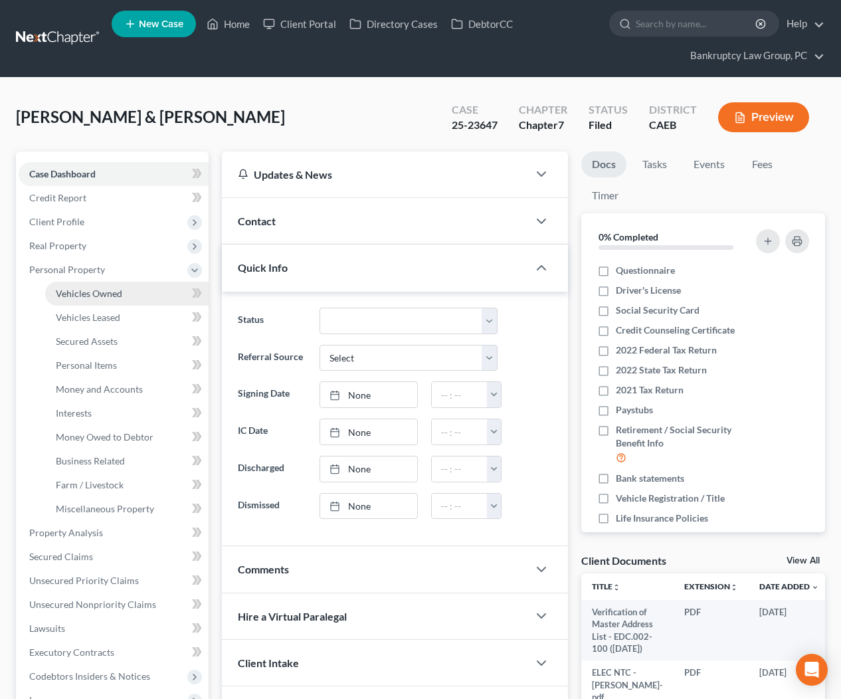
click at [83, 288] on span "Vehicles Owned" at bounding box center [89, 293] width 66 height 11
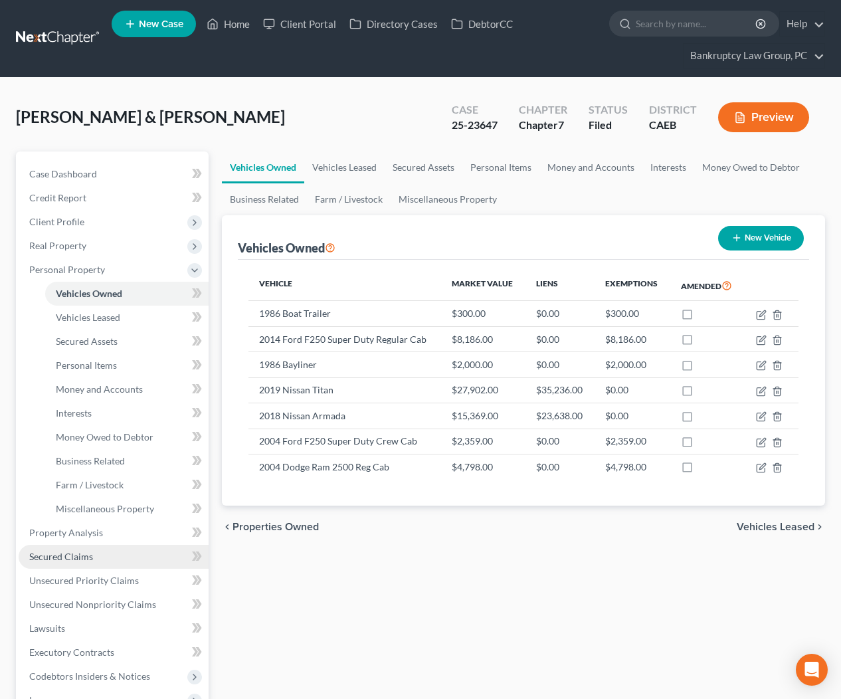
drag, startPoint x: 54, startPoint y: 559, endPoint x: 128, endPoint y: 549, distance: 74.4
click at [54, 559] on span "Secured Claims" at bounding box center [61, 556] width 64 height 11
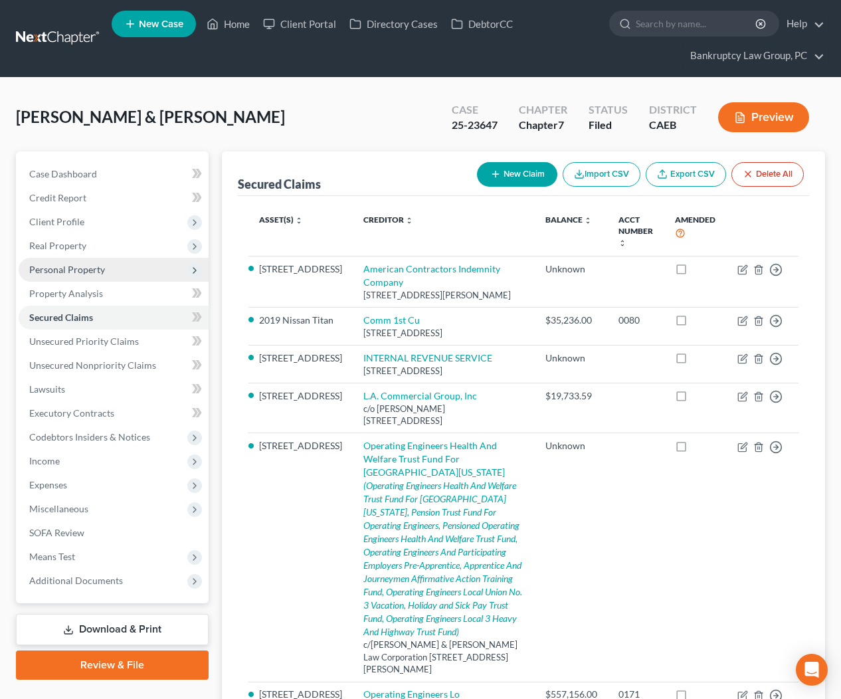
click at [90, 271] on span "Personal Property" at bounding box center [67, 269] width 76 height 11
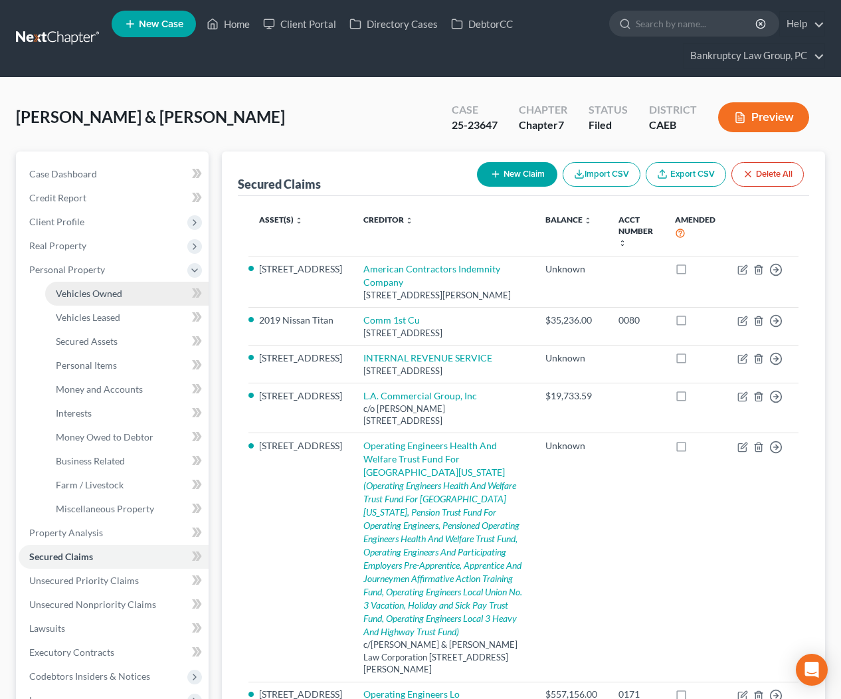
click at [86, 295] on span "Vehicles Owned" at bounding box center [89, 293] width 66 height 11
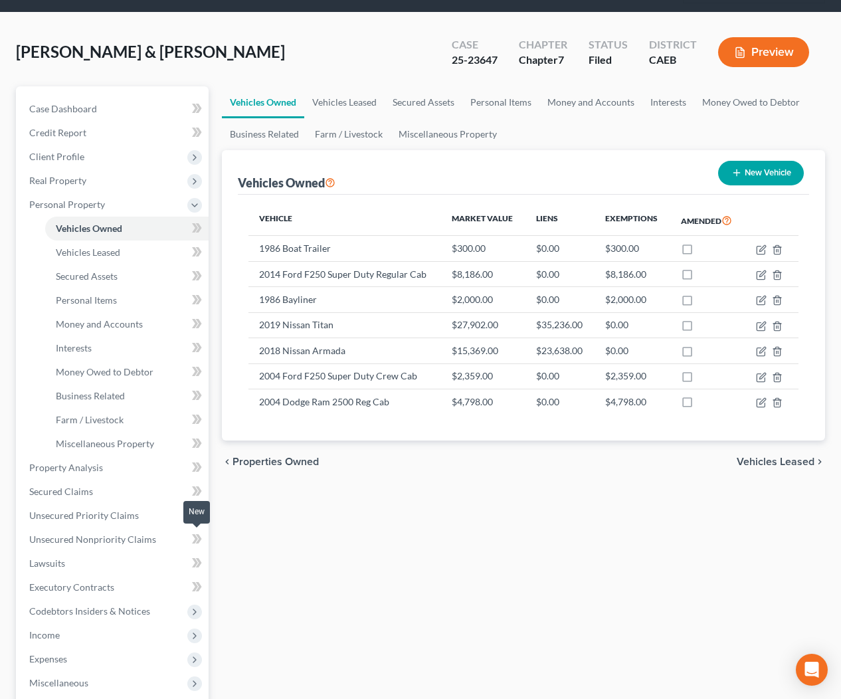
scroll to position [68, 0]
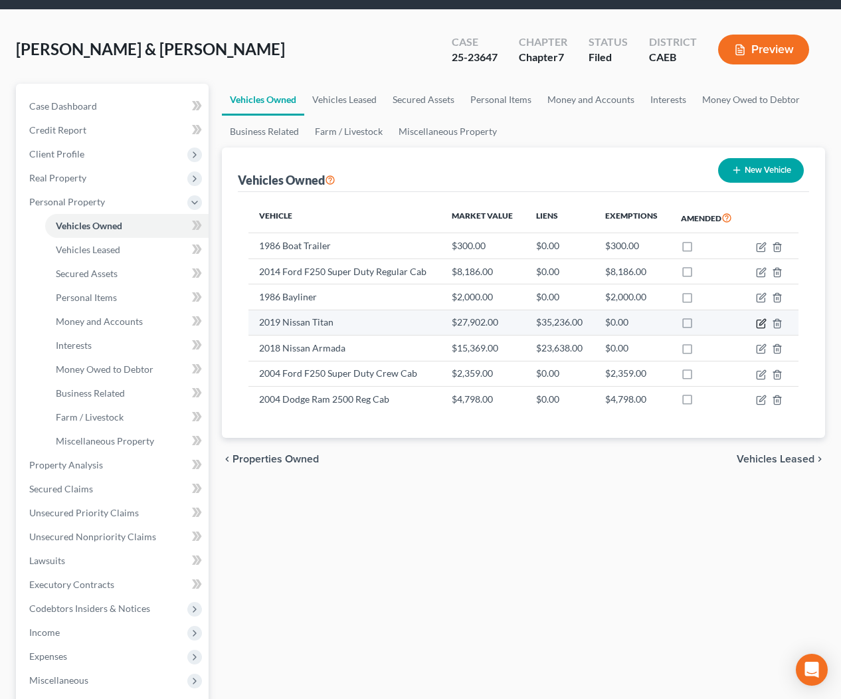
click at [758, 322] on icon "button" at bounding box center [761, 323] width 11 height 11
select select "0"
select select "7"
select select "2"
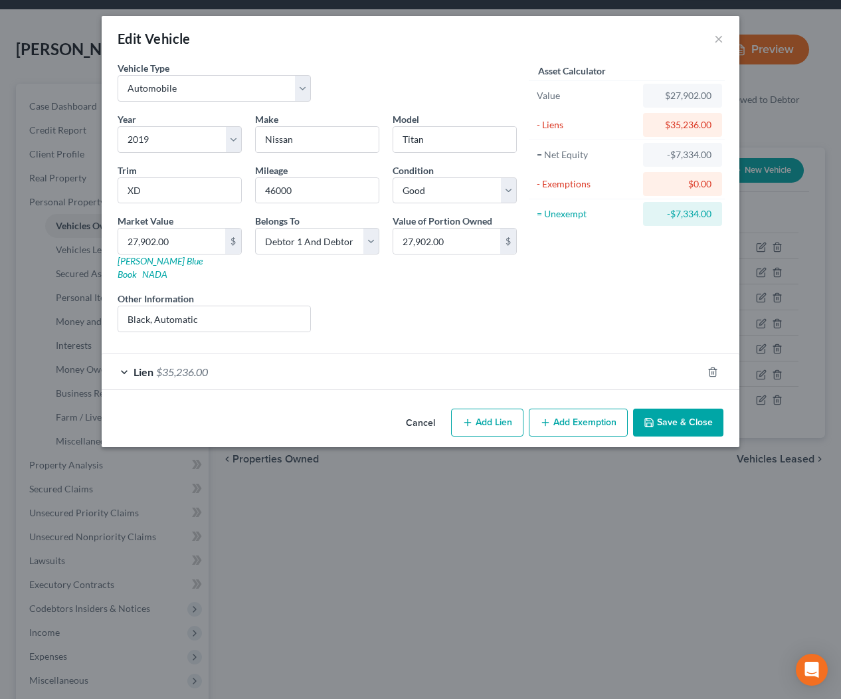
click at [359, 354] on div "Lien $35,236.00" at bounding box center [402, 371] width 600 height 35
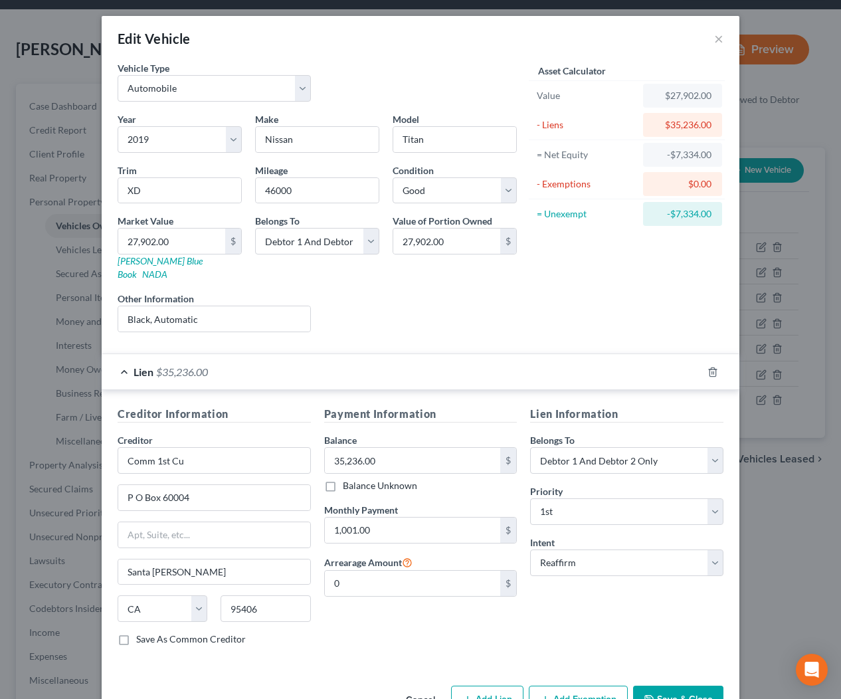
click at [359, 354] on div "Lien $35,236.00" at bounding box center [402, 371] width 600 height 35
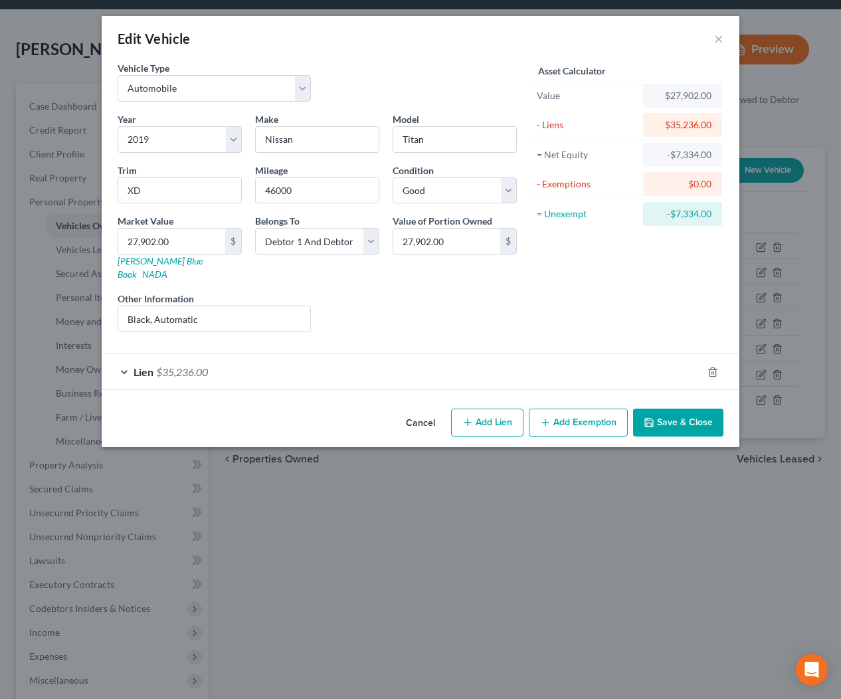
click at [696, 416] on button "Save & Close" at bounding box center [678, 422] width 90 height 28
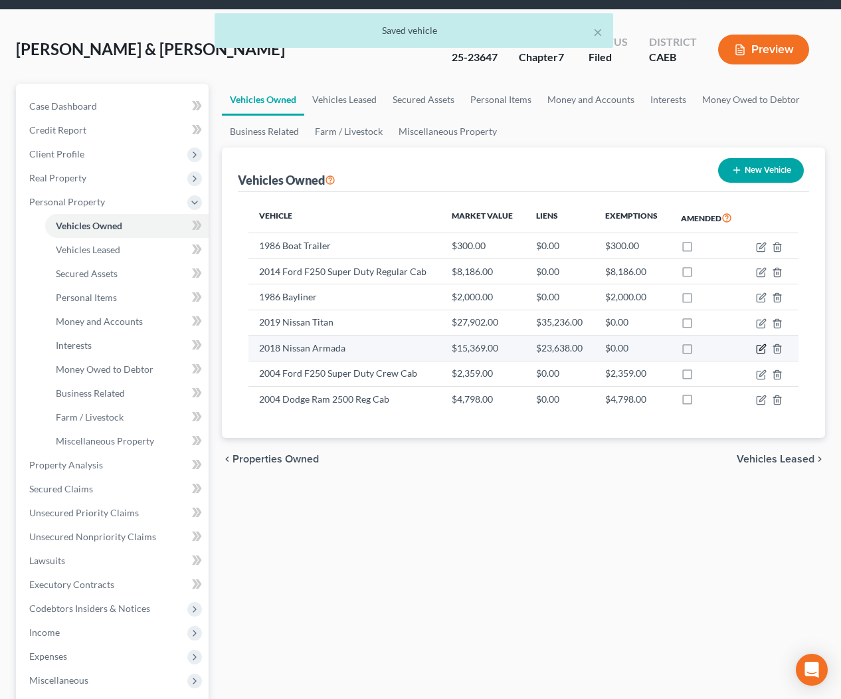
click at [762, 344] on icon "button" at bounding box center [761, 348] width 11 height 11
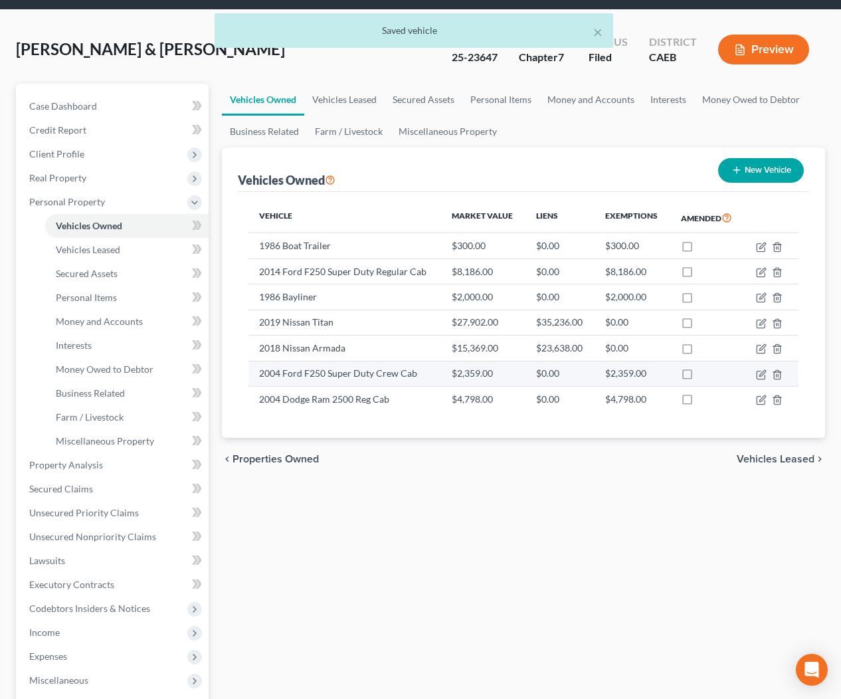
select select "0"
select select "8"
select select "2"
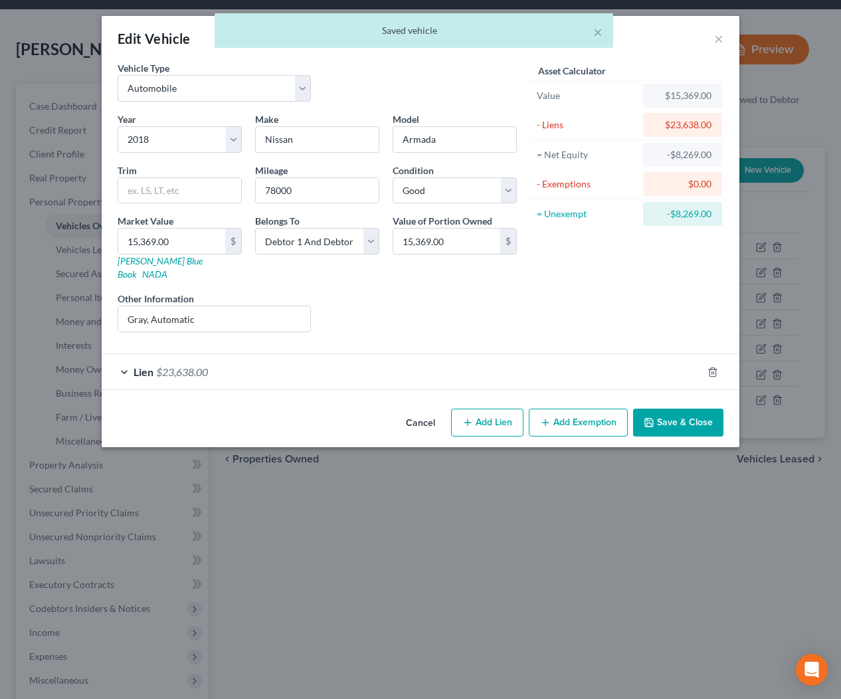
click at [385, 362] on div "Lien $23,638.00" at bounding box center [402, 371] width 600 height 35
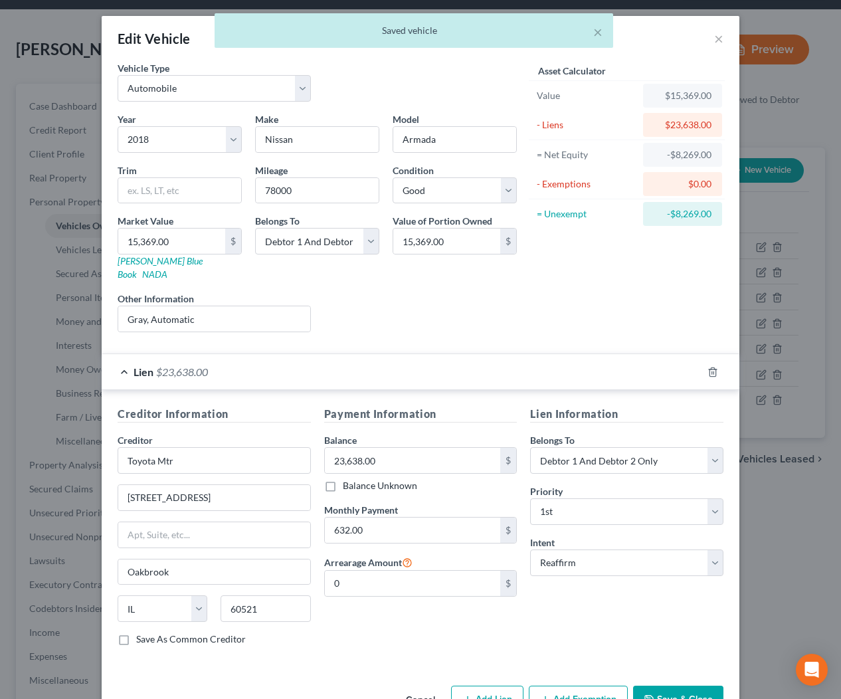
click at [384, 362] on div "Lien $23,638.00" at bounding box center [402, 371] width 600 height 35
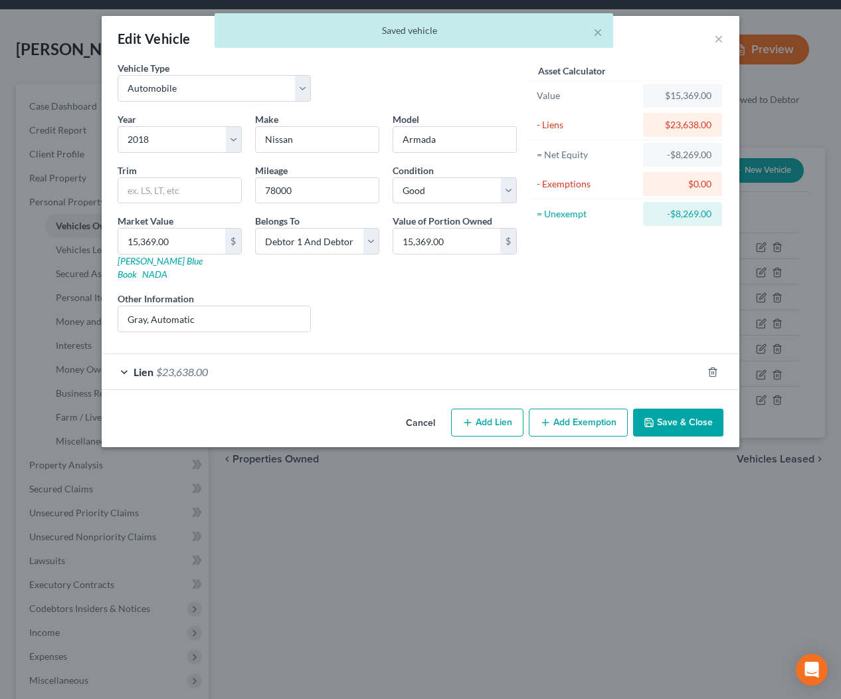
click at [699, 417] on button "Save & Close" at bounding box center [678, 422] width 90 height 28
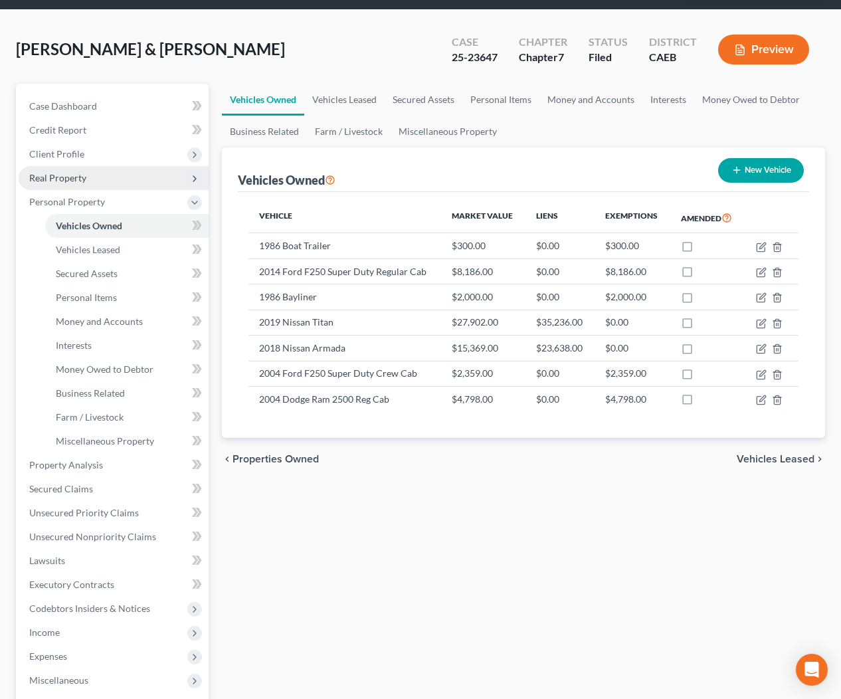
click at [64, 181] on span "Real Property" at bounding box center [57, 177] width 57 height 11
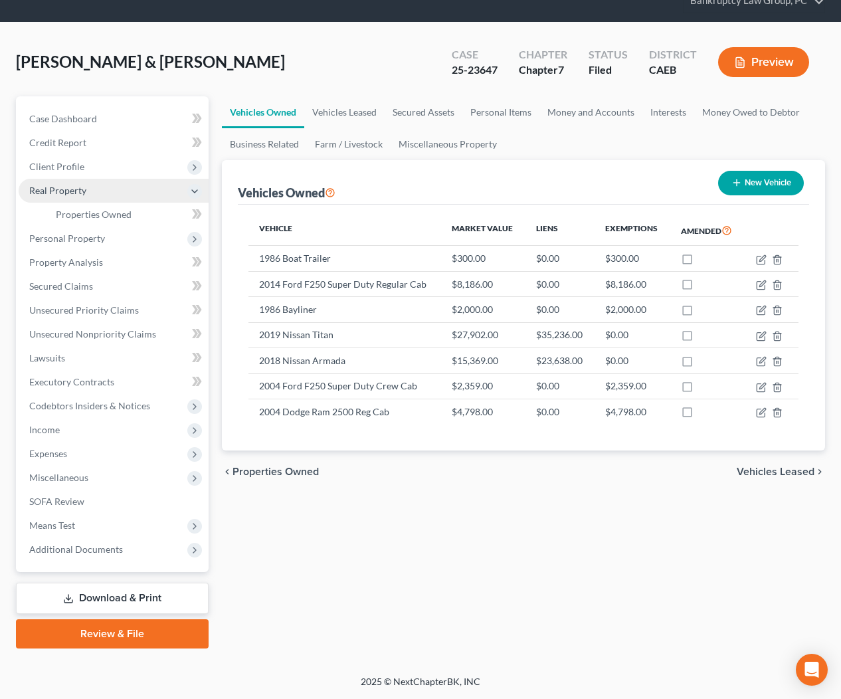
scroll to position [54, 0]
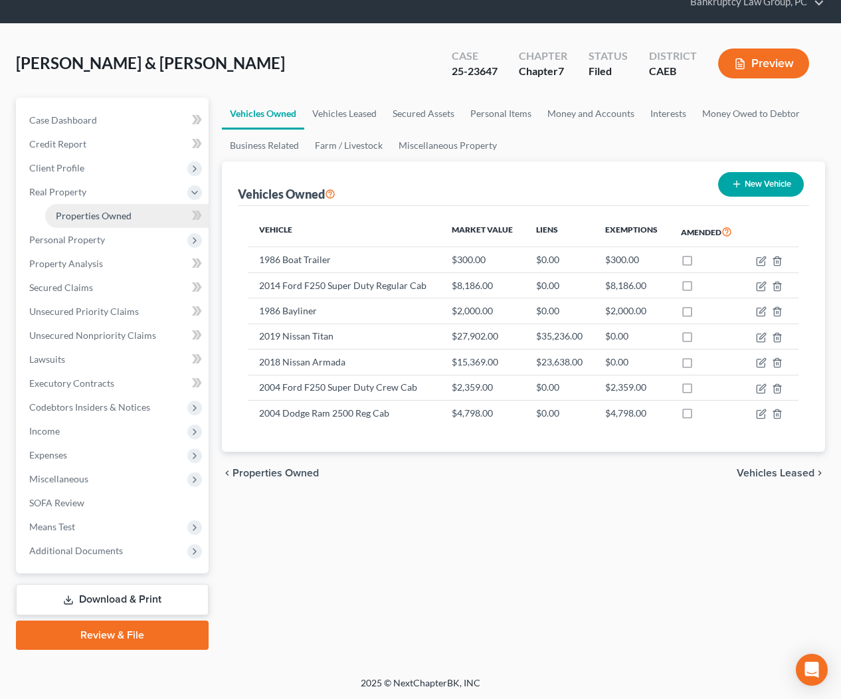
click at [82, 203] on li "Real Property Properties Owned Properties Owned or Leased" at bounding box center [114, 204] width 190 height 48
click at [83, 206] on link "Properties Owned" at bounding box center [126, 216] width 163 height 24
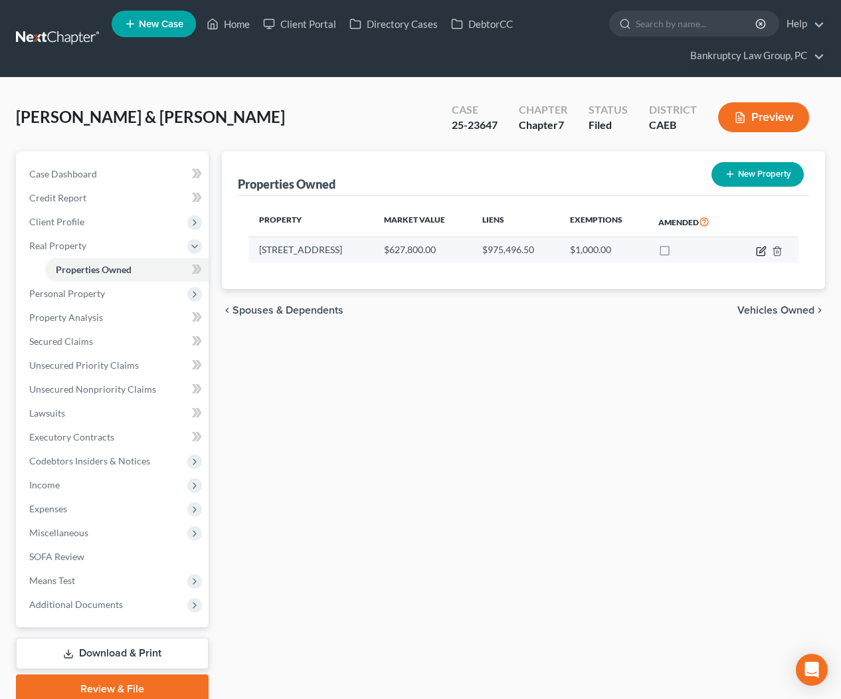
click at [757, 248] on icon "button" at bounding box center [761, 251] width 11 height 11
select select "4"
select select "0"
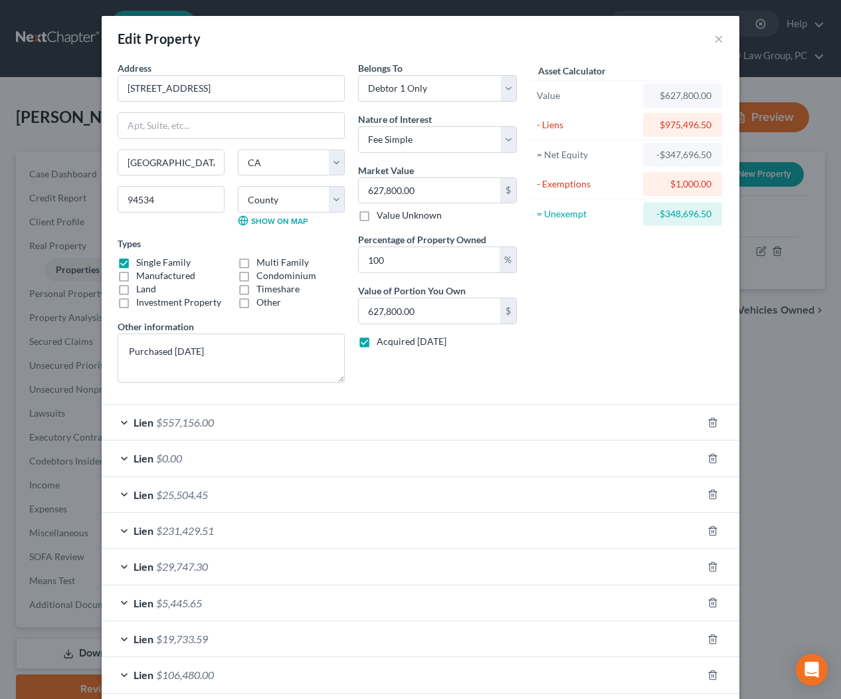
scroll to position [175, 0]
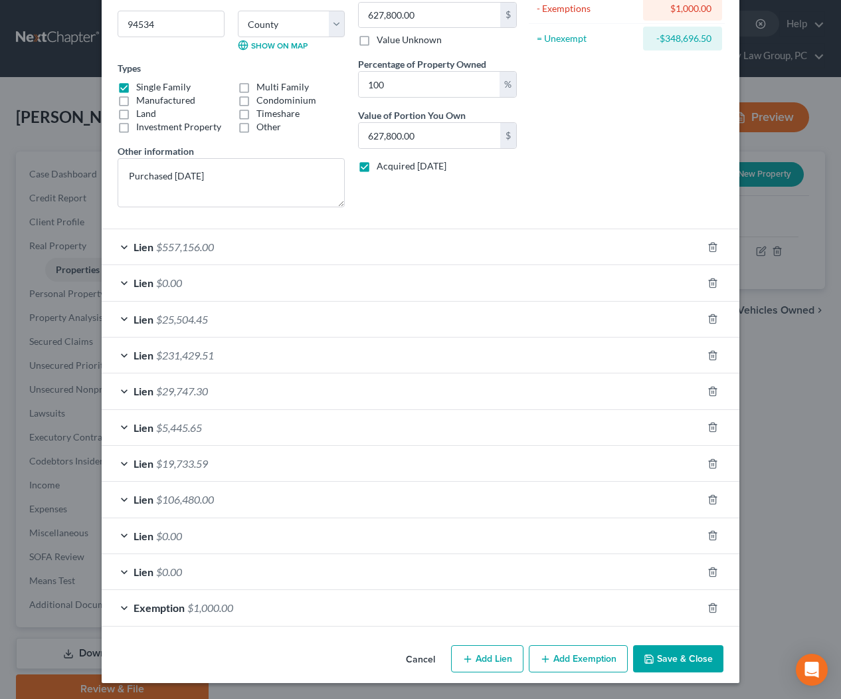
click at [284, 363] on div "Lien $231,429.51" at bounding box center [402, 354] width 600 height 35
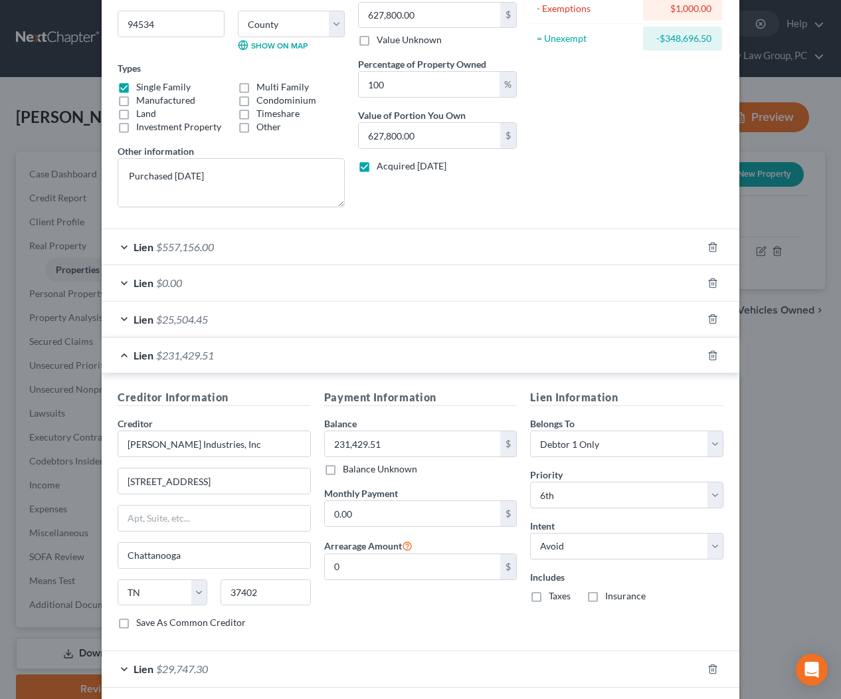
click at [283, 353] on div "Lien $231,429.51" at bounding box center [402, 354] width 600 height 35
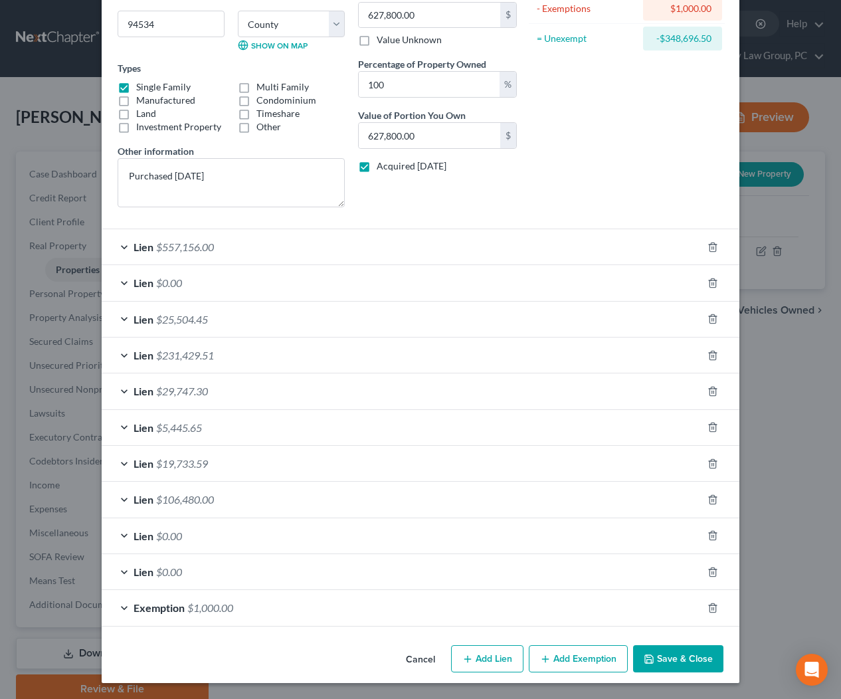
click at [266, 244] on div "Lien $557,156.00" at bounding box center [402, 246] width 600 height 35
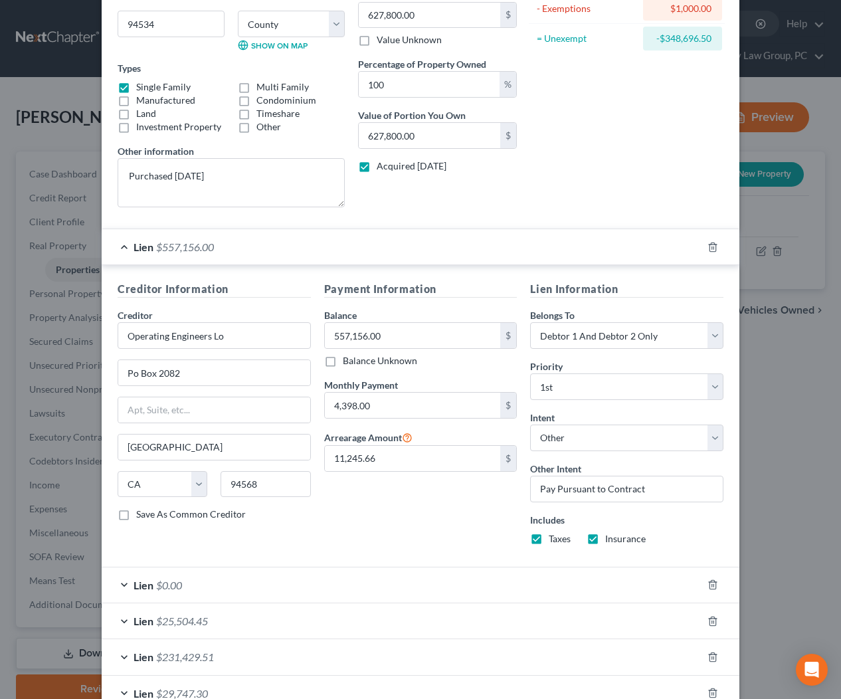
click at [266, 244] on div "Lien $557,156.00" at bounding box center [402, 246] width 600 height 35
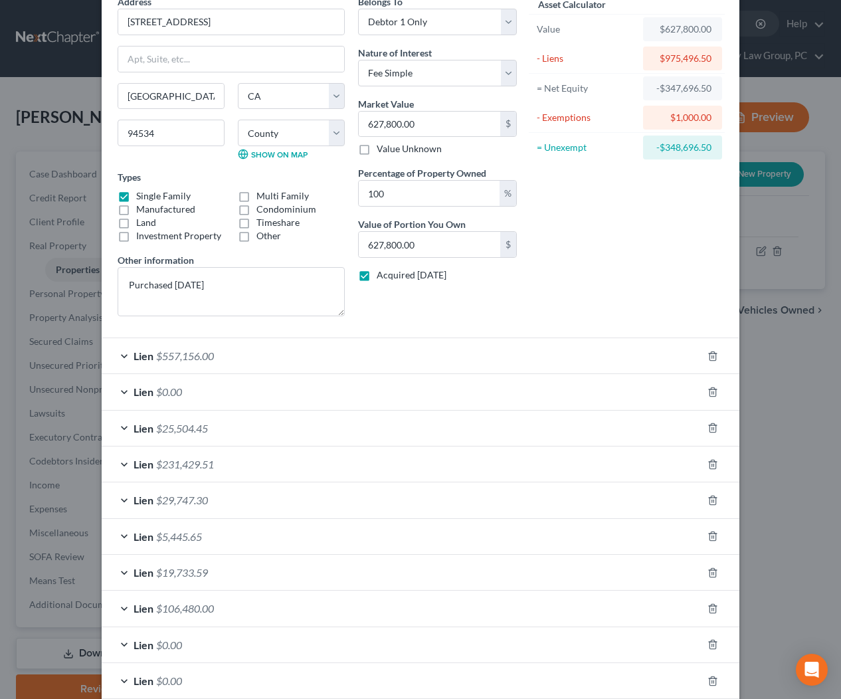
scroll to position [72, 0]
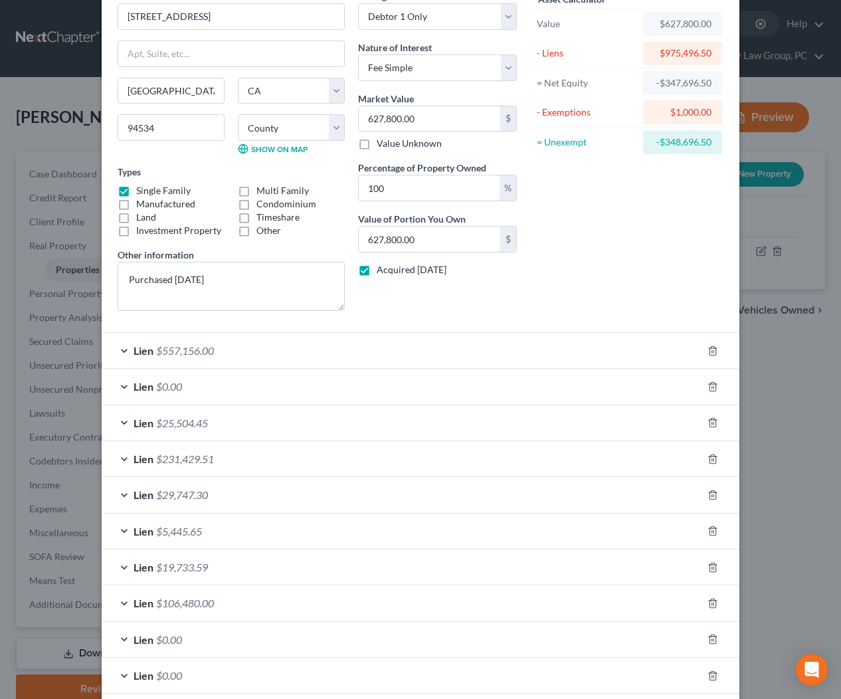
click at [261, 457] on div "Lien $231,429.51" at bounding box center [402, 458] width 600 height 35
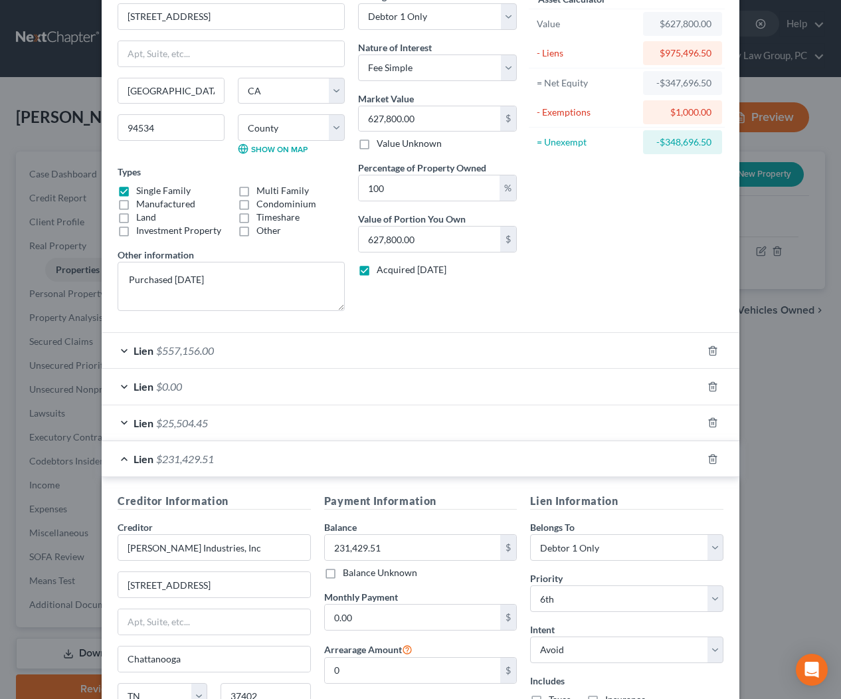
click at [261, 457] on div "Lien $231,429.51" at bounding box center [402, 458] width 600 height 35
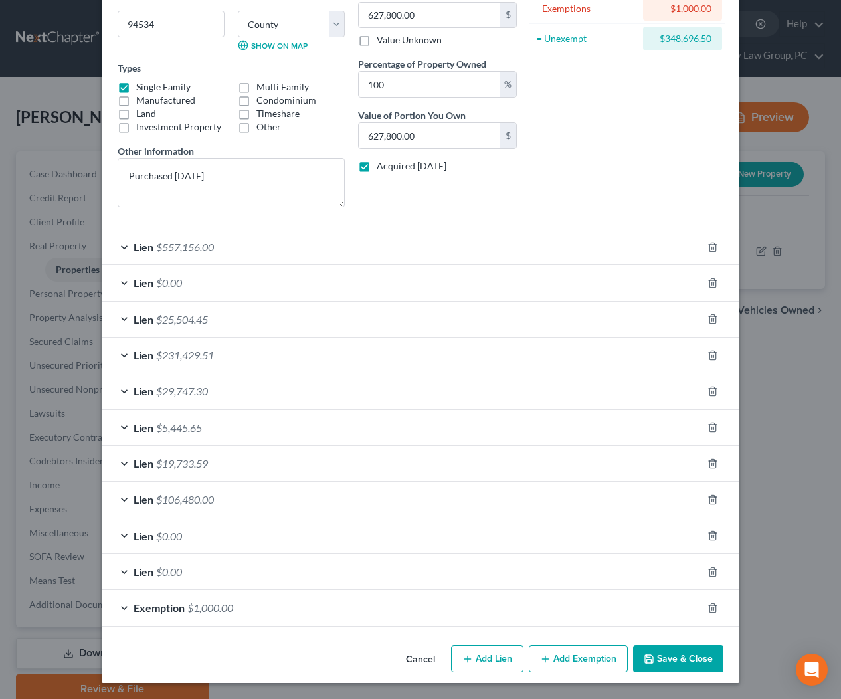
scroll to position [0, 0]
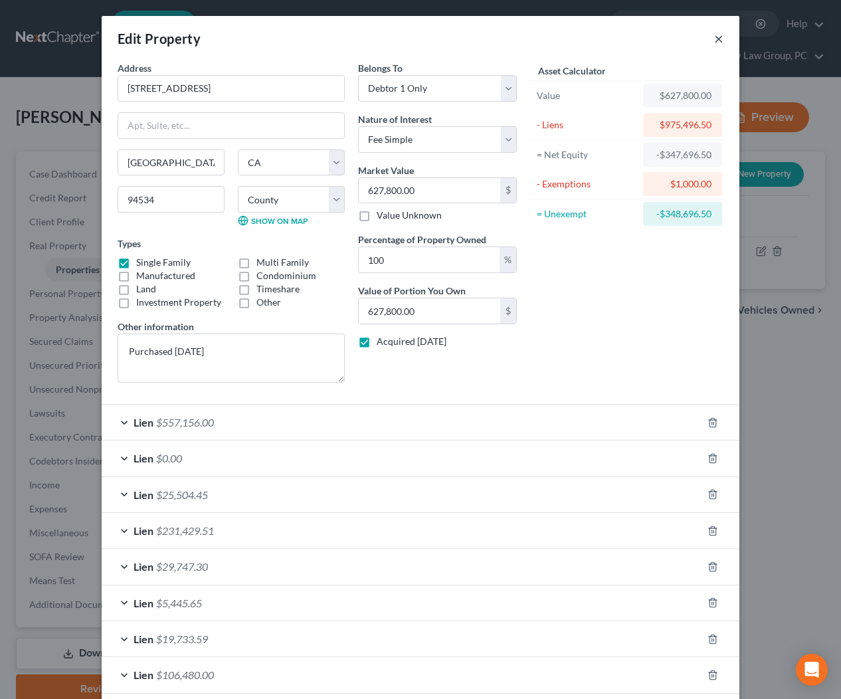
click at [718, 40] on button "×" at bounding box center [718, 39] width 9 height 16
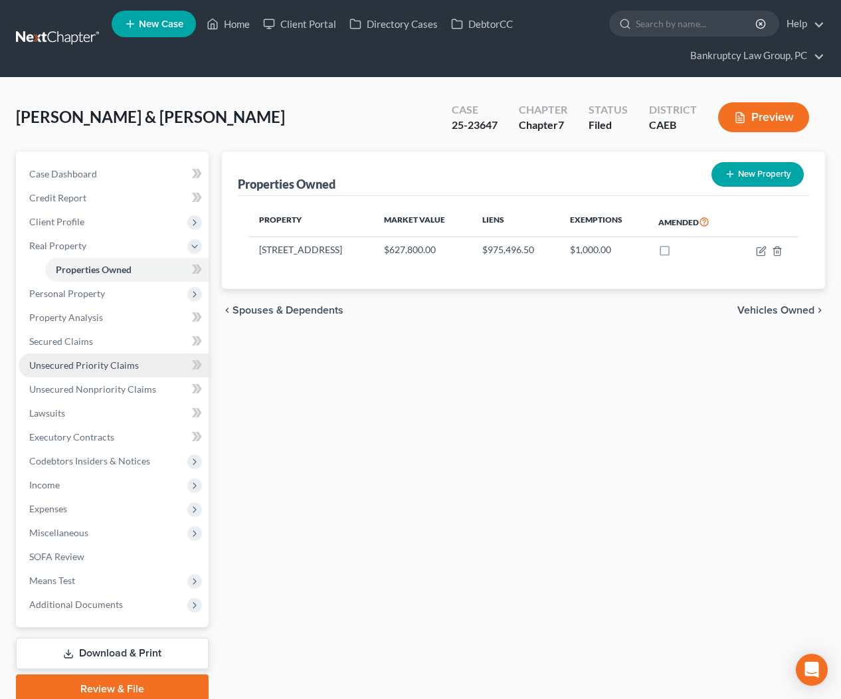
drag, startPoint x: 89, startPoint y: 367, endPoint x: 132, endPoint y: 370, distance: 43.3
click at [89, 367] on span "Unsecured Priority Claims" at bounding box center [84, 364] width 110 height 11
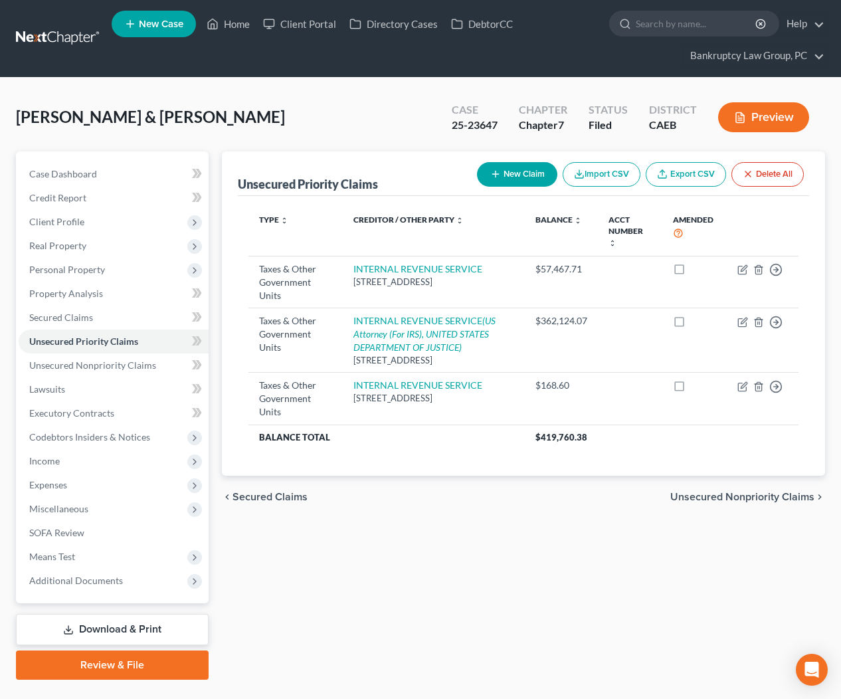
click at [440, 594] on div "Unsecured Priority Claims New Claim Import CSV Export CSV Delete All Type expan…" at bounding box center [523, 415] width 617 height 528
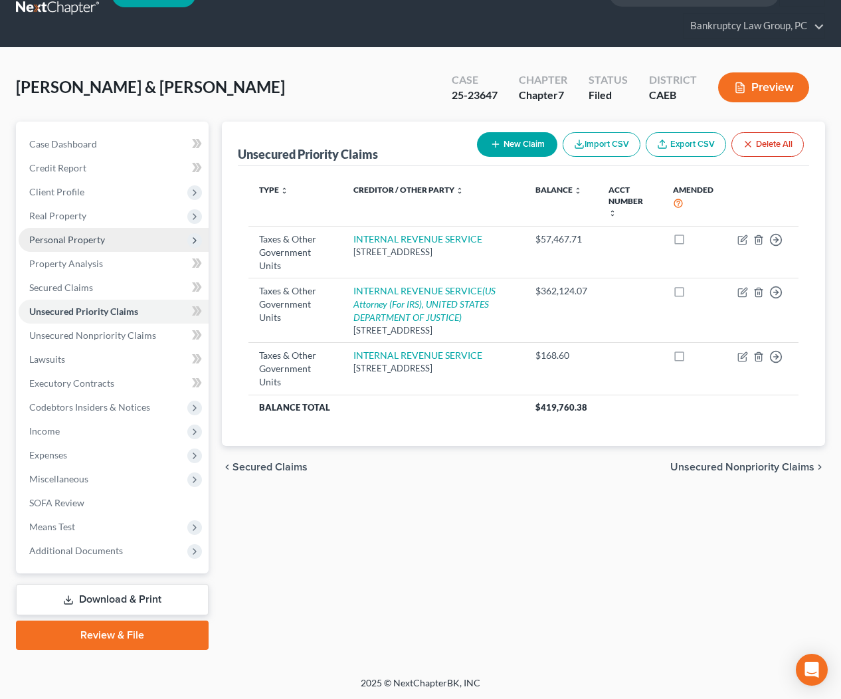
click at [60, 241] on span "Personal Property" at bounding box center [67, 239] width 76 height 11
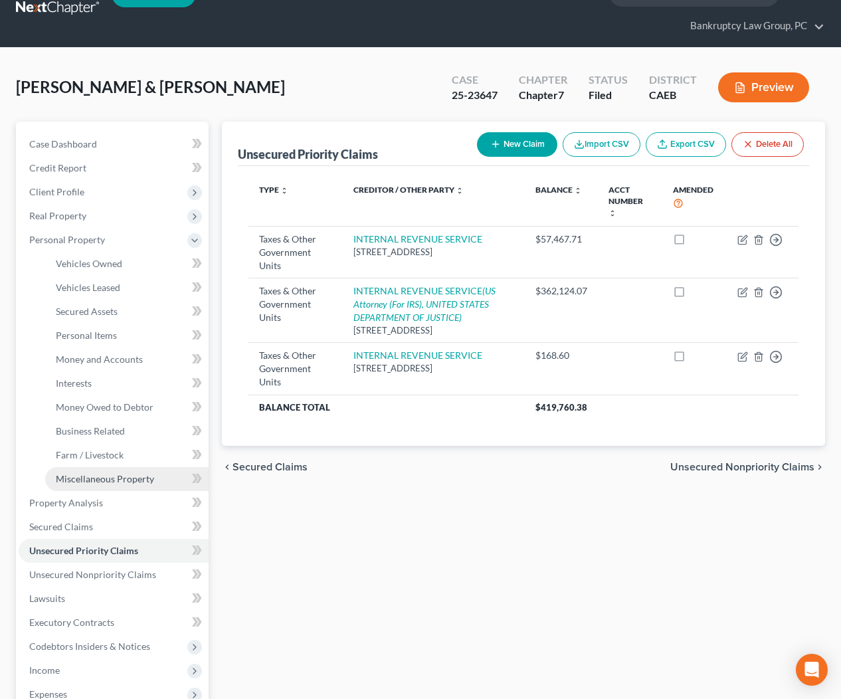
click at [92, 476] on span "Miscellaneous Property" at bounding box center [105, 478] width 98 height 11
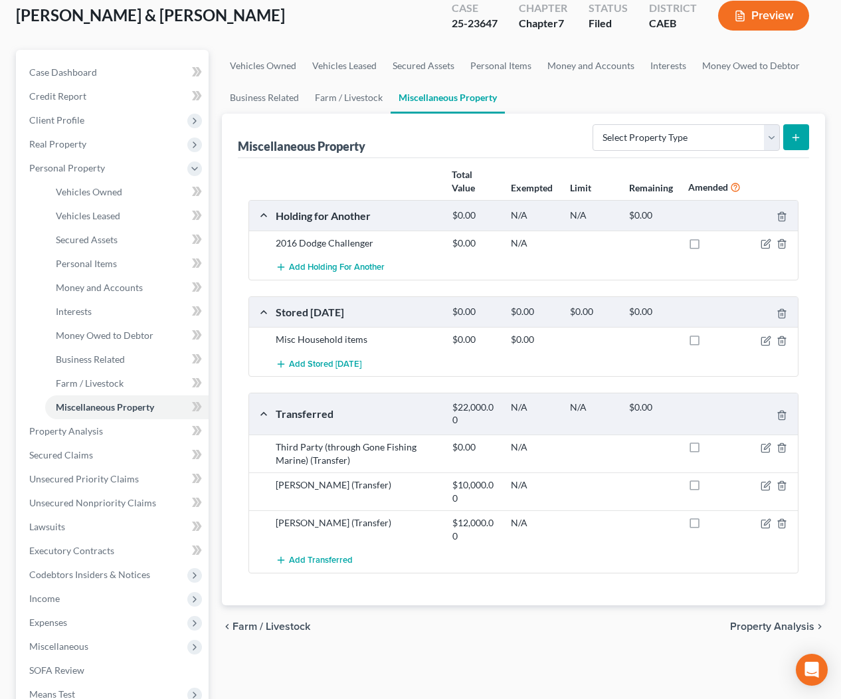
scroll to position [102, 0]
click at [88, 266] on span "Personal Items" at bounding box center [86, 262] width 61 height 11
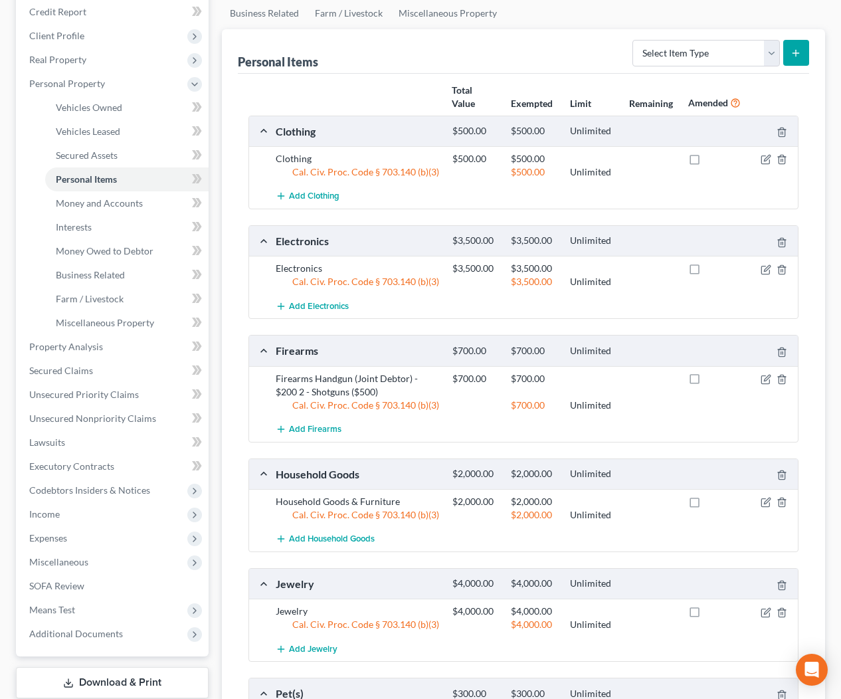
scroll to position [201, 0]
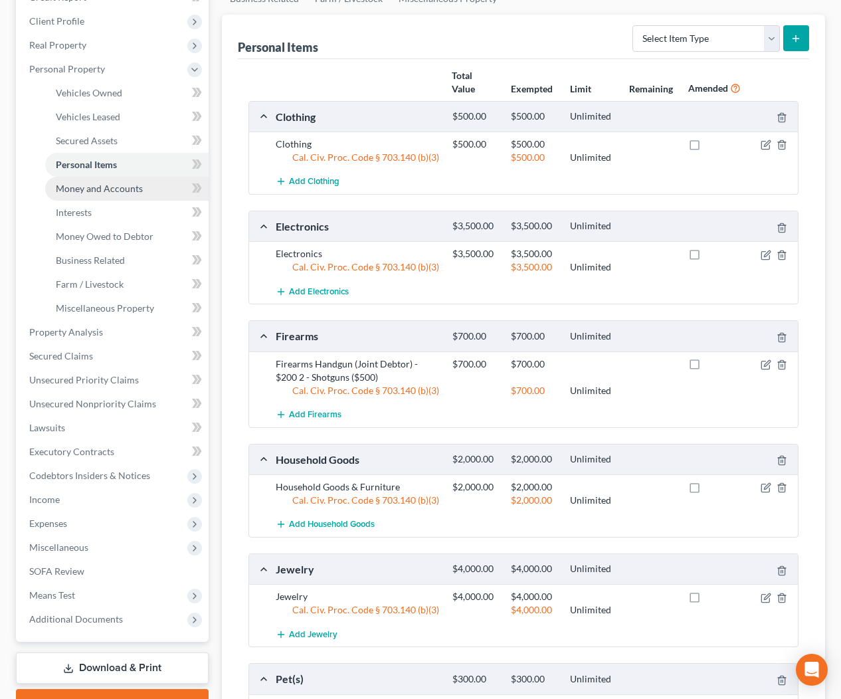
drag, startPoint x: 114, startPoint y: 192, endPoint x: 126, endPoint y: 197, distance: 12.5
click at [114, 193] on span "Money and Accounts" at bounding box center [99, 188] width 87 height 11
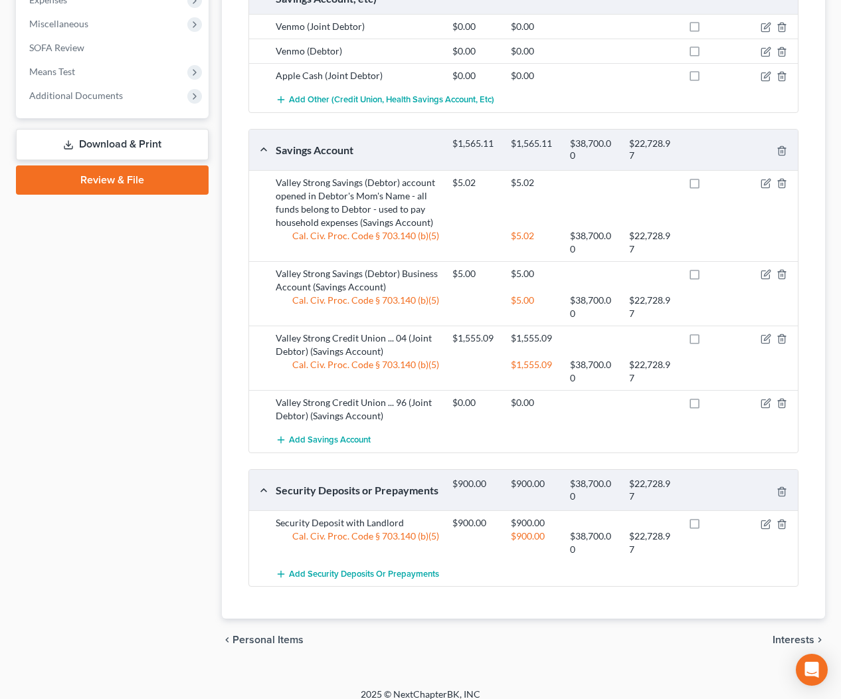
scroll to position [736, 0]
